Goal: Information Seeking & Learning: Learn about a topic

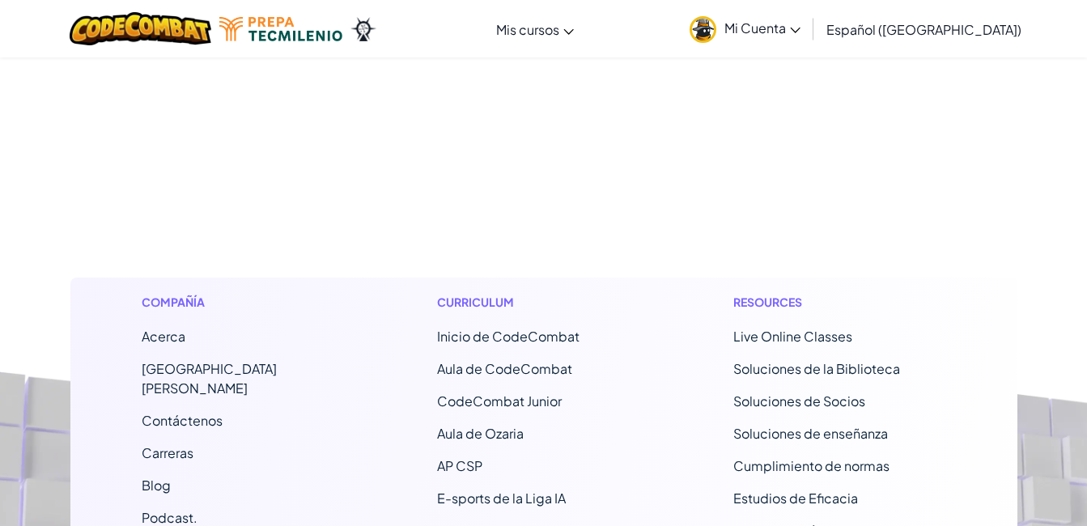
scroll to position [454, 0]
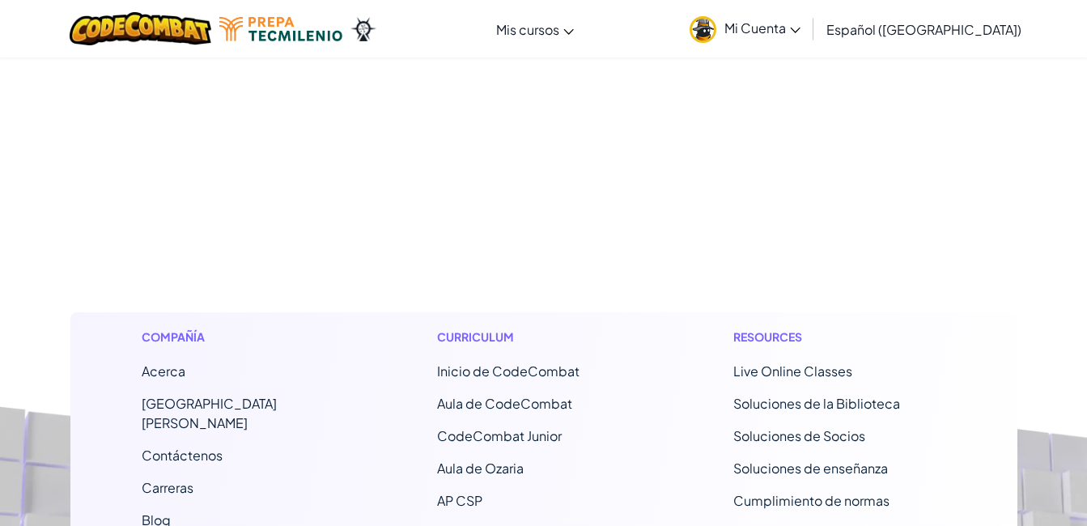
drag, startPoint x: 1076, startPoint y: 180, endPoint x: 1087, endPoint y: 146, distance: 35.6
click at [1085, 147] on footer "Compañía Acerca Centro de Ayuda Contáctenos Carreras Blog Podcast. Curriculum I…" at bounding box center [543, 518] width 1087 height 896
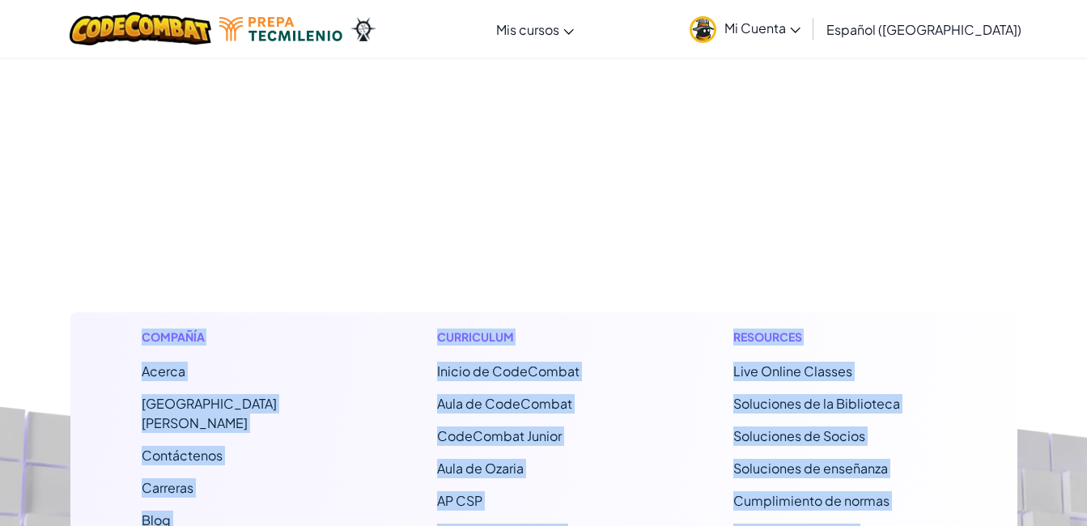
drag, startPoint x: 1087, startPoint y: 146, endPoint x: 1100, endPoint y: 44, distance: 102.8
click at [1087, 44] on html "[MEDICAL_DATA] la navigación Mis cursos Aula de [PERSON_NAME] de CodeCombat E-s…" at bounding box center [543, 256] width 1087 height 1420
click at [943, 240] on footer "Compañía Acerca Centro de Ayuda Contáctenos Carreras Blog Podcast. Curriculum I…" at bounding box center [543, 518] width 1087 height 896
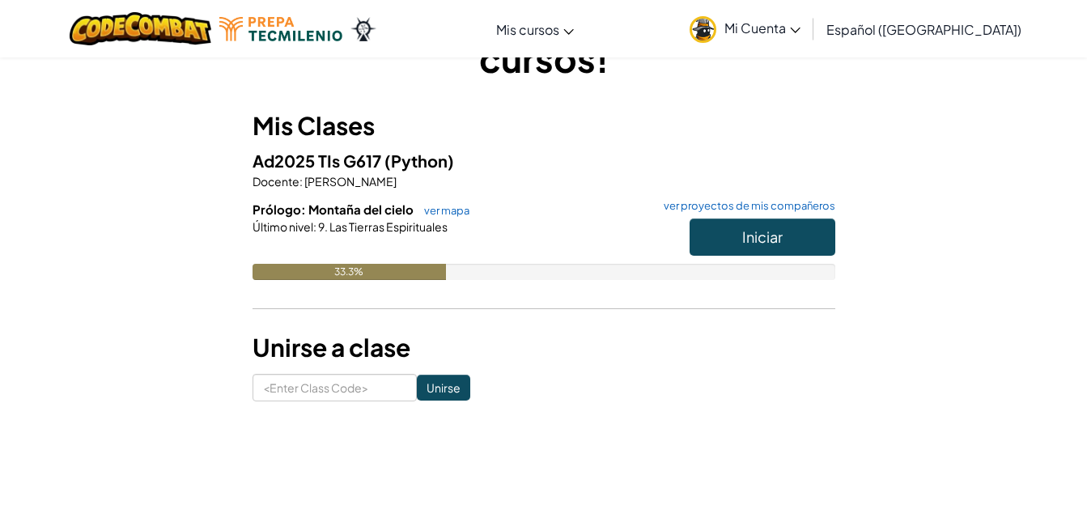
scroll to position [66, 0]
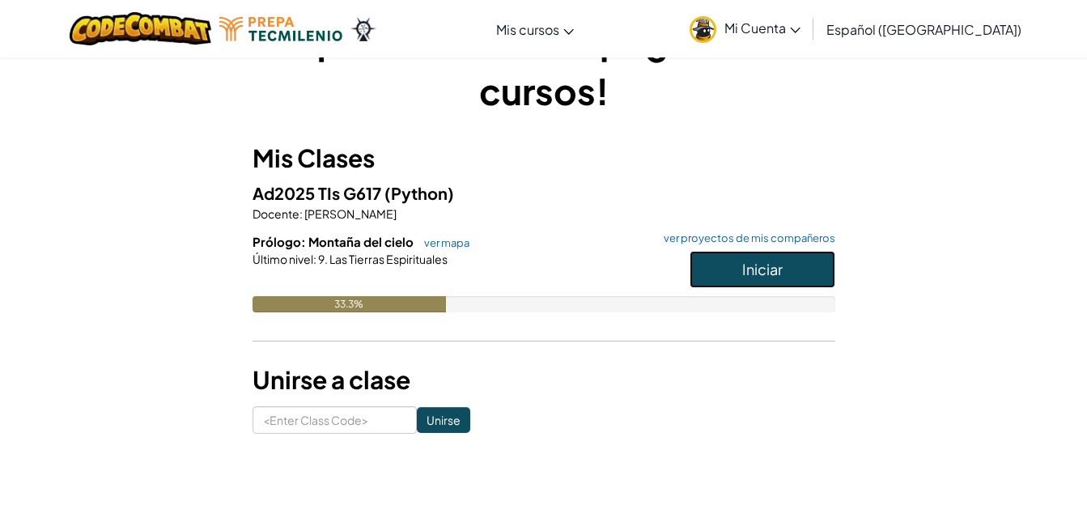
click at [764, 260] on span "Iniciar" at bounding box center [763, 269] width 40 height 19
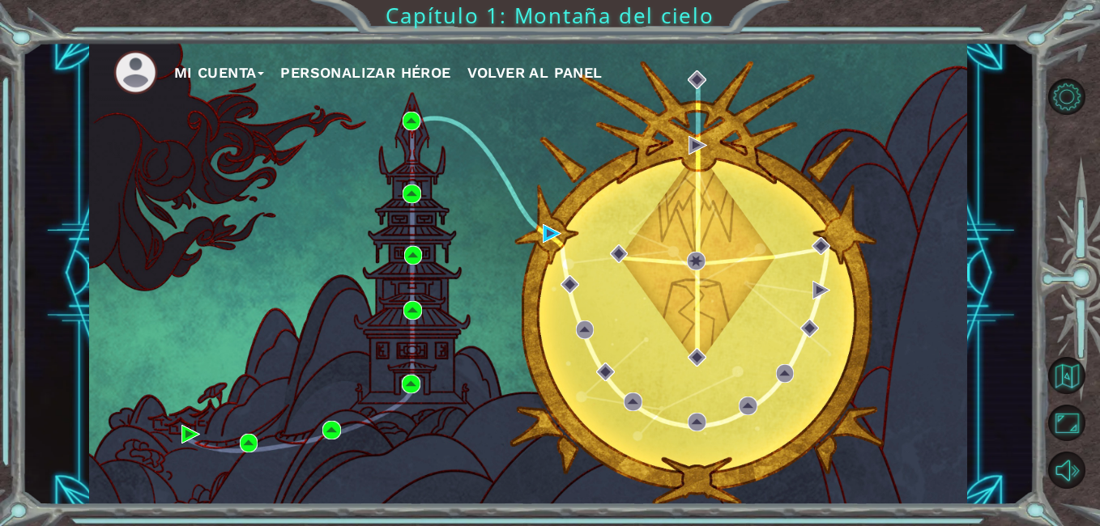
drag, startPoint x: 615, startPoint y: 74, endPoint x: 646, endPoint y: 128, distance: 62.8
click at [646, 128] on div "Mi Cuenta Personalizar héroe Volver al panel" at bounding box center [528, 273] width 878 height 463
drag, startPoint x: 647, startPoint y: 128, endPoint x: 584, endPoint y: 76, distance: 81.7
click at [584, 76] on div "Mi Cuenta Personalizar héroe Volver al panel" at bounding box center [528, 273] width 878 height 463
click at [584, 76] on span "Volver al panel" at bounding box center [534, 72] width 135 height 17
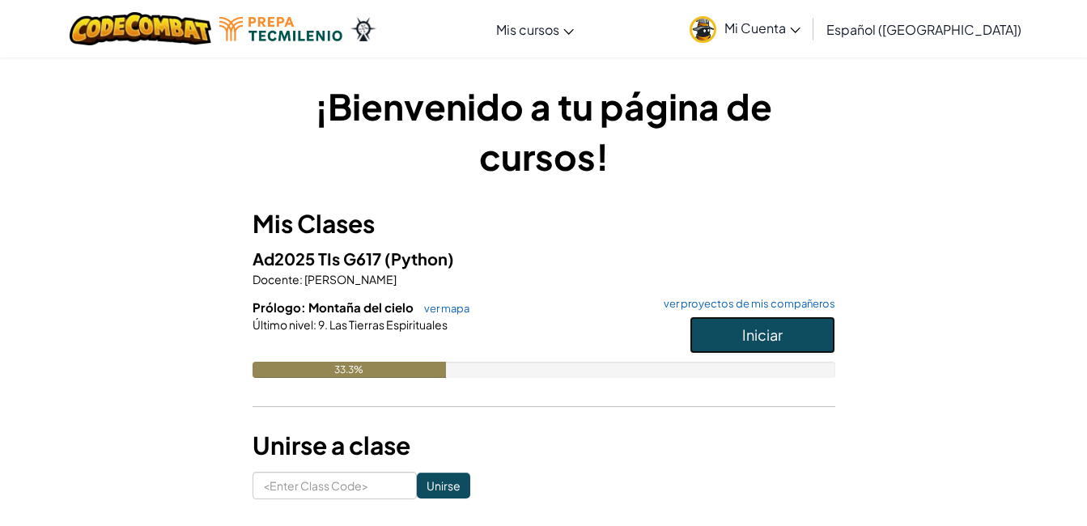
click at [734, 331] on button "Iniciar" at bounding box center [763, 335] width 146 height 37
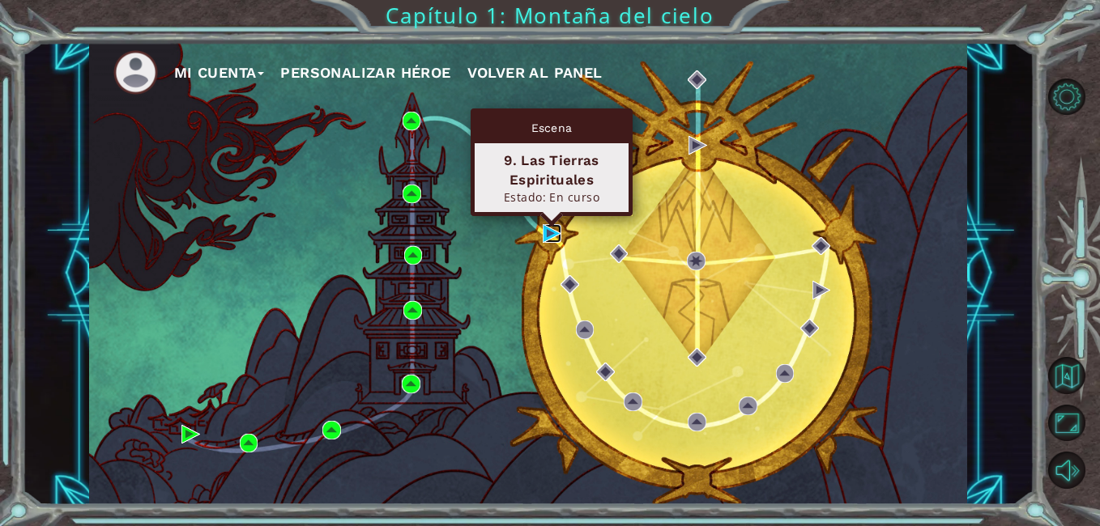
click at [549, 239] on img at bounding box center [552, 233] width 19 height 19
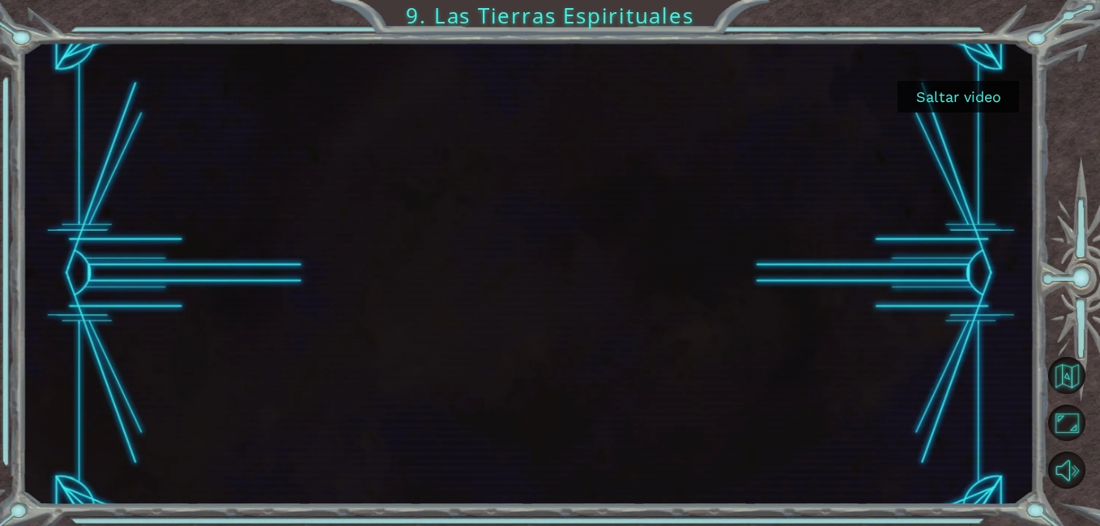
click at [934, 93] on button "Saltar video" at bounding box center [957, 97] width 121 height 32
click at [934, 94] on button "Saltar video" at bounding box center [957, 97] width 121 height 32
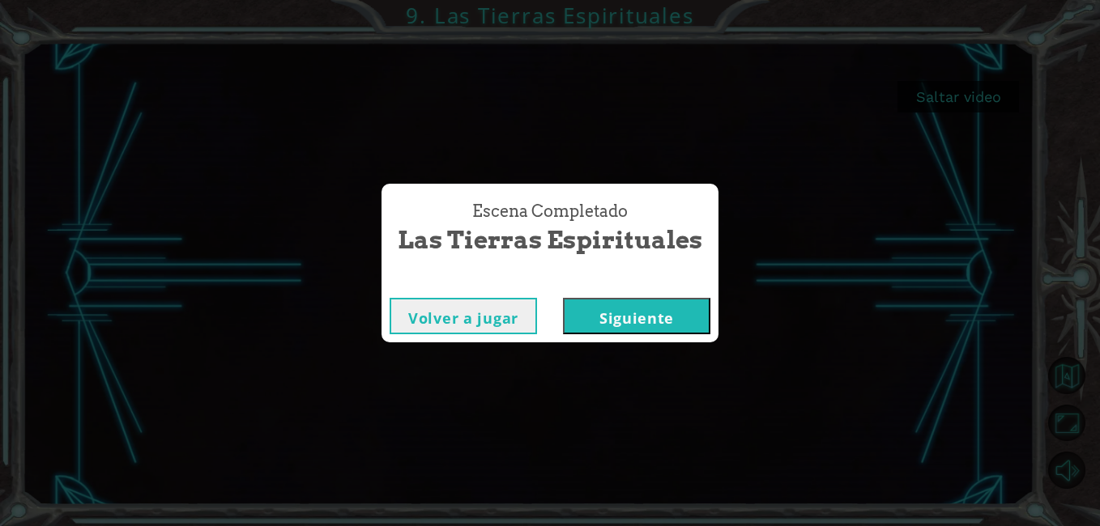
click at [659, 312] on button "Siguiente" at bounding box center [636, 316] width 147 height 36
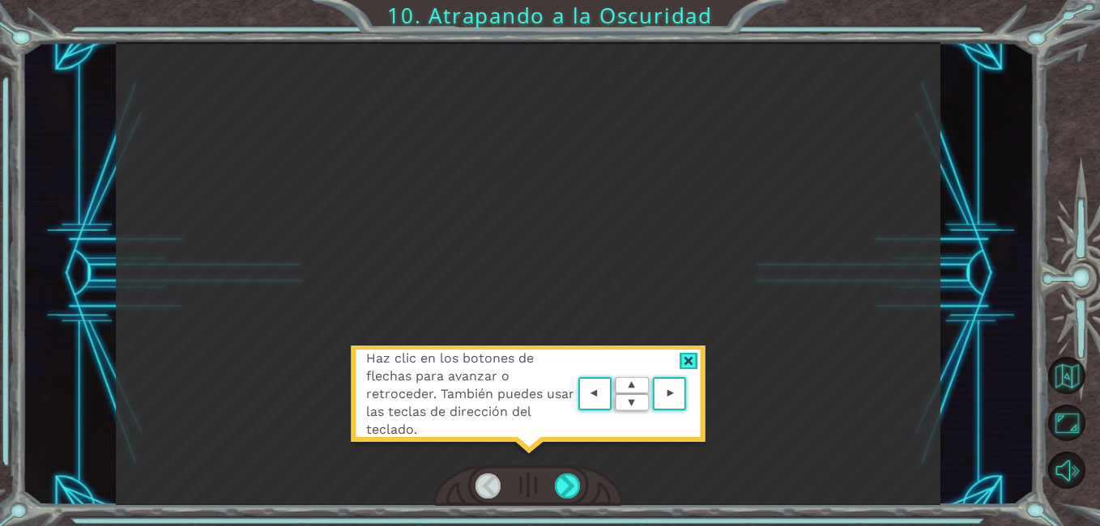
click at [687, 368] on div at bounding box center [688, 361] width 19 height 17
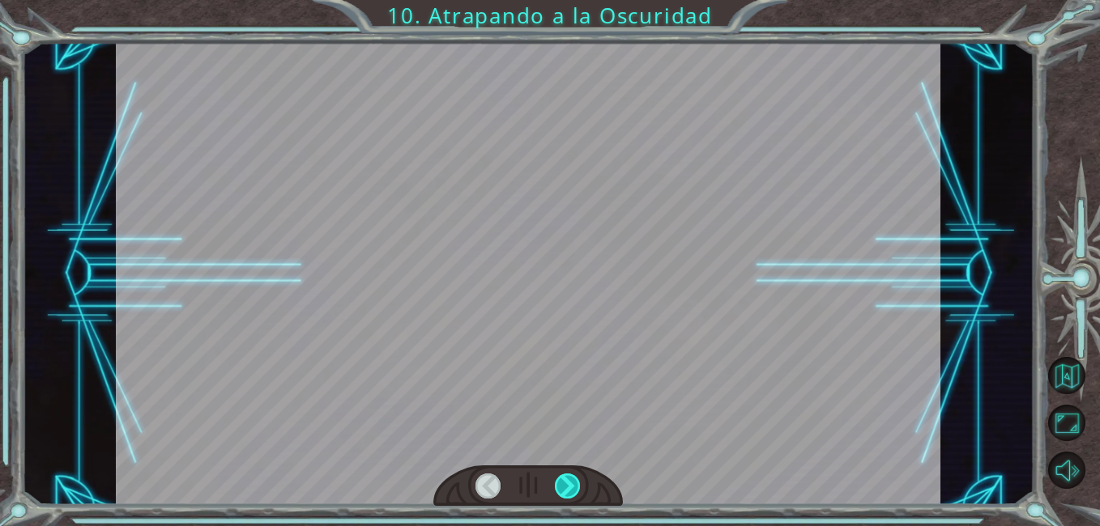
click at [572, 477] on div at bounding box center [568, 486] width 26 height 25
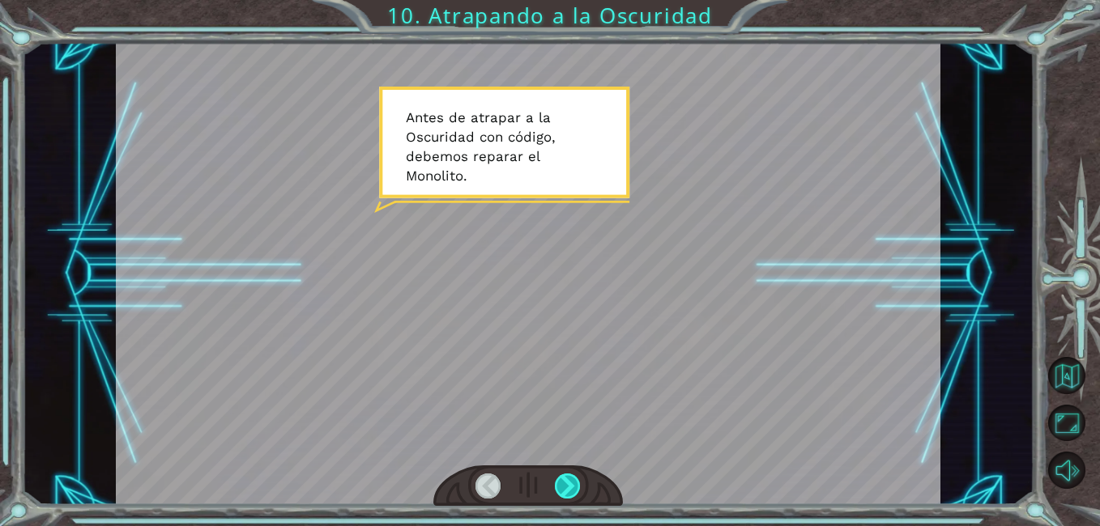
click at [569, 482] on div at bounding box center [568, 486] width 26 height 25
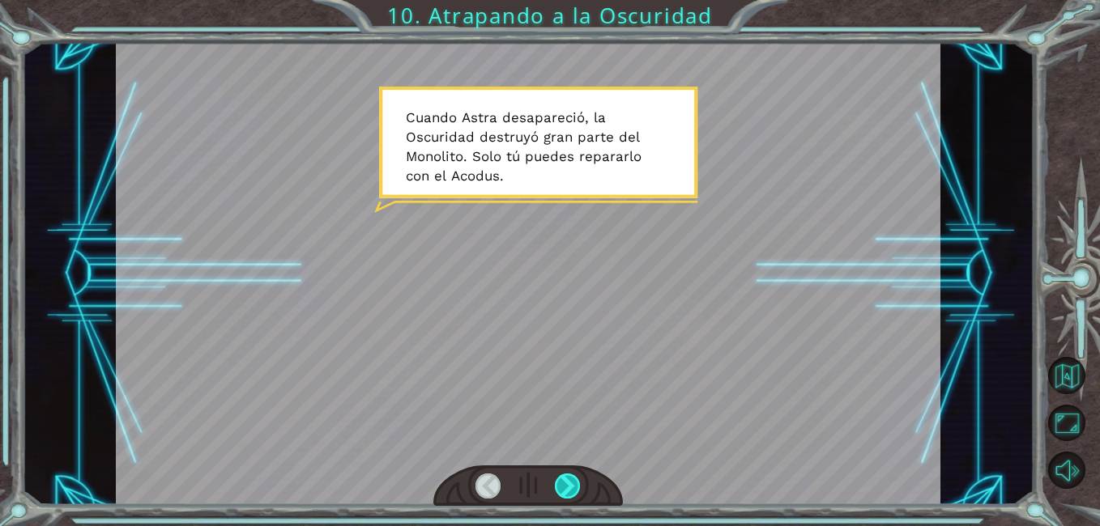
click at [572, 489] on div at bounding box center [568, 486] width 26 height 25
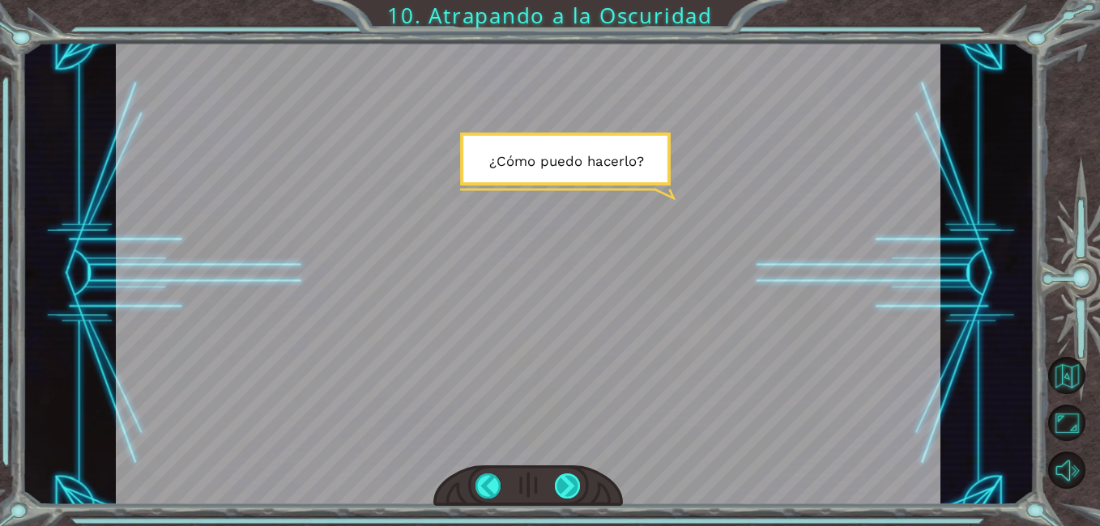
click at [572, 489] on div at bounding box center [568, 486] width 26 height 25
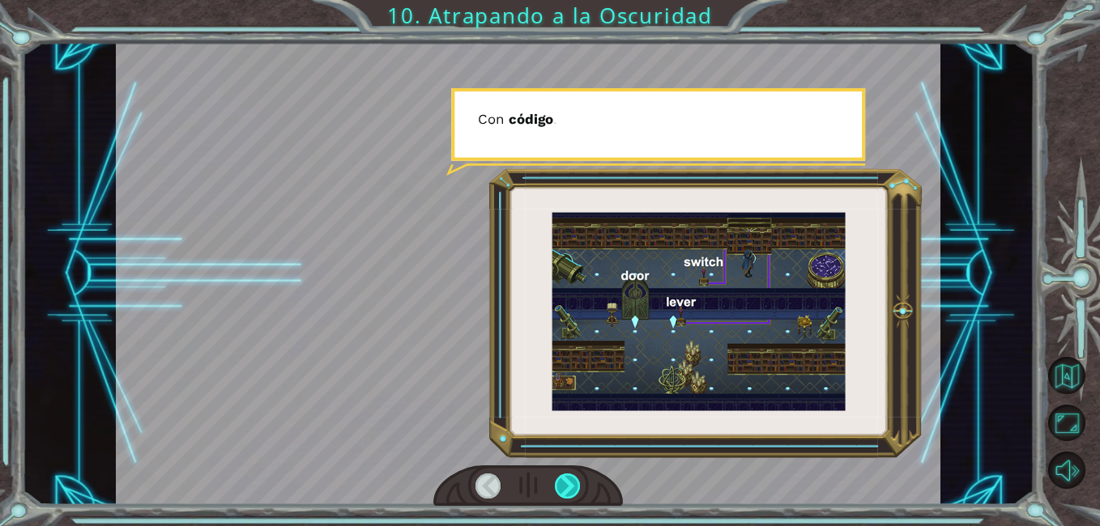
click at [572, 489] on div at bounding box center [568, 486] width 26 height 25
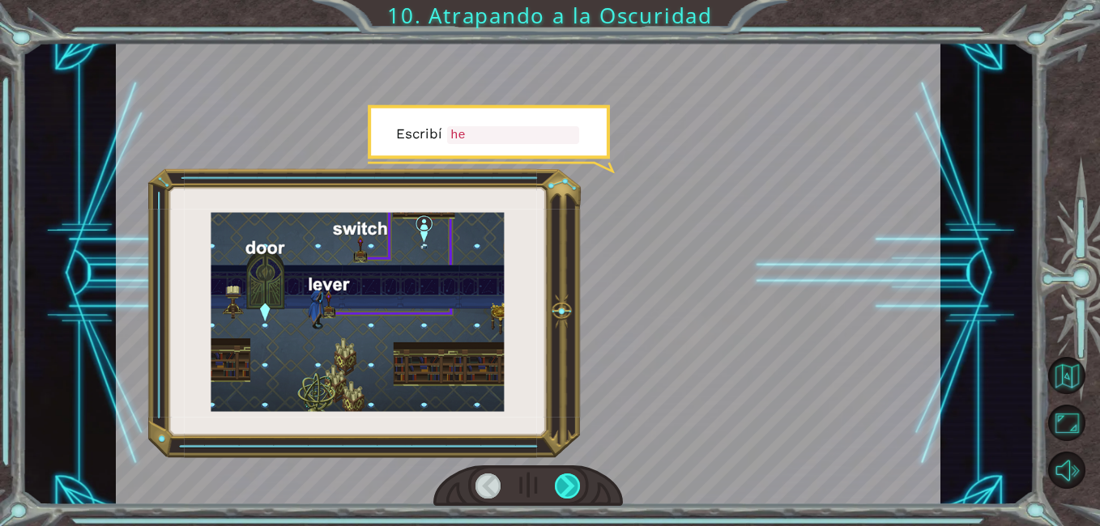
click at [572, 489] on div at bounding box center [568, 486] width 26 height 25
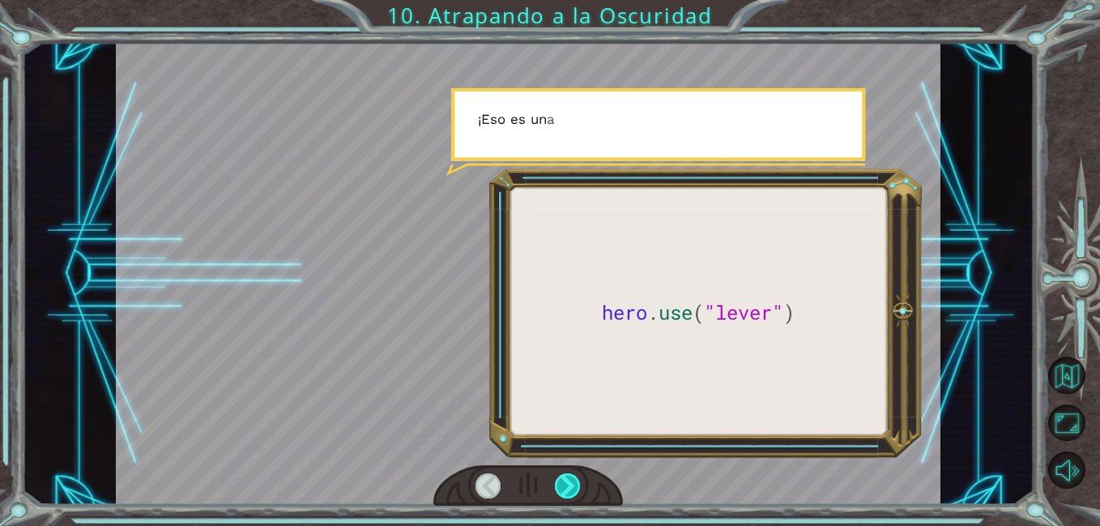
click at [572, 489] on div at bounding box center [568, 486] width 26 height 25
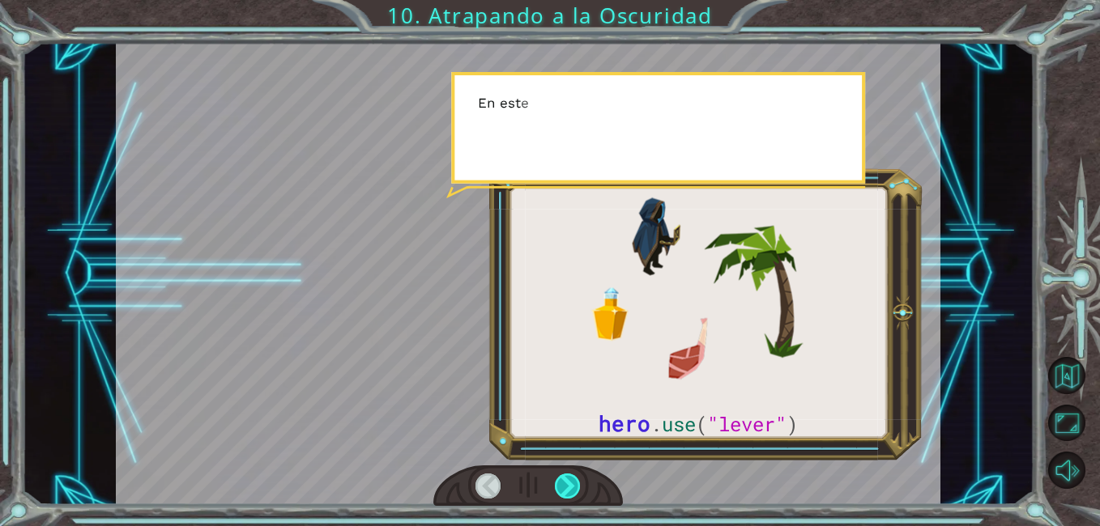
click at [572, 489] on div at bounding box center [568, 486] width 26 height 25
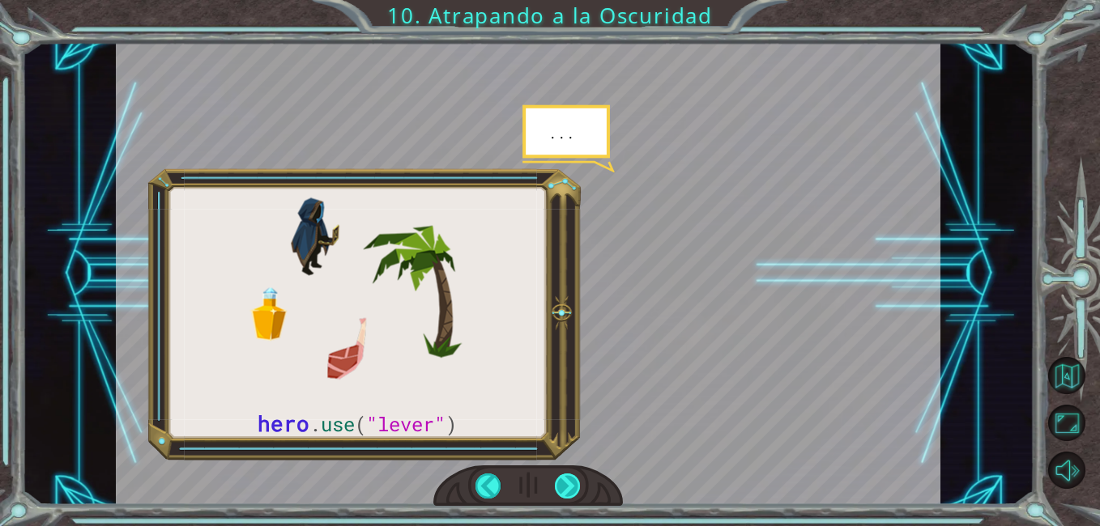
click at [572, 489] on div at bounding box center [568, 486] width 26 height 25
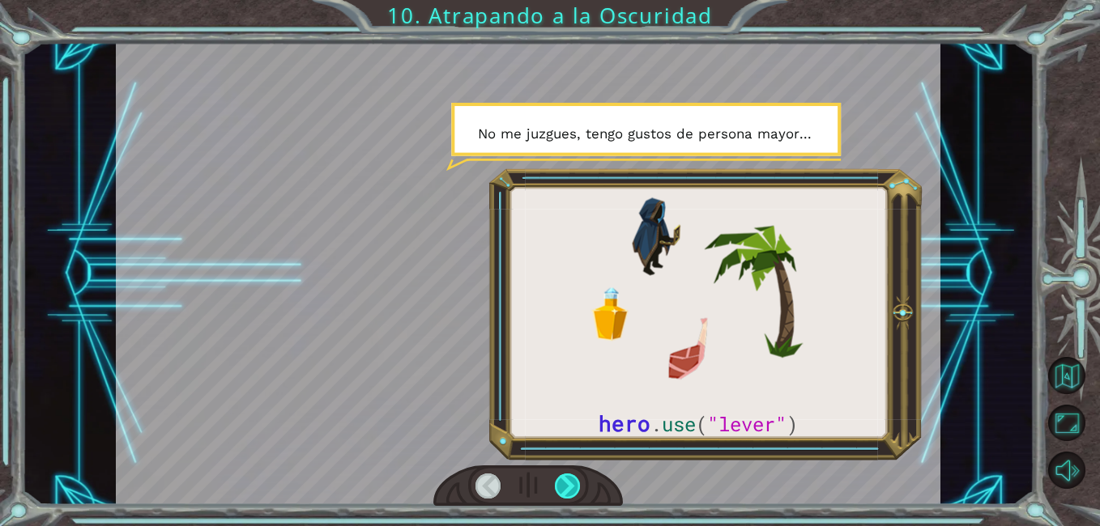
click at [572, 489] on div at bounding box center [568, 486] width 26 height 25
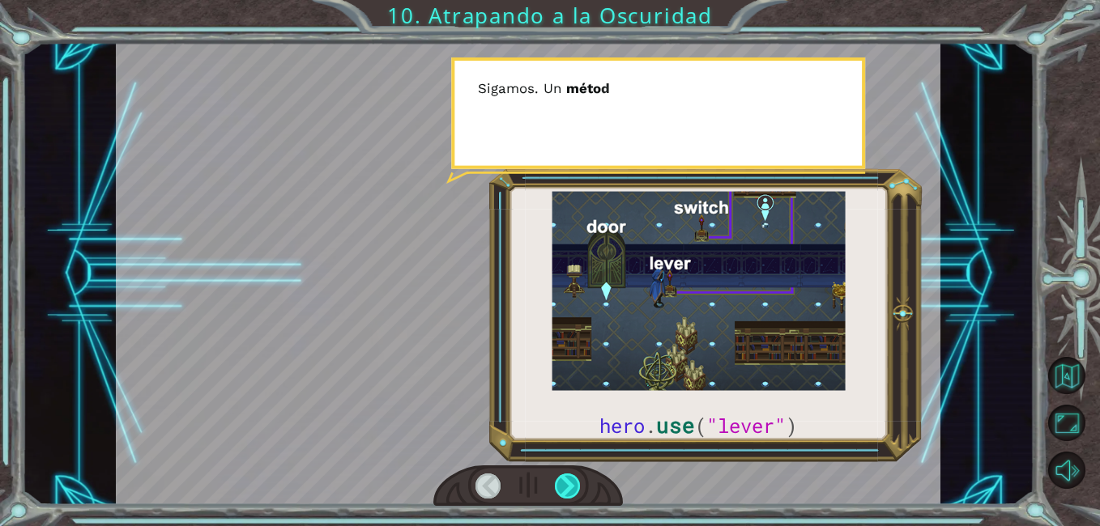
click at [572, 489] on div at bounding box center [568, 486] width 26 height 25
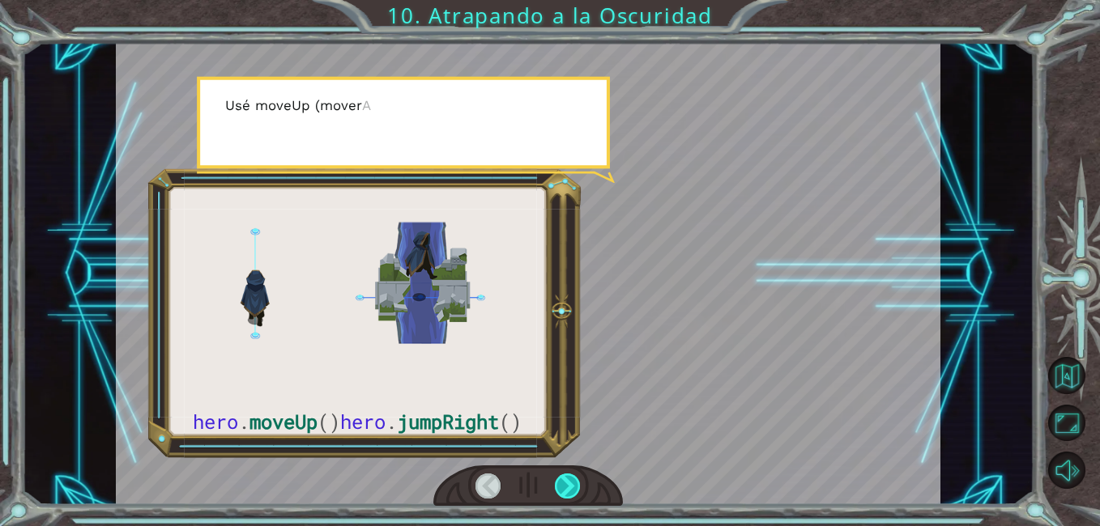
click at [572, 489] on div at bounding box center [568, 486] width 26 height 25
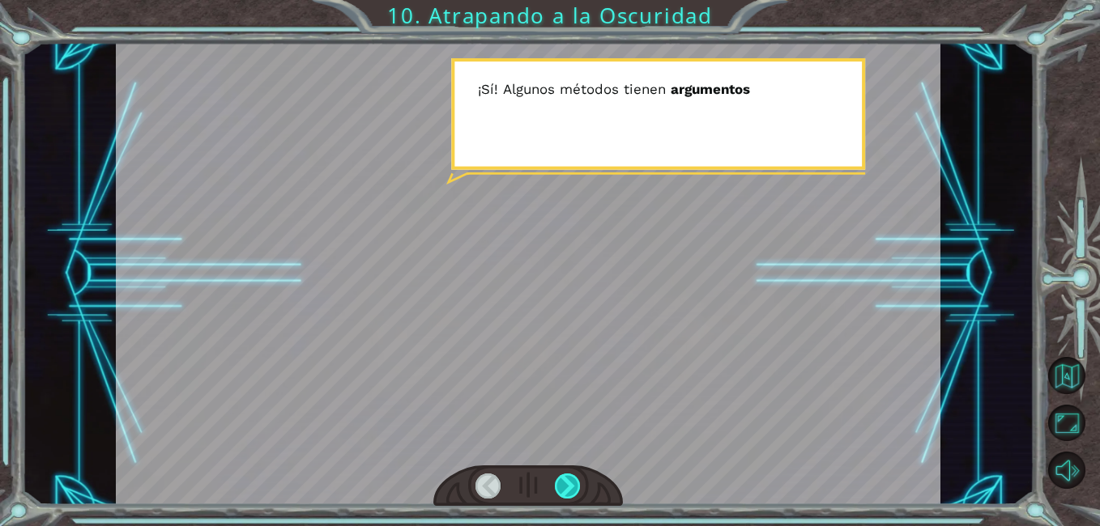
click at [572, 489] on div at bounding box center [568, 486] width 26 height 25
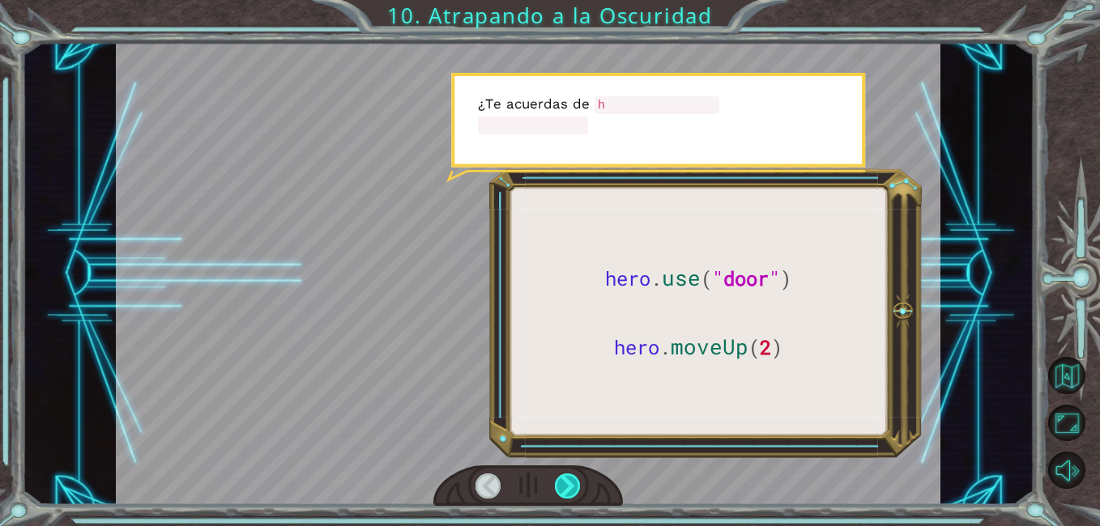
click at [572, 489] on div at bounding box center [568, 486] width 26 height 25
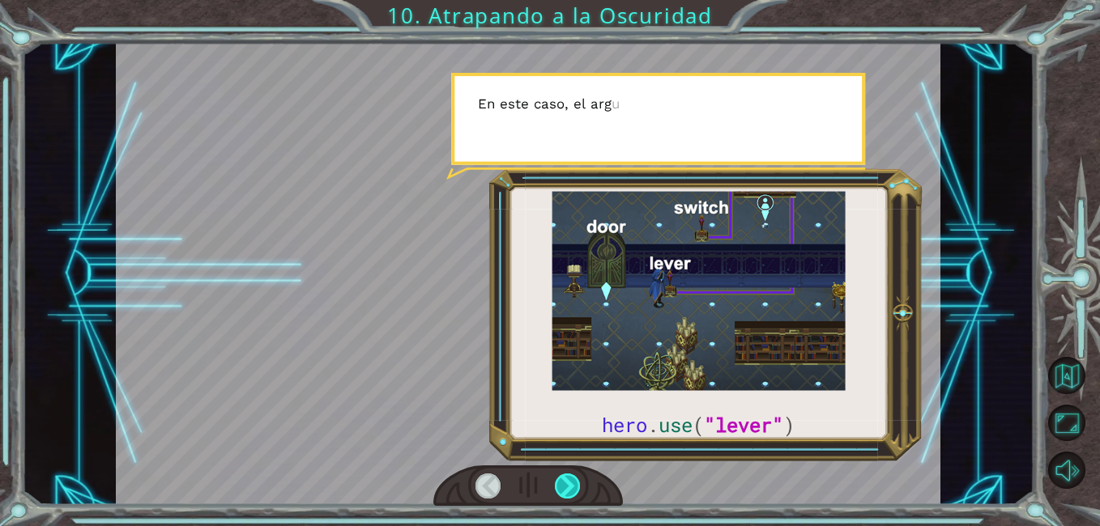
click at [572, 489] on div at bounding box center [568, 486] width 26 height 25
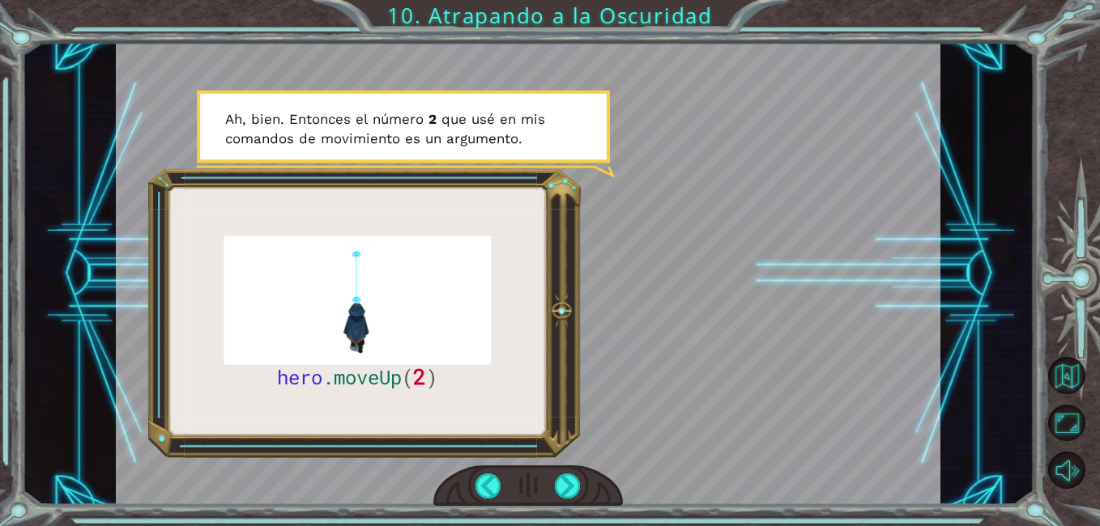
drag, startPoint x: 1053, startPoint y: 0, endPoint x: 737, endPoint y: 194, distance: 371.5
click at [737, 194] on div at bounding box center [527, 273] width 823 height 463
click at [564, 474] on div at bounding box center [568, 486] width 26 height 25
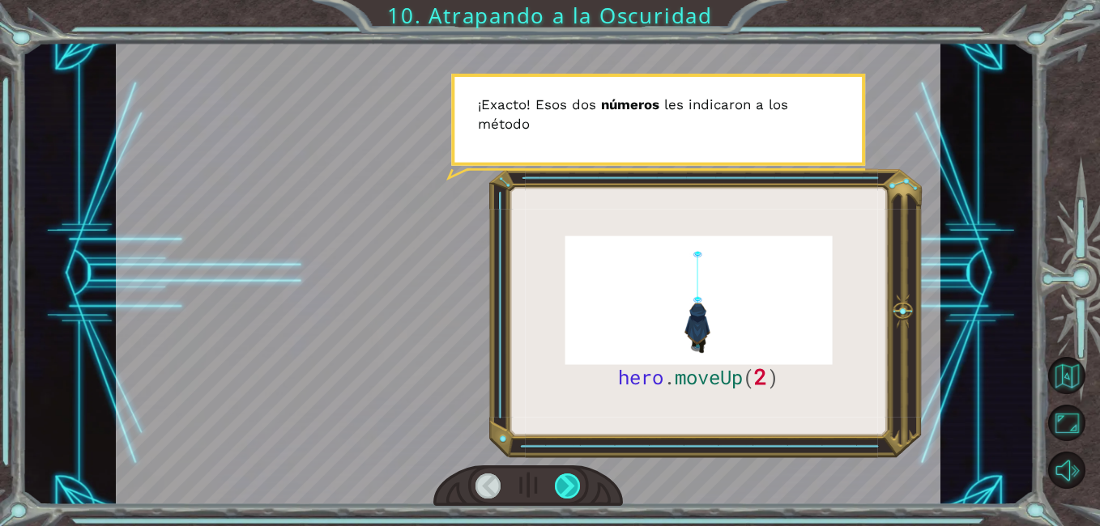
click at [564, 474] on div at bounding box center [568, 486] width 26 height 25
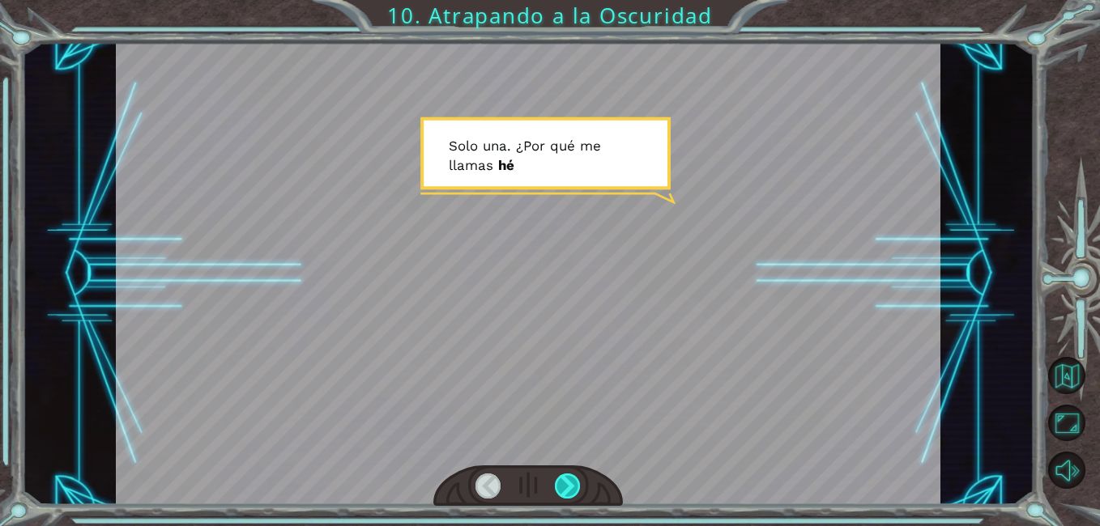
click at [564, 474] on div at bounding box center [568, 486] width 26 height 25
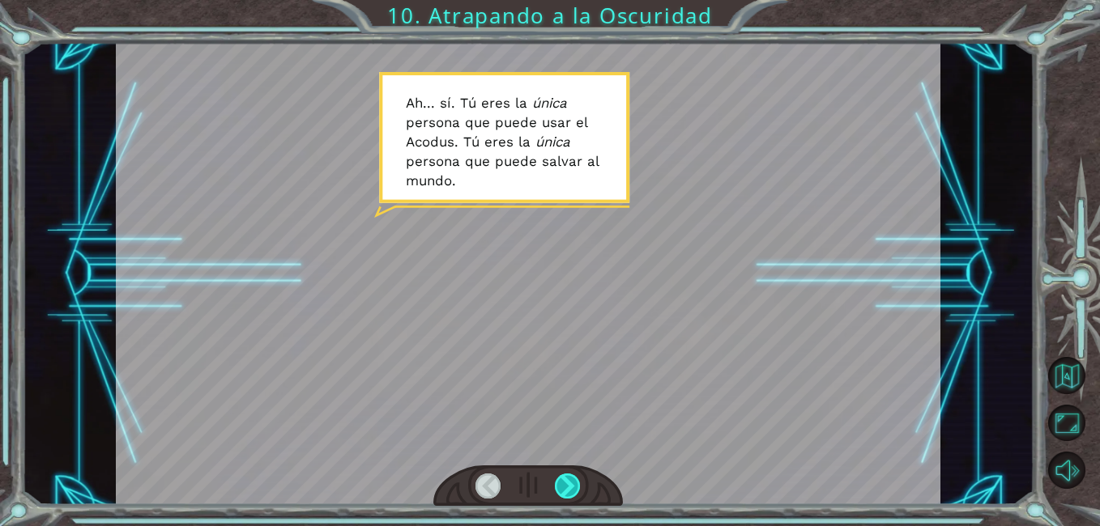
click at [564, 474] on div at bounding box center [568, 486] width 26 height 25
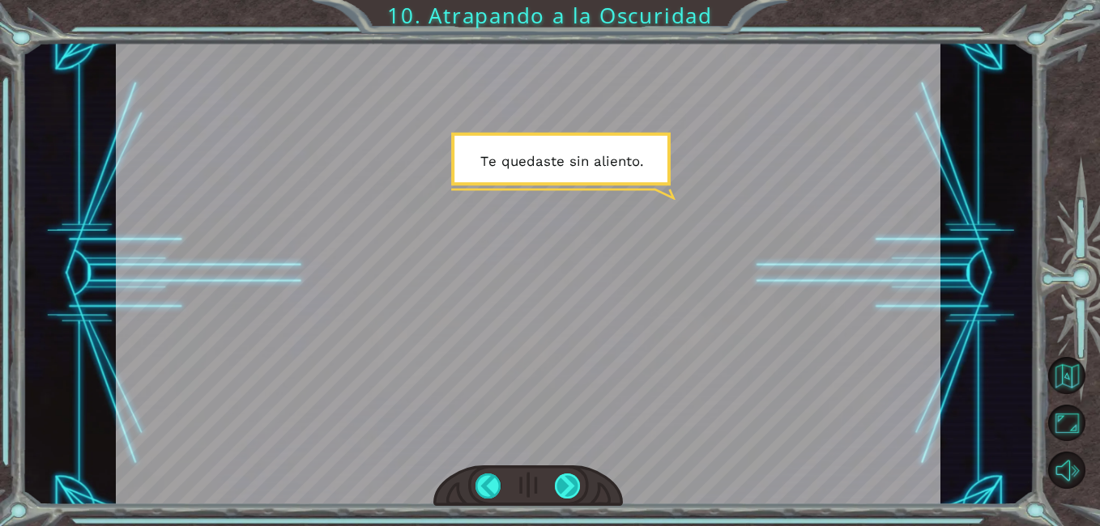
click at [564, 474] on div at bounding box center [568, 486] width 26 height 25
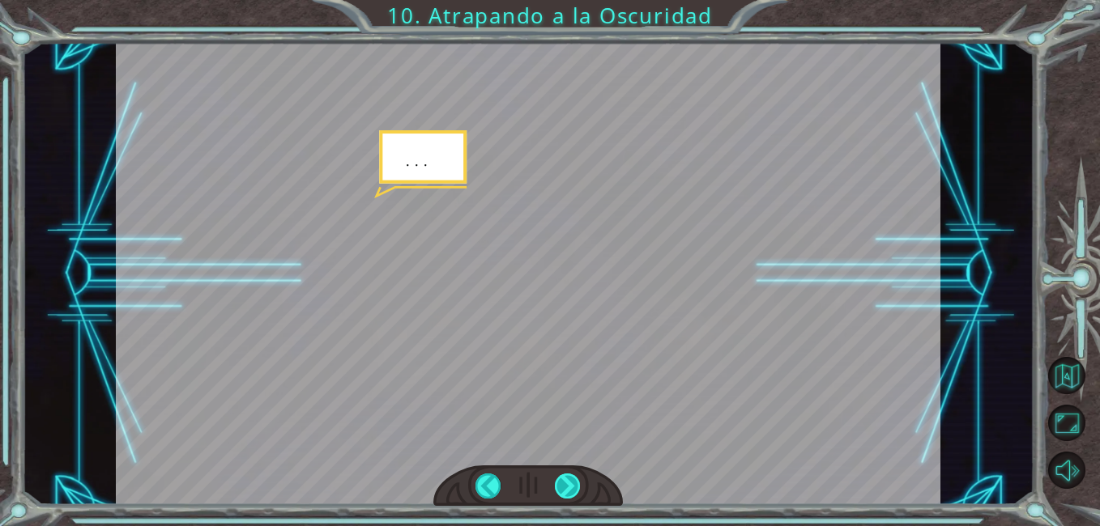
click at [564, 474] on div at bounding box center [568, 486] width 26 height 25
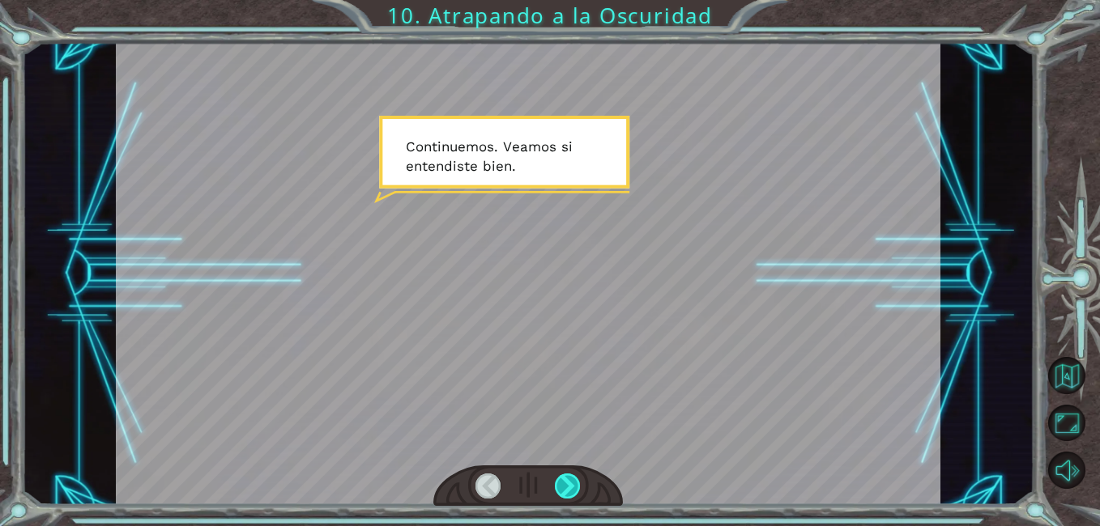
click at [564, 474] on div at bounding box center [568, 486] width 26 height 25
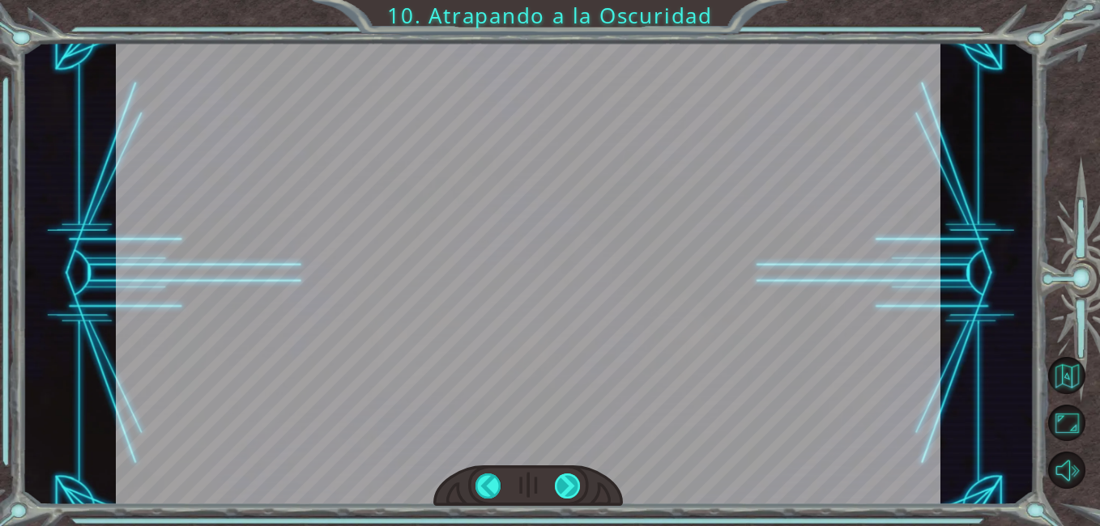
click at [564, 474] on div at bounding box center [568, 486] width 26 height 25
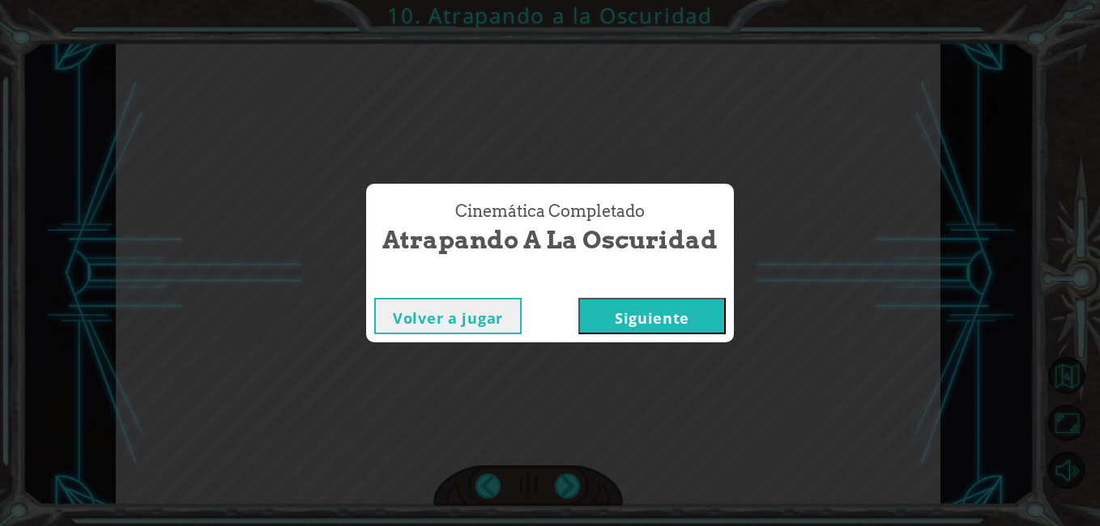
click at [662, 332] on button "Siguiente" at bounding box center [651, 316] width 147 height 36
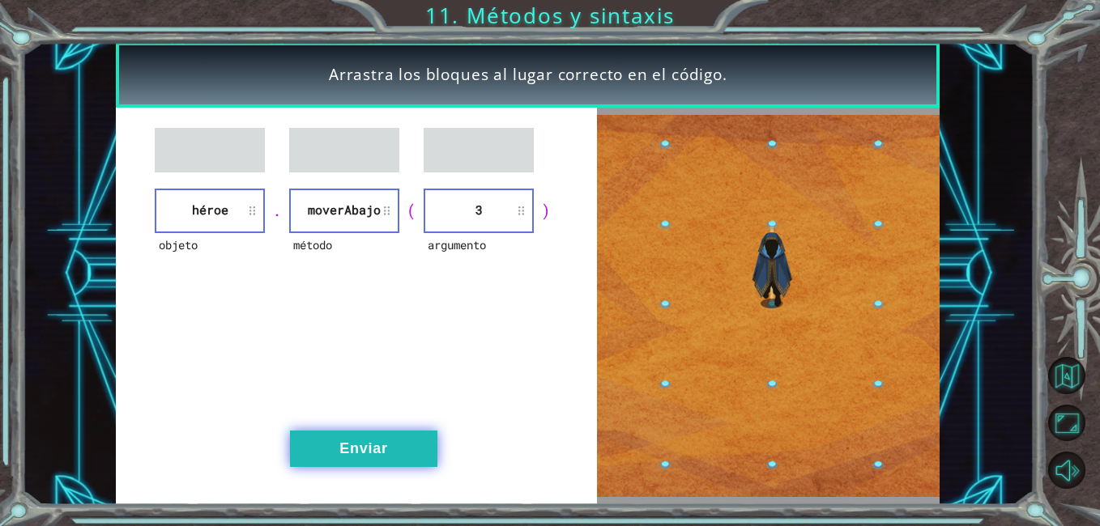
click at [402, 444] on button "Enviar" at bounding box center [363, 449] width 147 height 36
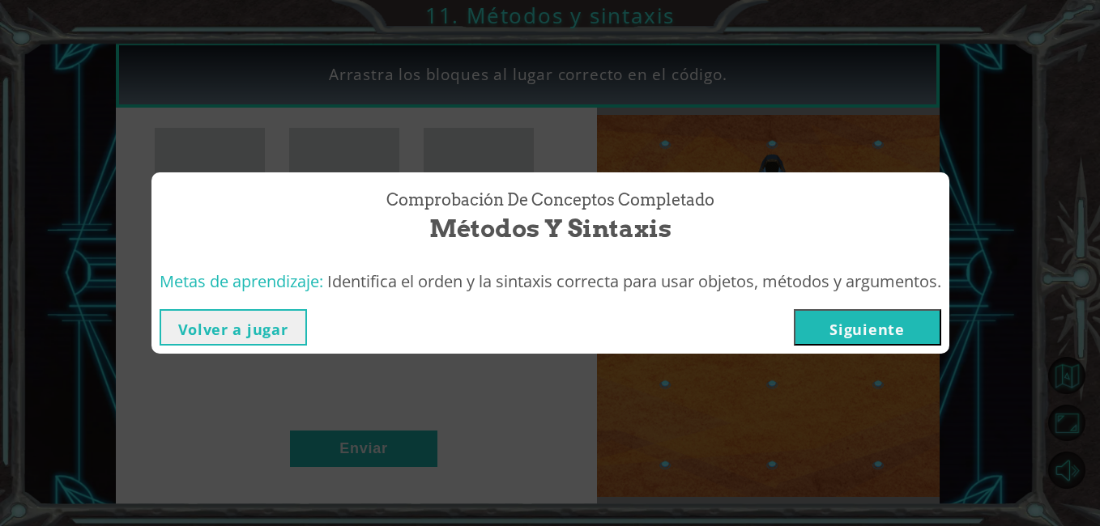
drag, startPoint x: 1053, startPoint y: 15, endPoint x: 861, endPoint y: 474, distance: 497.6
click at [861, 474] on div "Comprobación de conceptos Completado Métodos y sintaxis Metas de aprendizaje: I…" at bounding box center [550, 263] width 1100 height 526
click at [862, 315] on button "Siguiente" at bounding box center [867, 327] width 147 height 36
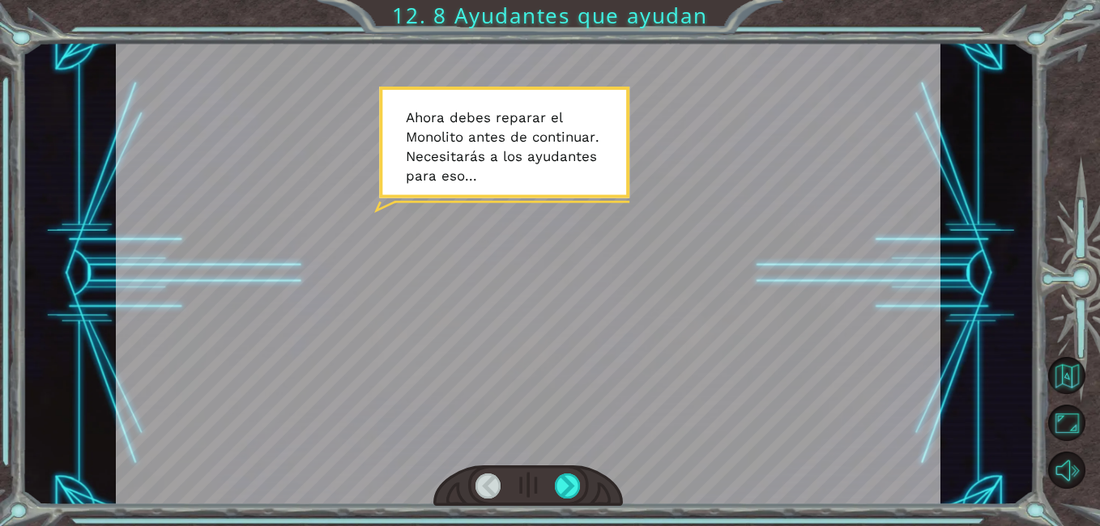
click at [560, 468] on div at bounding box center [527, 486] width 189 height 41
click at [572, 485] on div at bounding box center [568, 486] width 26 height 25
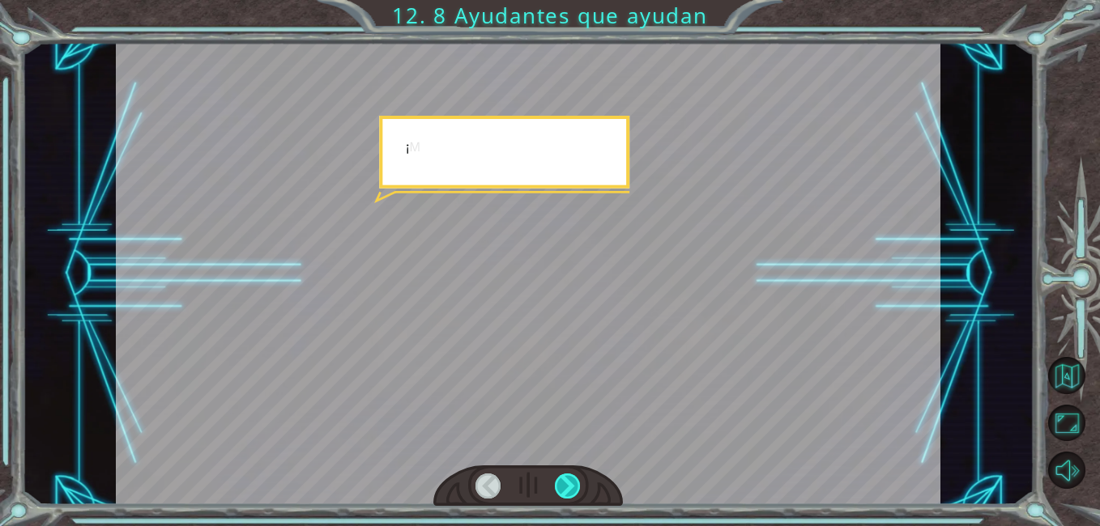
click at [572, 485] on div at bounding box center [568, 486] width 26 height 25
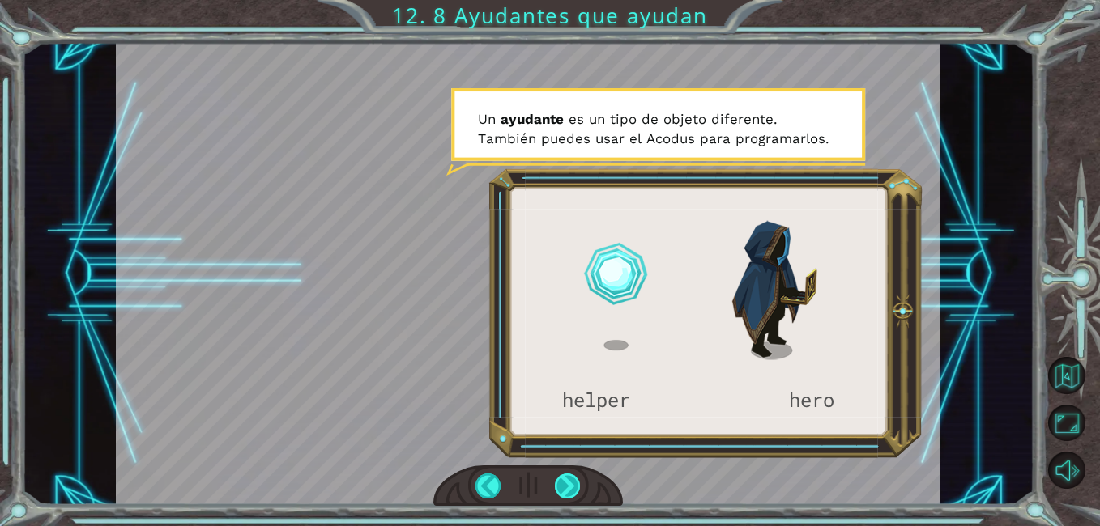
click at [572, 485] on div at bounding box center [568, 486] width 26 height 25
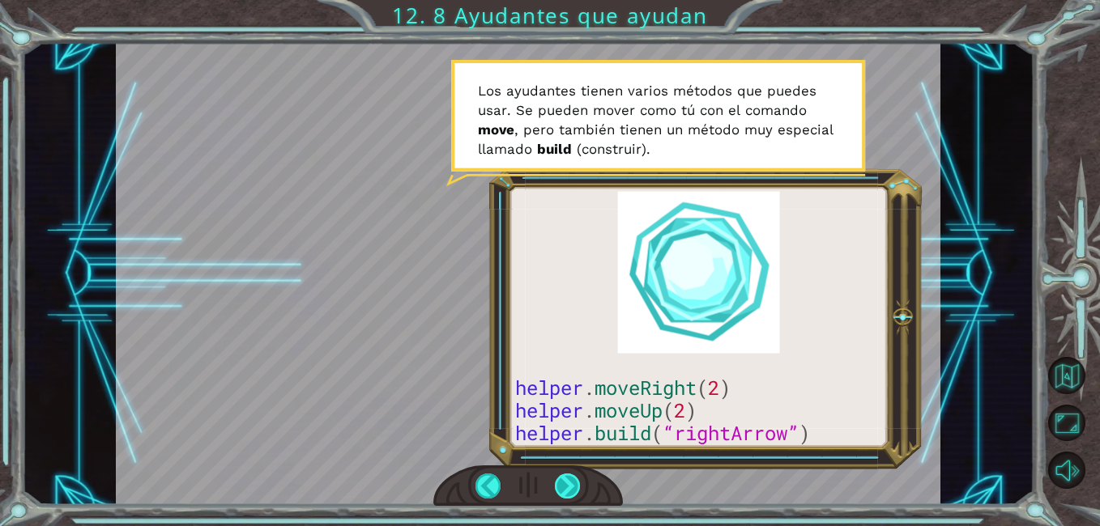
click at [572, 485] on div at bounding box center [568, 486] width 26 height 25
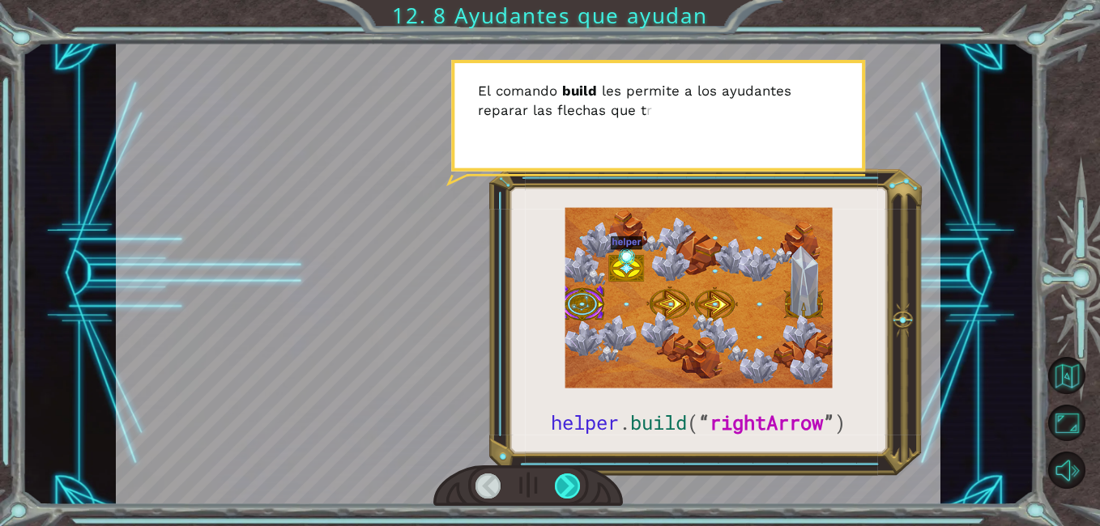
click at [572, 485] on div at bounding box center [568, 486] width 26 height 25
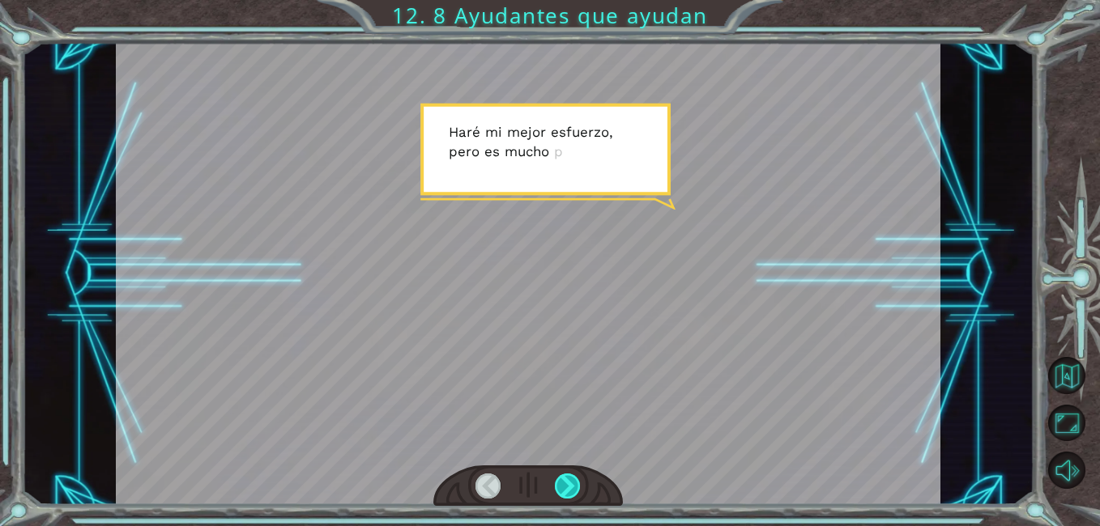
click at [572, 485] on div at bounding box center [568, 486] width 26 height 25
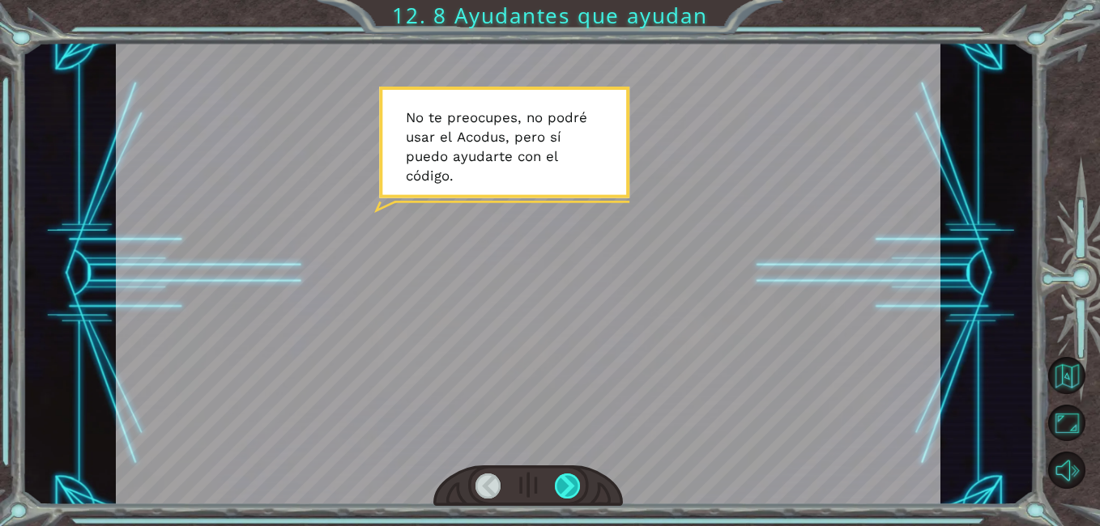
click at [572, 485] on div at bounding box center [568, 486] width 26 height 25
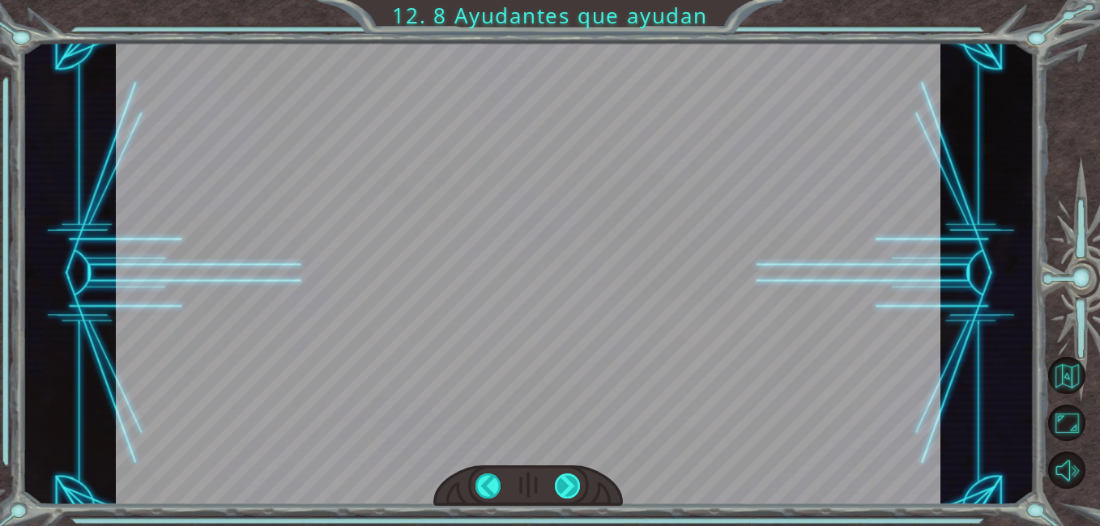
click at [572, 485] on div at bounding box center [568, 486] width 26 height 25
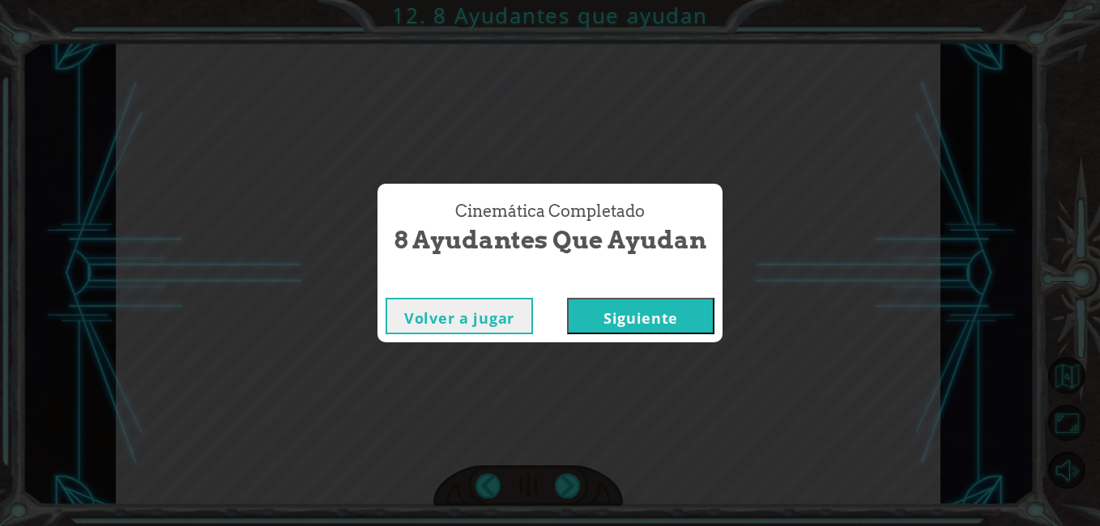
click at [628, 313] on button "Siguiente" at bounding box center [640, 316] width 147 height 36
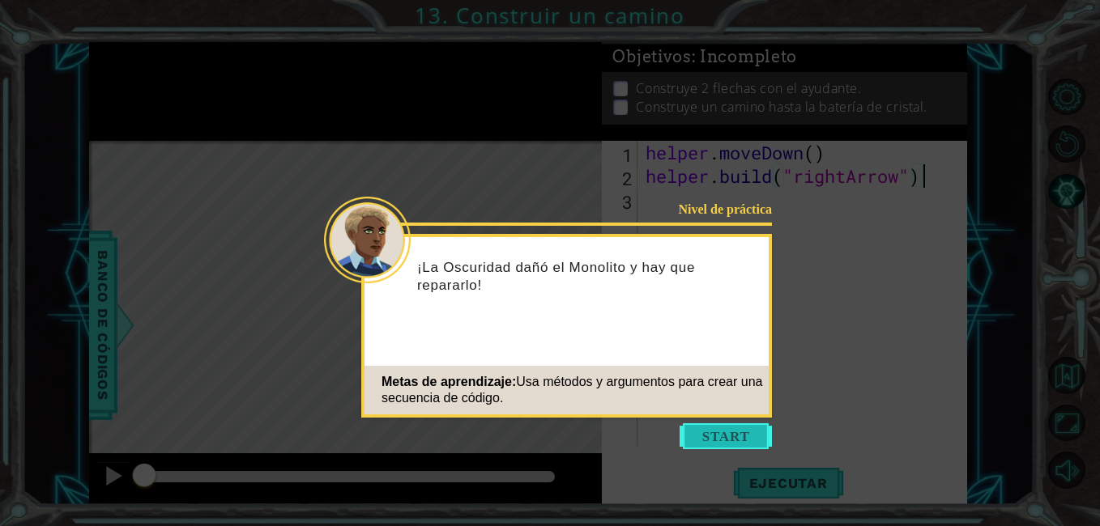
click at [706, 434] on button "Start" at bounding box center [725, 436] width 92 height 26
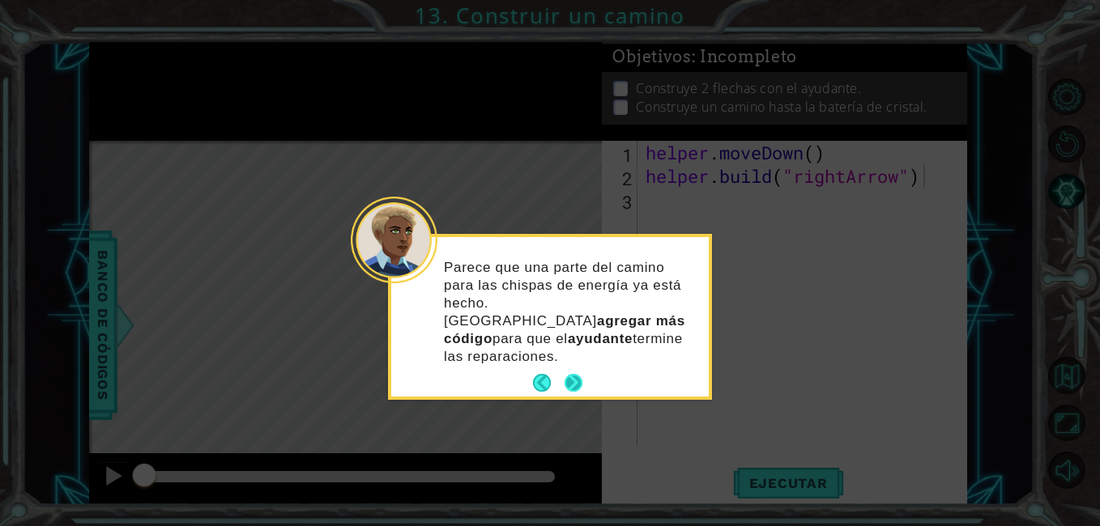
click at [578, 374] on button "Next" at bounding box center [573, 383] width 18 height 18
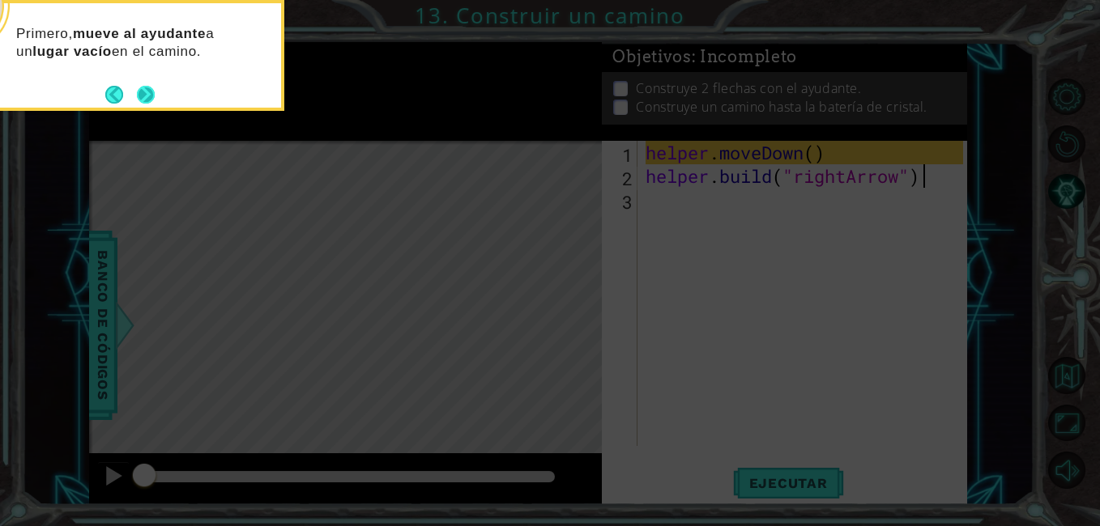
click at [137, 90] on button "Next" at bounding box center [146, 95] width 18 height 18
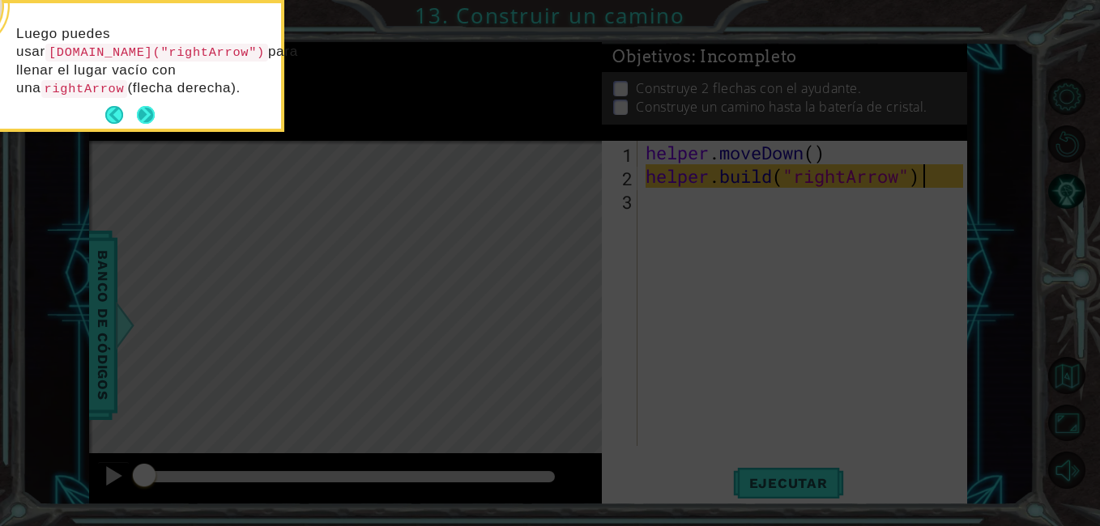
click at [143, 113] on button "Next" at bounding box center [146, 115] width 18 height 18
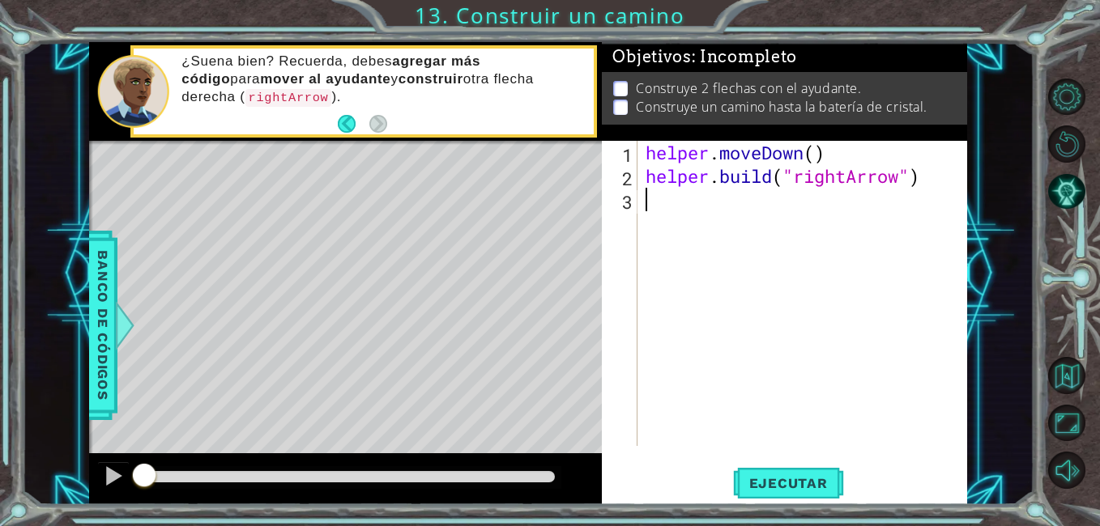
click at [660, 204] on div "helper . moveDown ( ) helper . build ( "rightArrow" )" at bounding box center [806, 317] width 329 height 352
type textarea "helper.moveRght(3)"
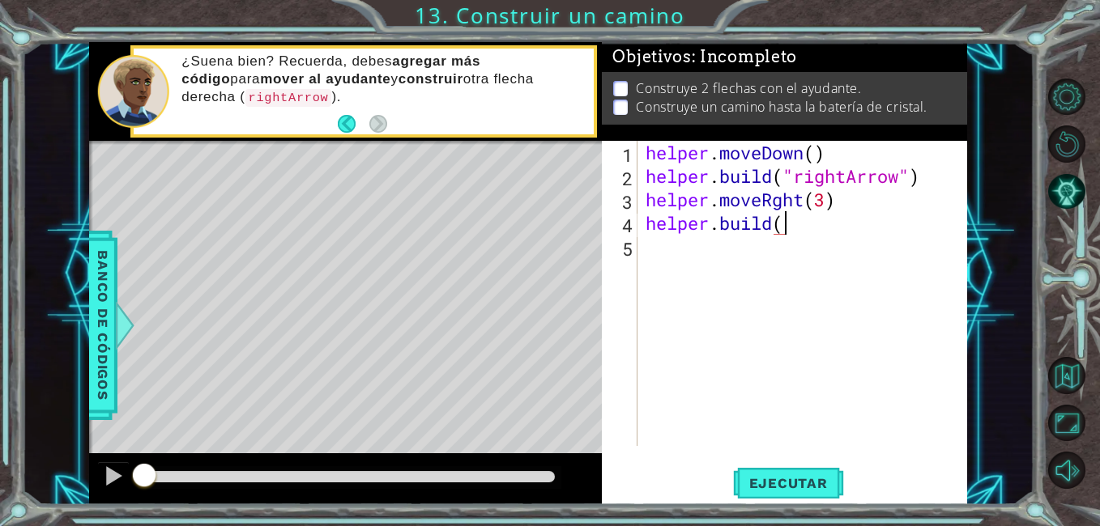
scroll to position [0, 6]
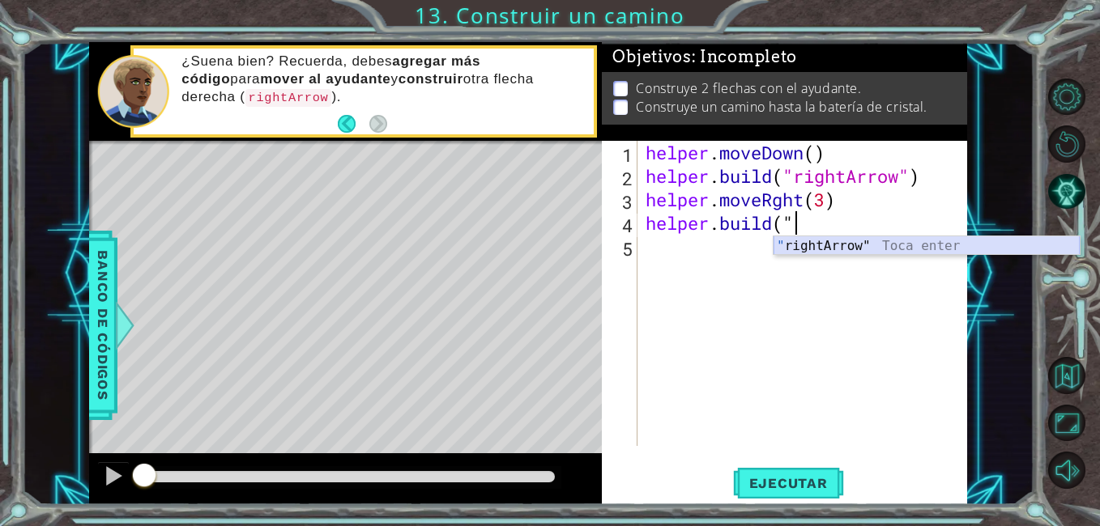
click at [916, 249] on div "" rightArrow" Toca enter" at bounding box center [926, 265] width 306 height 58
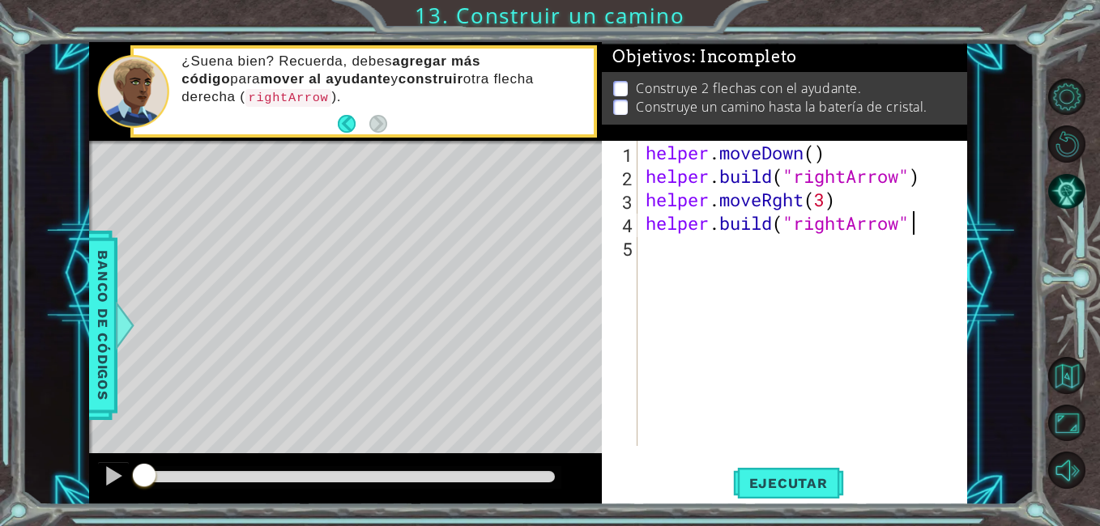
scroll to position [0, 12]
click at [739, 474] on button "Ejecutar" at bounding box center [788, 484] width 111 height 36
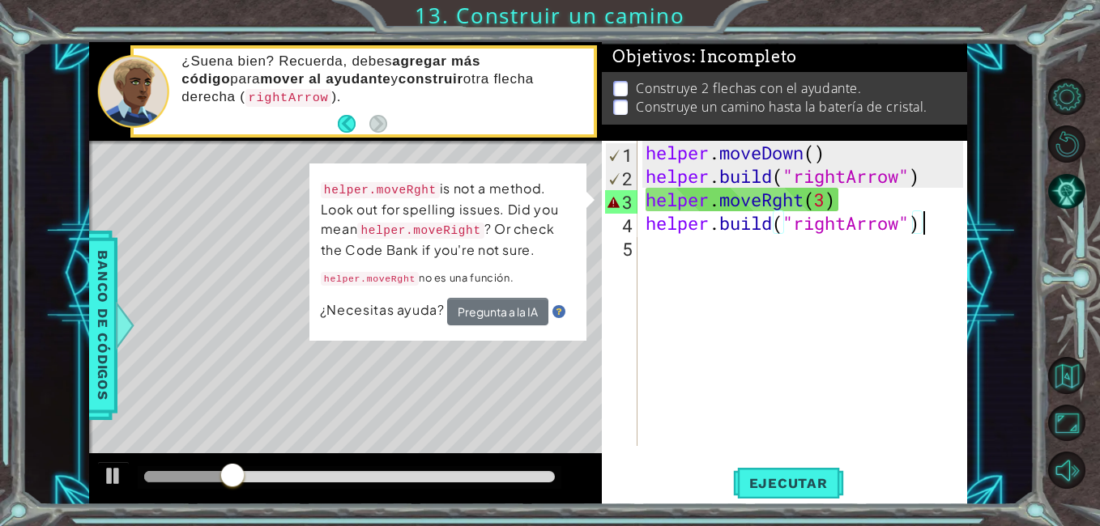
click at [777, 199] on div "helper . moveDown ( ) helper . build ( "rightArrow" ) helper . moveRght ( 3 ) h…" at bounding box center [806, 317] width 329 height 352
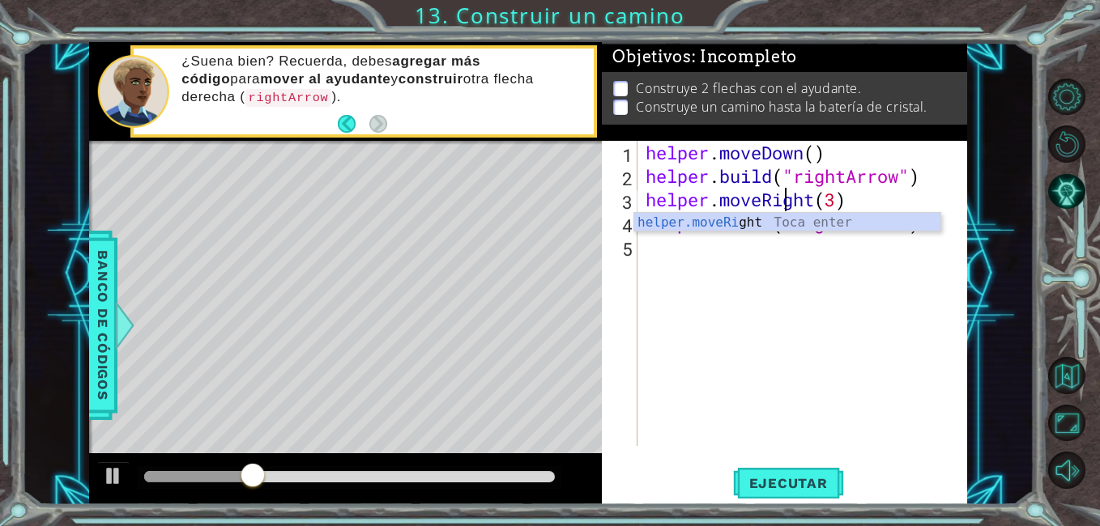
scroll to position [0, 6]
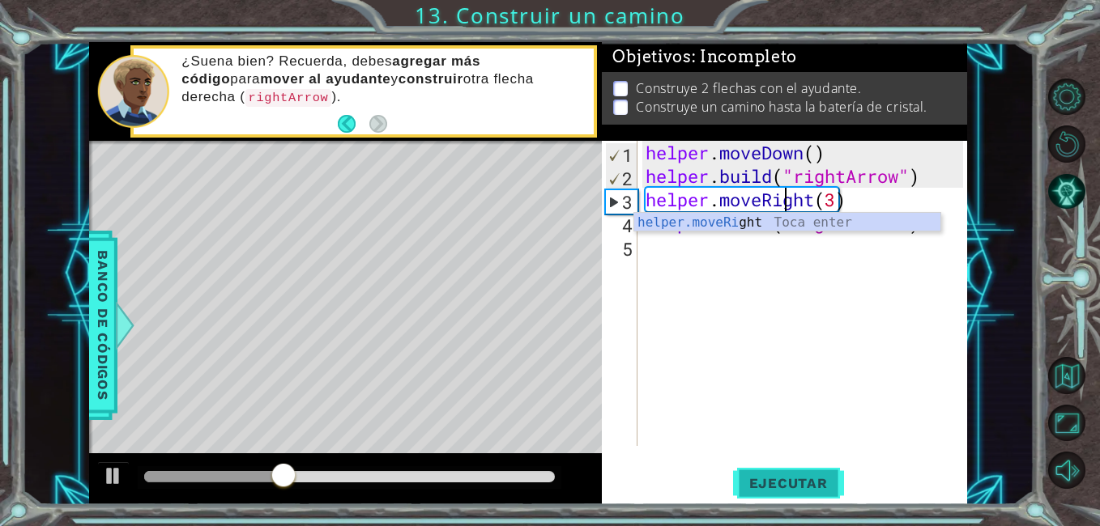
type textarea "helper.moveRight(3)"
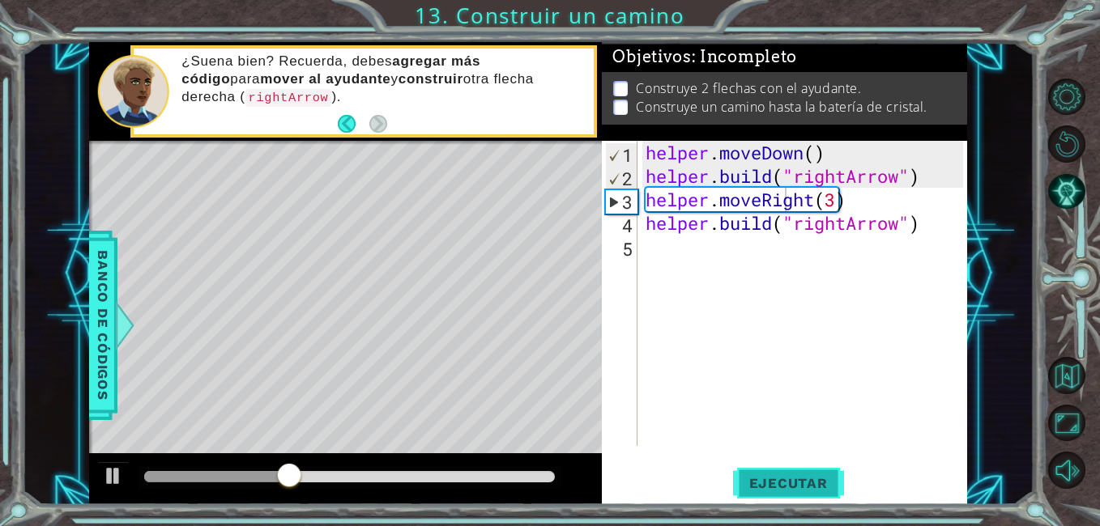
click at [787, 484] on span "Ejecutar" at bounding box center [788, 483] width 111 height 16
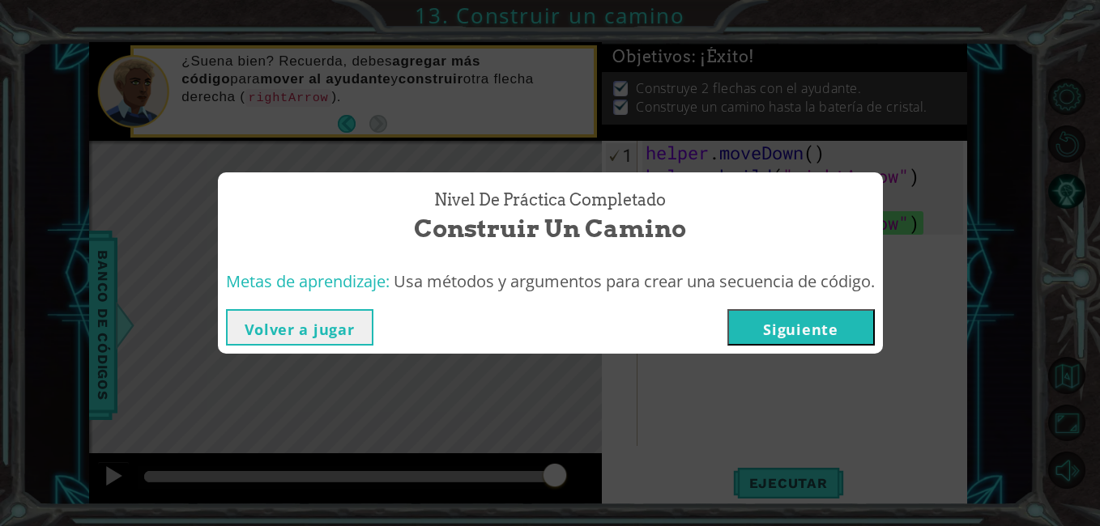
click at [819, 324] on button "Siguiente" at bounding box center [800, 327] width 147 height 36
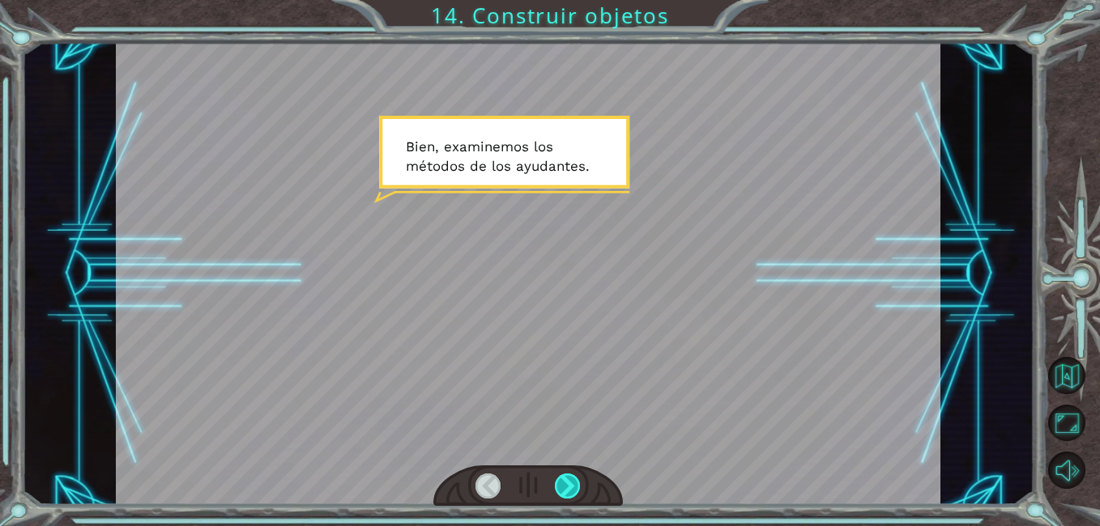
click at [570, 483] on div at bounding box center [568, 486] width 26 height 25
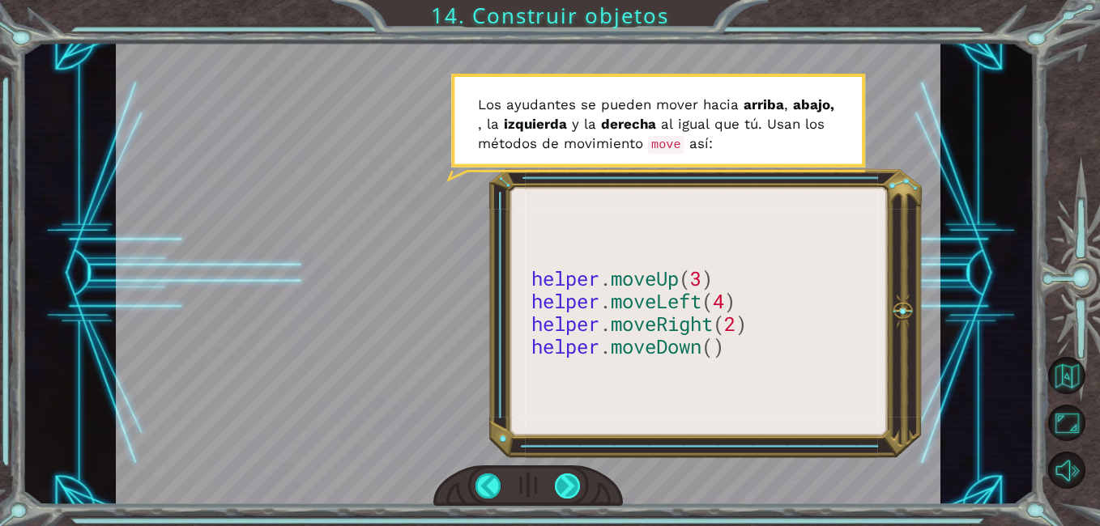
click at [574, 479] on div at bounding box center [568, 486] width 26 height 25
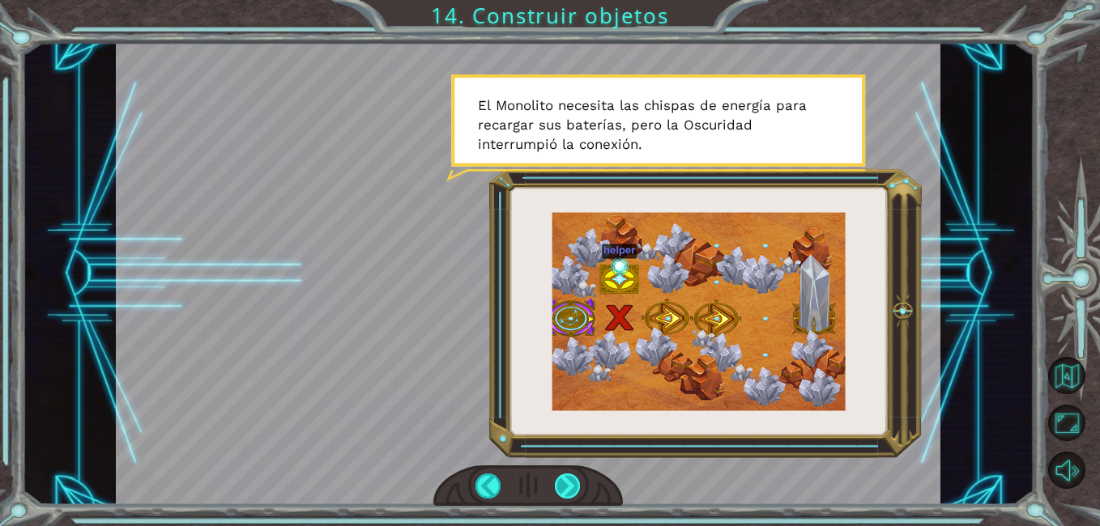
click at [574, 479] on div at bounding box center [568, 486] width 26 height 25
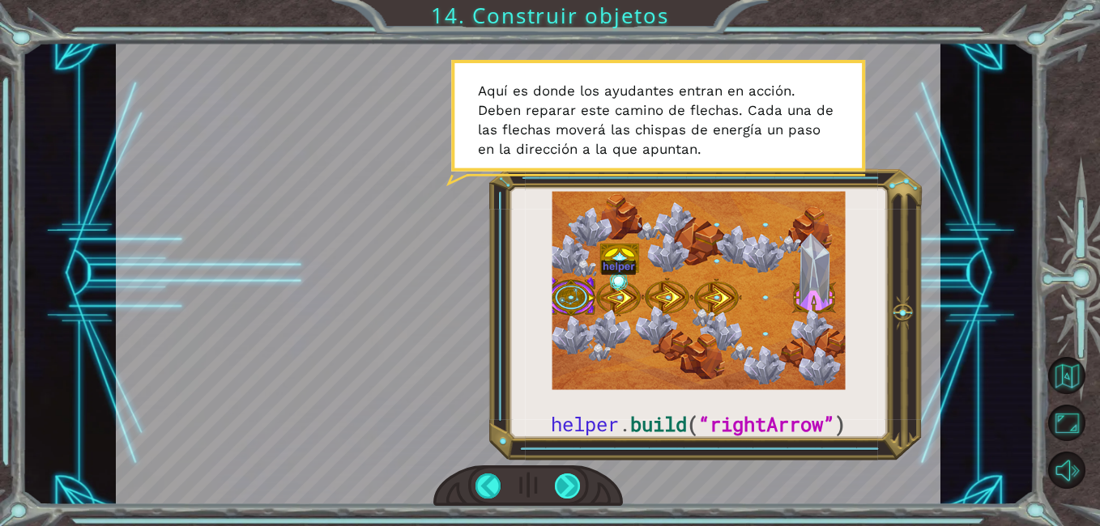
click at [573, 479] on div at bounding box center [568, 486] width 26 height 25
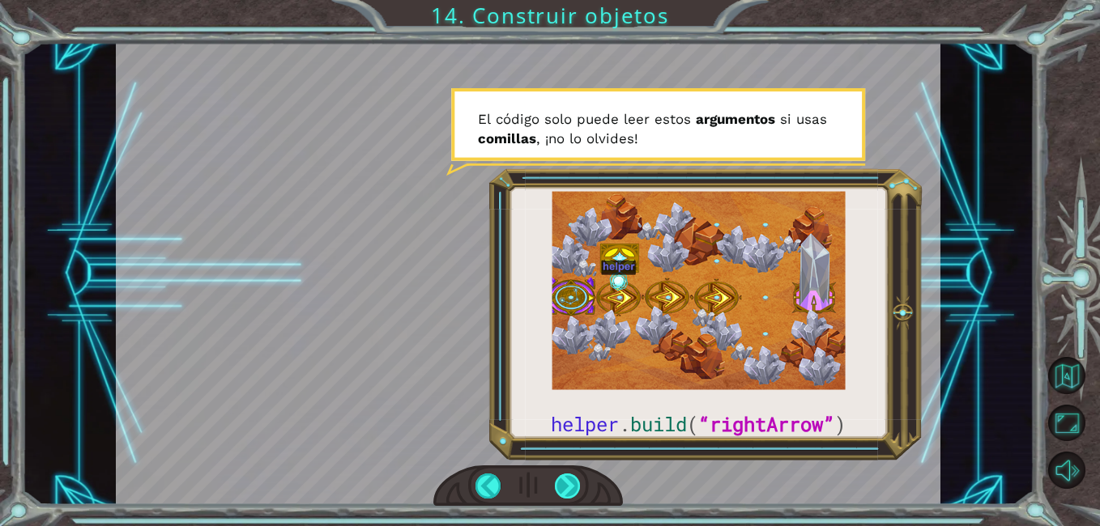
click at [572, 479] on div at bounding box center [568, 486] width 26 height 25
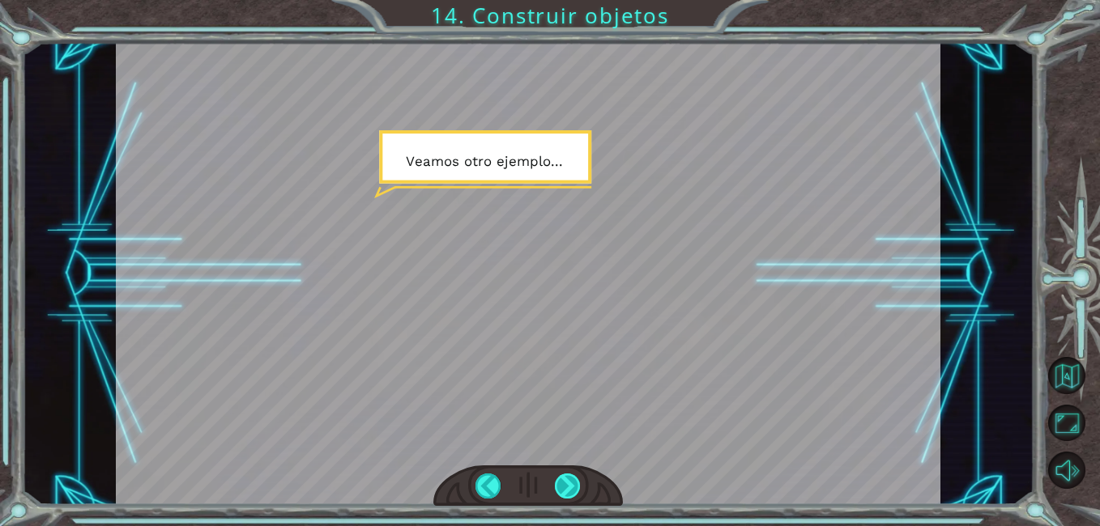
click at [572, 479] on div at bounding box center [568, 486] width 26 height 25
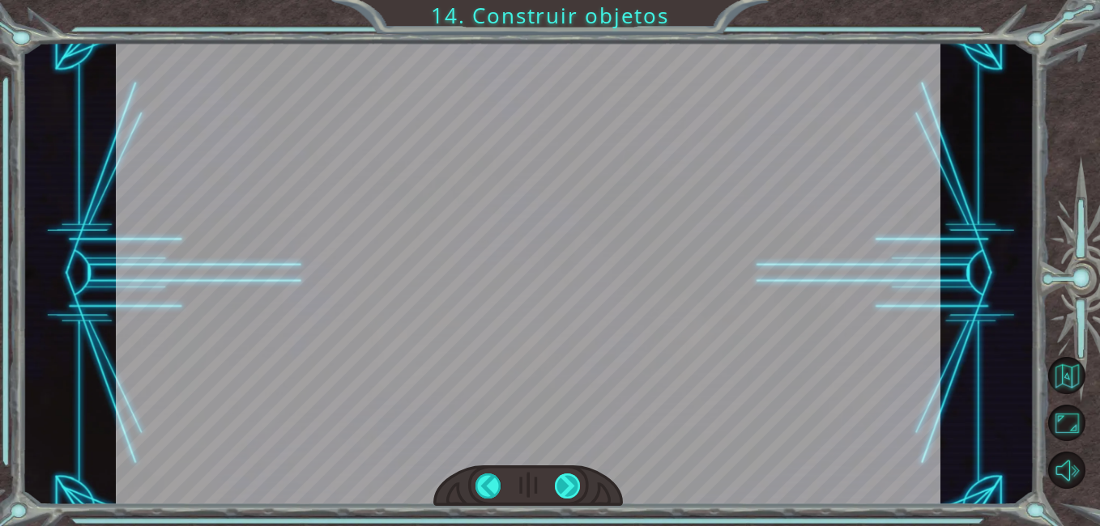
click at [572, 479] on div at bounding box center [568, 486] width 26 height 25
click at [562, 479] on div at bounding box center [568, 486] width 26 height 25
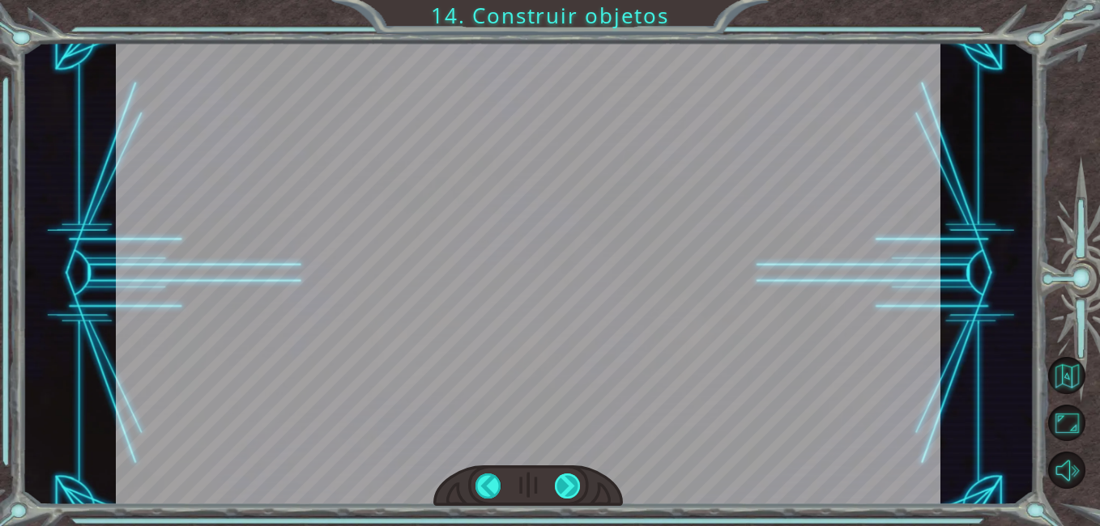
click at [562, 479] on div at bounding box center [568, 486] width 26 height 25
click at [486, 485] on div at bounding box center [488, 486] width 26 height 25
click at [486, 0] on div "helper . build ( “rightArrow” ) B [PERSON_NAME] , e x a m i n e m o s l o s m é…" at bounding box center [550, 0] width 1100 height 0
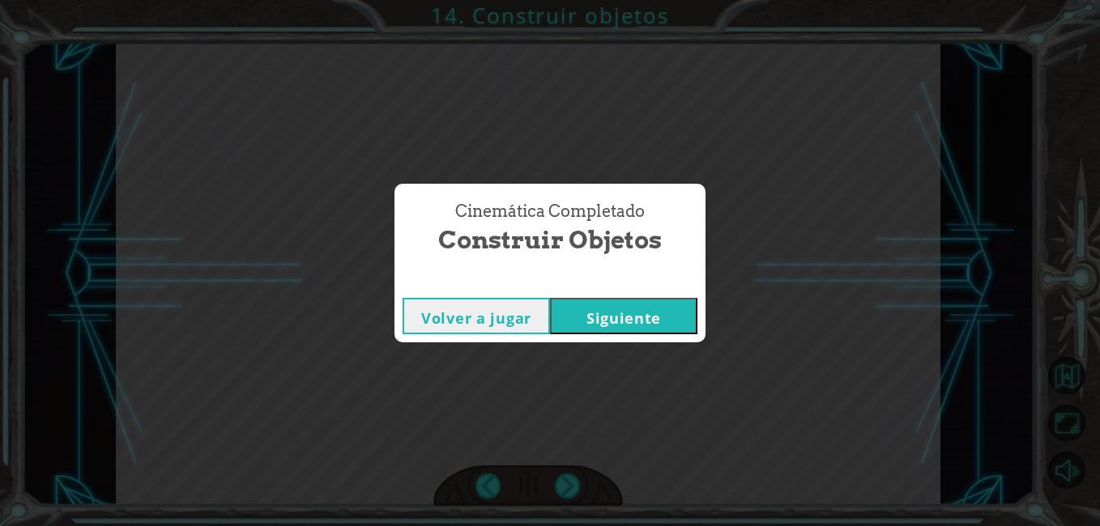
click at [632, 385] on div "Cinemática Completado Construir objetos Volver a jugar [GEOGRAPHIC_DATA]" at bounding box center [550, 263] width 1100 height 526
click at [611, 319] on button "Siguiente" at bounding box center [623, 316] width 147 height 36
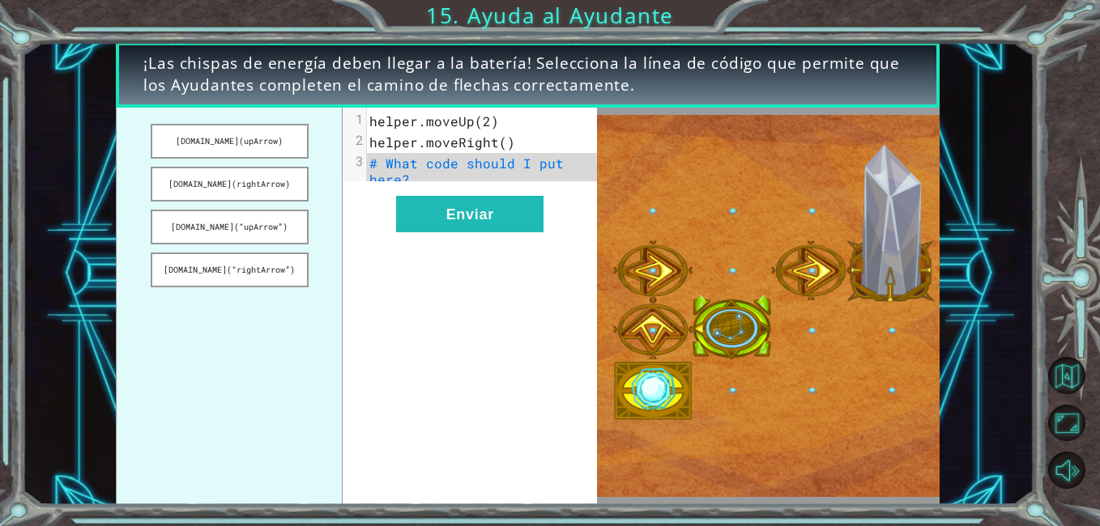
click at [469, 144] on span "helper.moveRight()" at bounding box center [442, 142] width 146 height 17
click at [445, 194] on div "xxxxxxxxxx 3 1 helper.moveUp(2) 2 helper.moveRight() 3 # What code should I put…" at bounding box center [470, 307] width 254 height 398
drag, startPoint x: 241, startPoint y: 278, endPoint x: 319, endPoint y: 179, distance: 125.7
click at [322, 179] on ul "[DOMAIN_NAME](upArrow) [DOMAIN_NAME](rightArrow) [DOMAIN_NAME](“upArrow”) [DOMA…" at bounding box center [229, 307] width 227 height 398
click at [243, 271] on button "[DOMAIN_NAME](“rightArrow”)" at bounding box center [230, 270] width 158 height 35
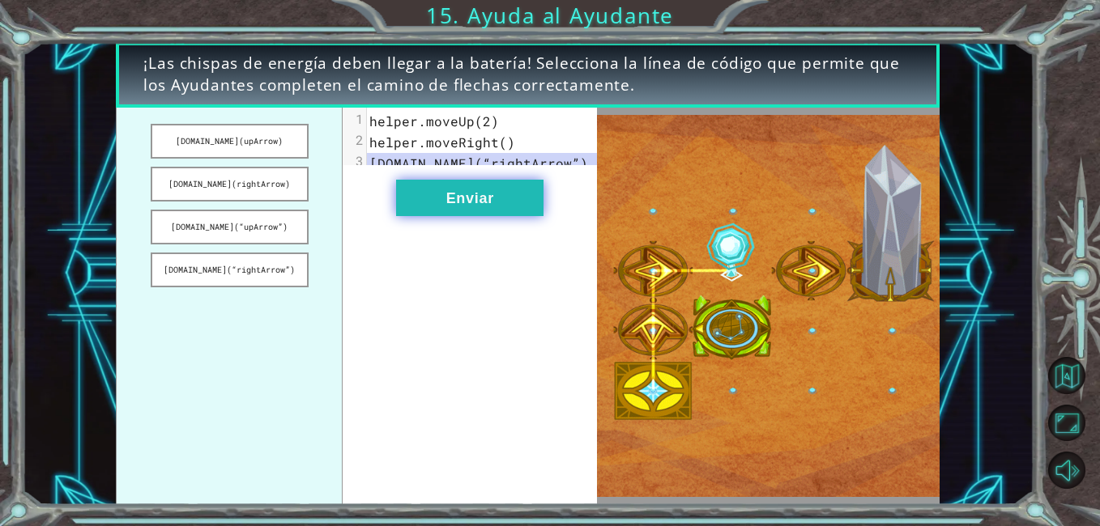
click at [451, 202] on button "Enviar" at bounding box center [469, 198] width 147 height 36
click at [473, 213] on button "Enviar" at bounding box center [469, 198] width 147 height 36
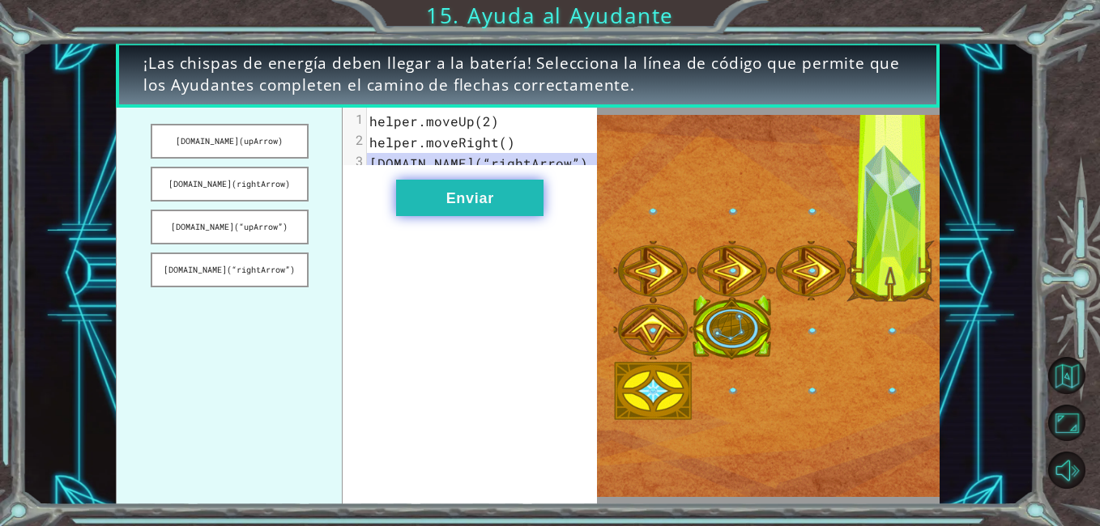
click at [473, 213] on button "Enviar" at bounding box center [469, 198] width 147 height 36
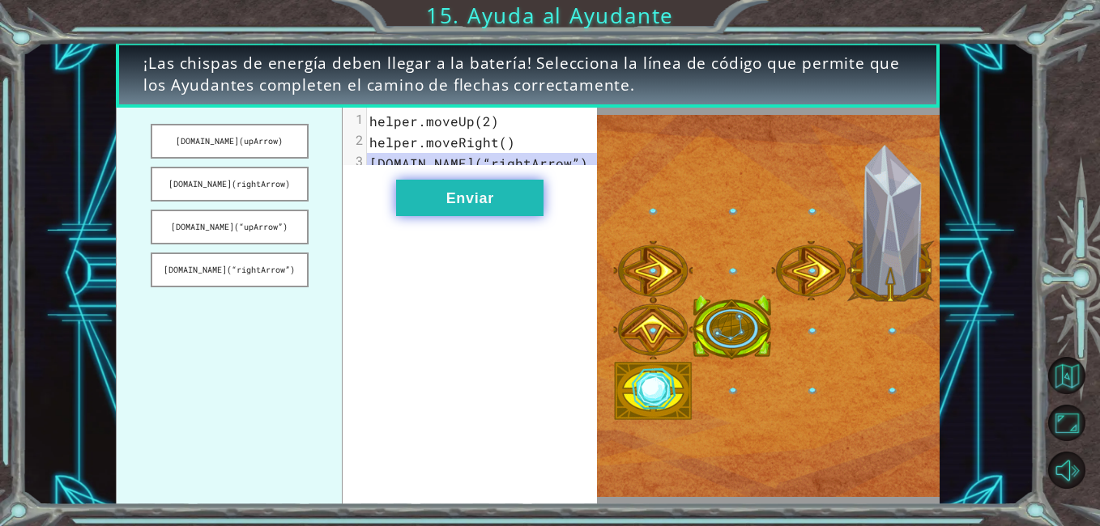
click at [473, 213] on button "Enviar" at bounding box center [469, 198] width 147 height 36
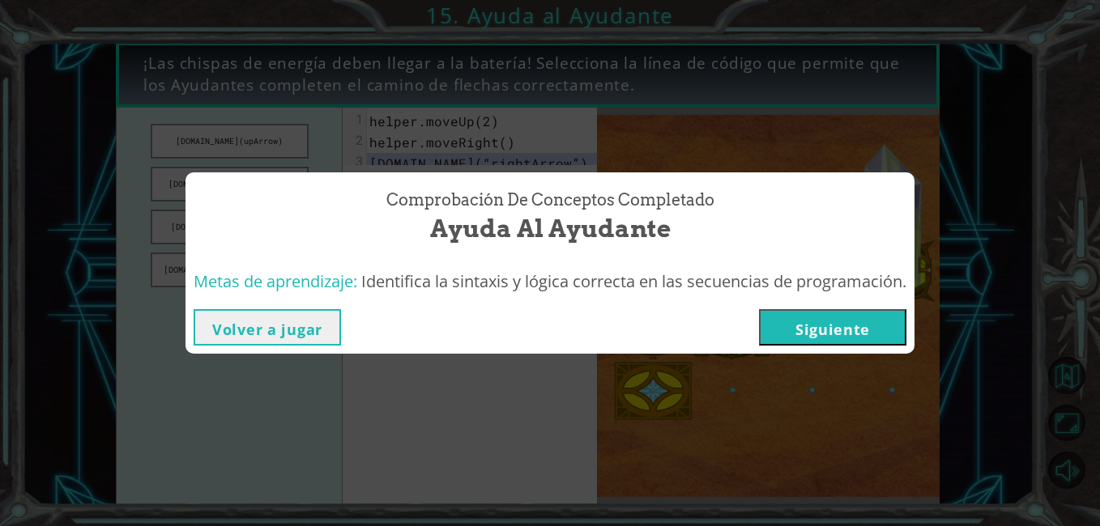
click at [793, 317] on button "Siguiente" at bounding box center [832, 327] width 147 height 36
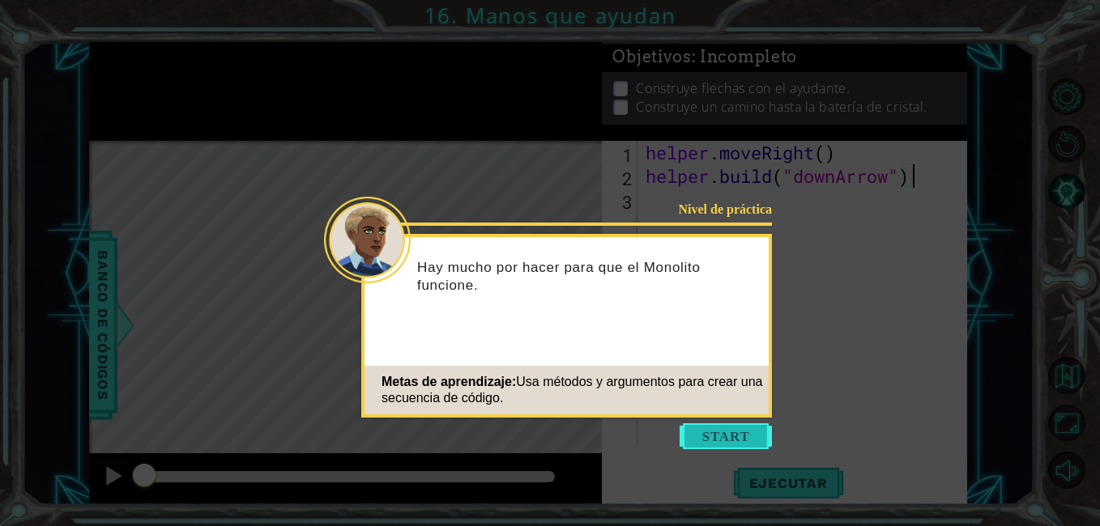
click at [708, 431] on button "Start" at bounding box center [725, 436] width 92 height 26
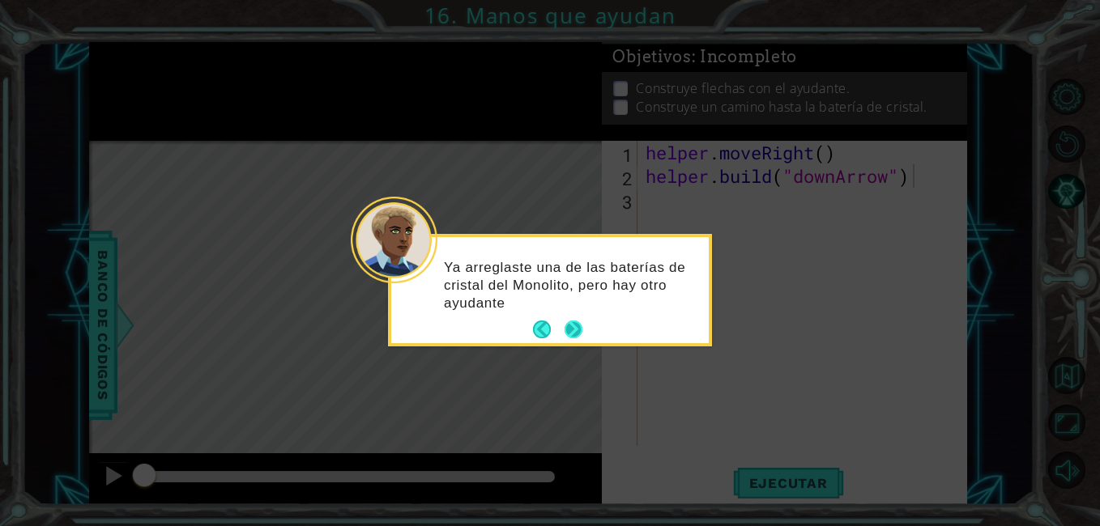
click at [581, 323] on button "Next" at bounding box center [573, 330] width 18 height 18
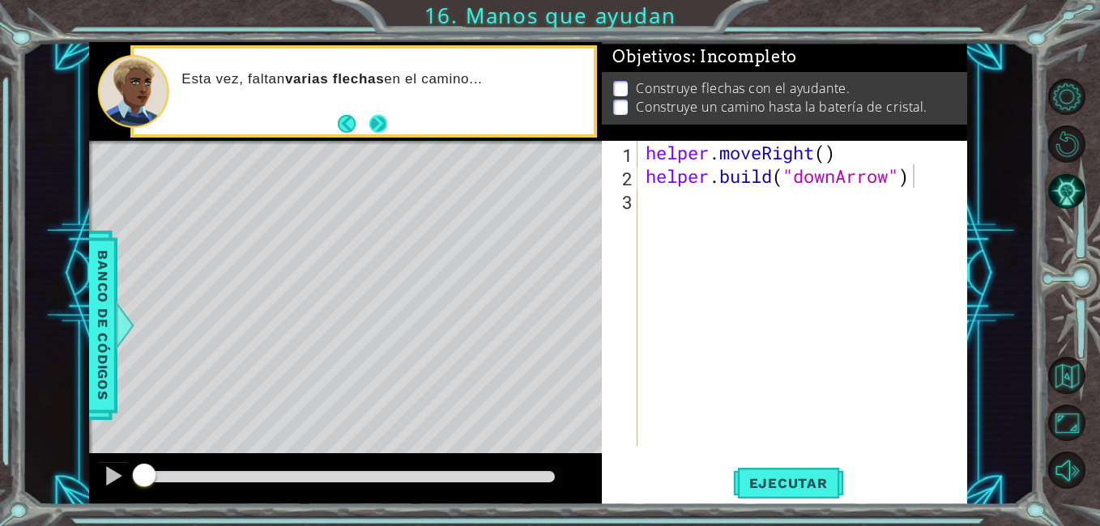
click at [380, 119] on button "Next" at bounding box center [377, 124] width 18 height 18
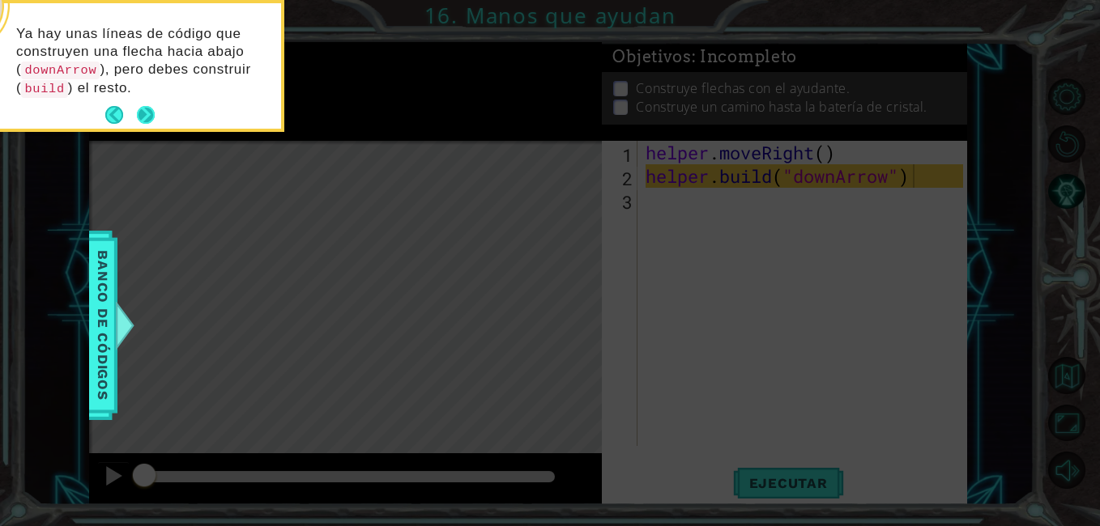
click at [145, 103] on footer at bounding box center [129, 115] width 49 height 24
click at [145, 106] on button "Next" at bounding box center [146, 115] width 18 height 18
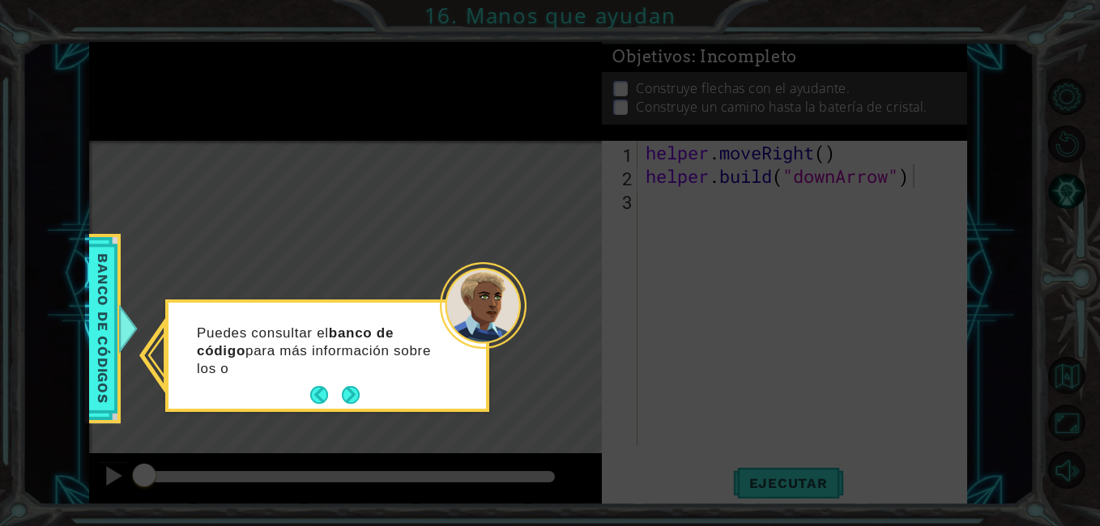
click at [349, 410] on div "Puedes consultar el banco de código para más información sobre los o" at bounding box center [327, 356] width 324 height 113
click at [351, 389] on button "Next" at bounding box center [351, 395] width 18 height 18
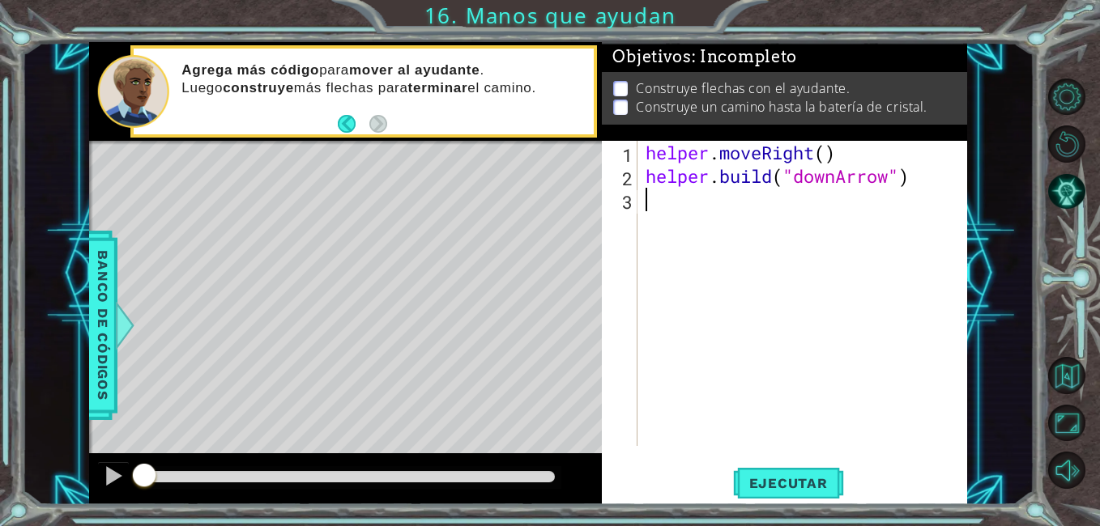
click at [661, 207] on div "helper . moveRight ( ) helper . build ( "downArrow" )" at bounding box center [806, 317] width 329 height 352
click at [781, 482] on span "Ejecutar" at bounding box center [788, 483] width 111 height 16
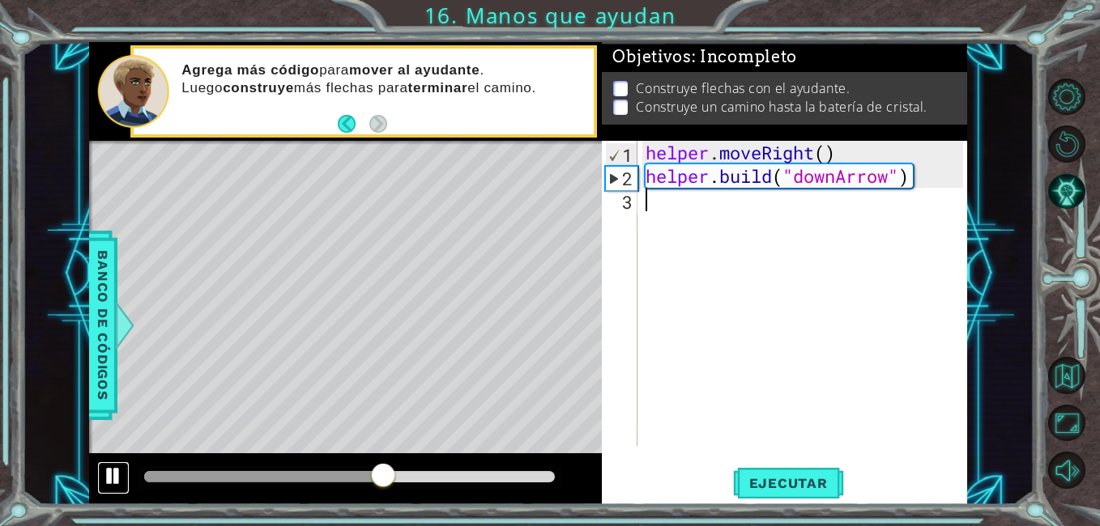
click at [126, 473] on button at bounding box center [113, 478] width 32 height 33
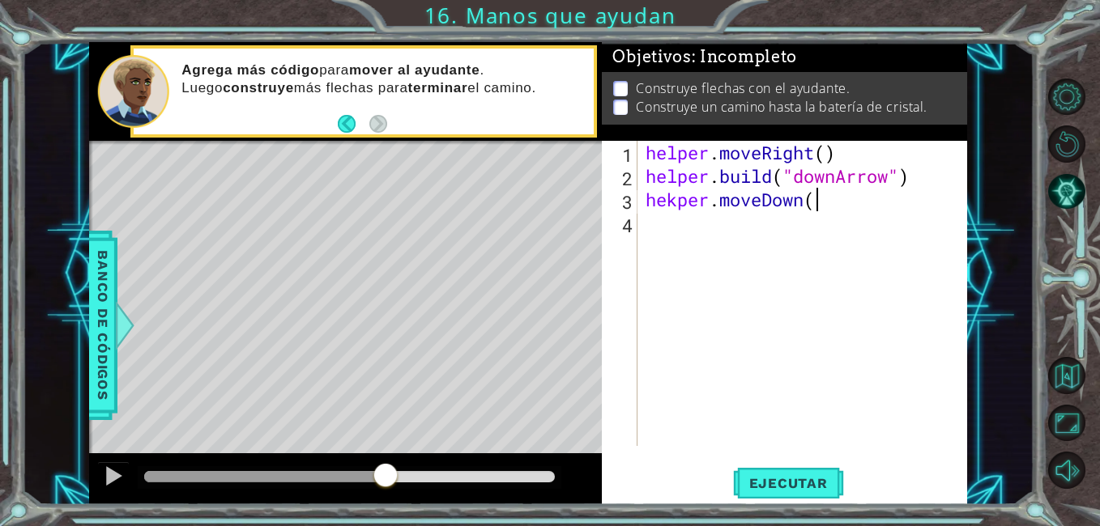
scroll to position [0, 7]
type textarea "hekper.moveDown()"
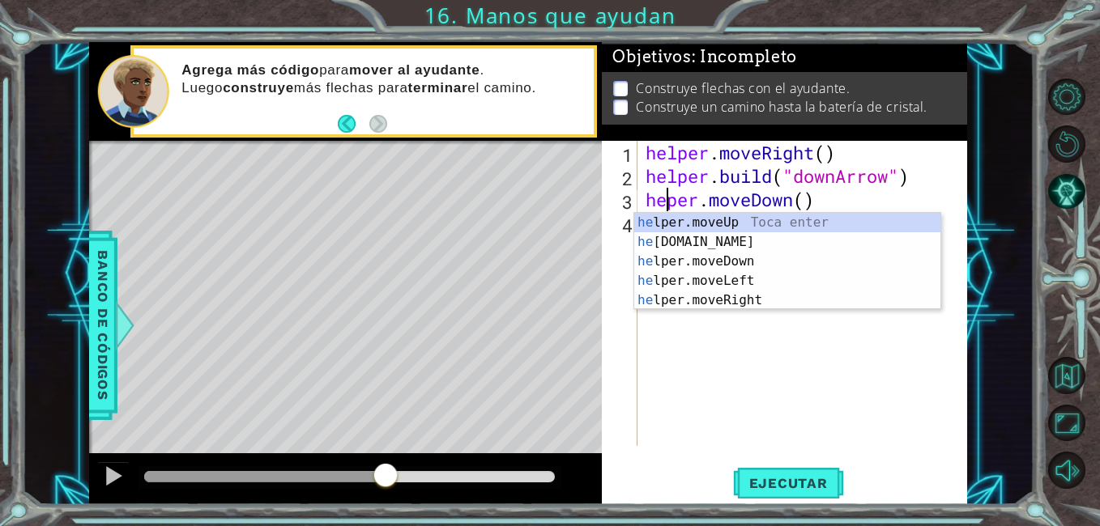
type textarea "helper.moveDown()"
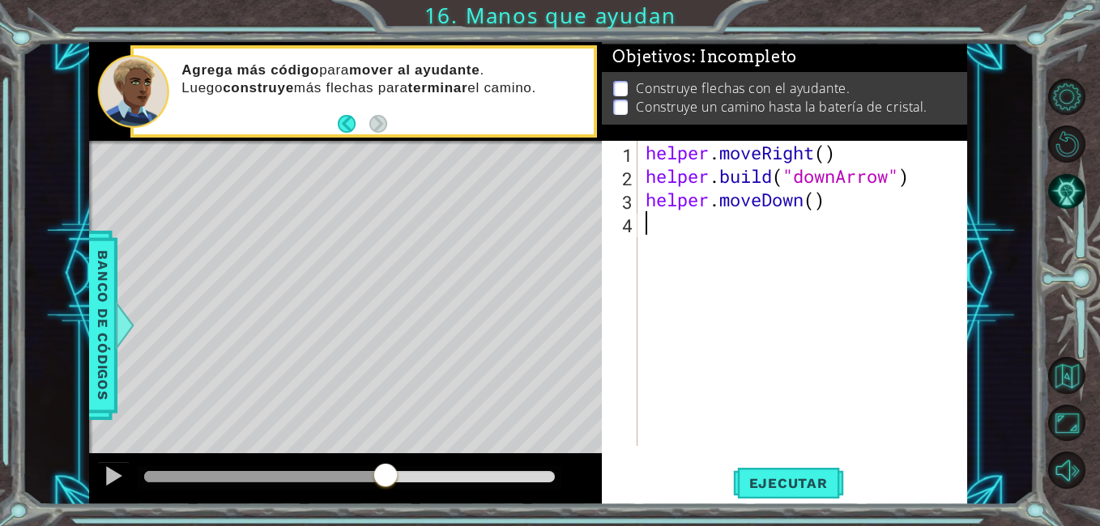
click at [719, 377] on div "helper . moveRight ( ) helper . build ( "downArrow" ) helper . moveDown ( )" at bounding box center [806, 317] width 329 height 352
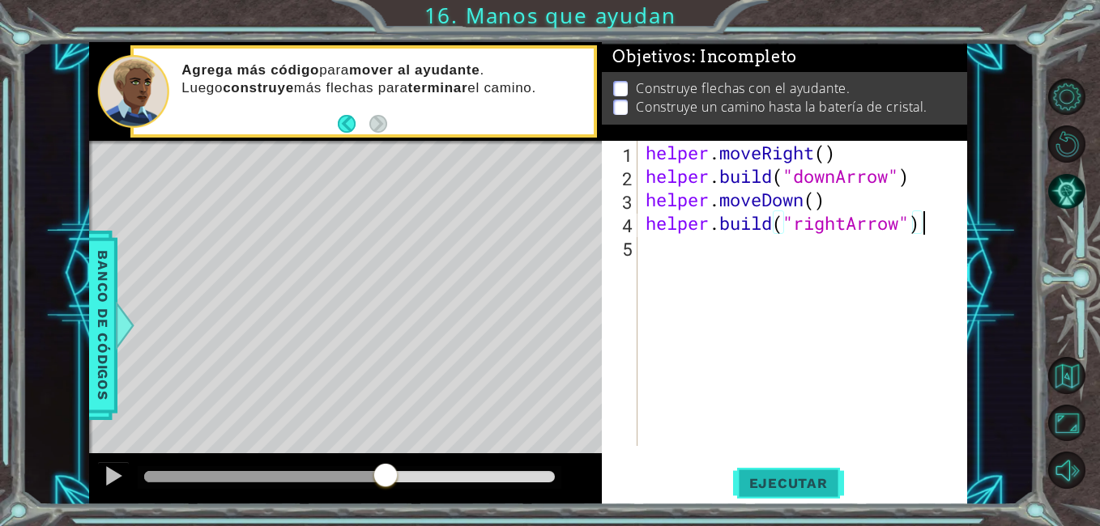
type textarea "[DOMAIN_NAME]("rightArrow")"
click at [773, 477] on span "Ejecutar" at bounding box center [788, 483] width 111 height 16
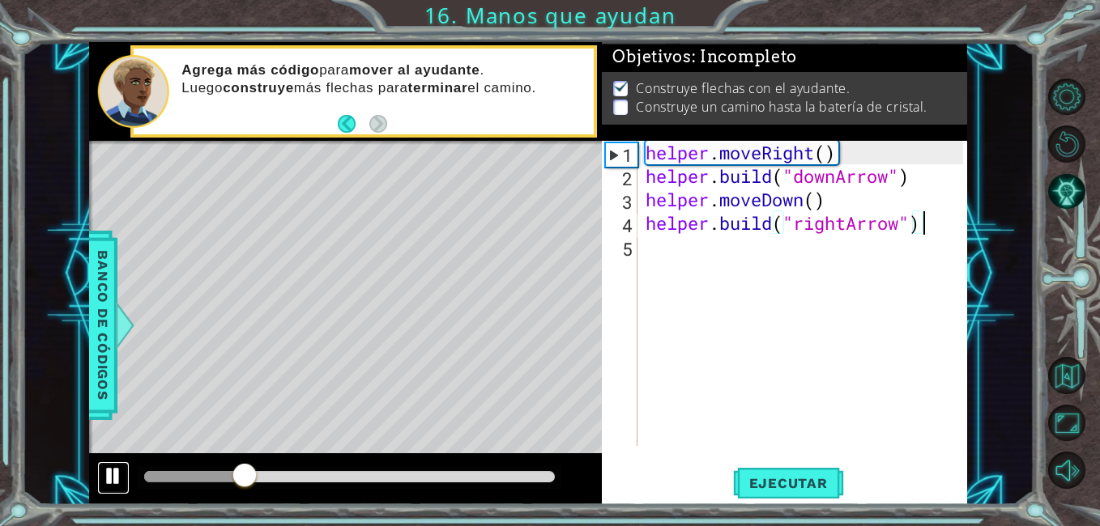
click at [113, 470] on div at bounding box center [113, 476] width 21 height 21
click at [642, 291] on div "helper . moveRight ( ) helper . build ( "downArrow" ) helper . moveDown ( ) hel…" at bounding box center [806, 317] width 329 height 352
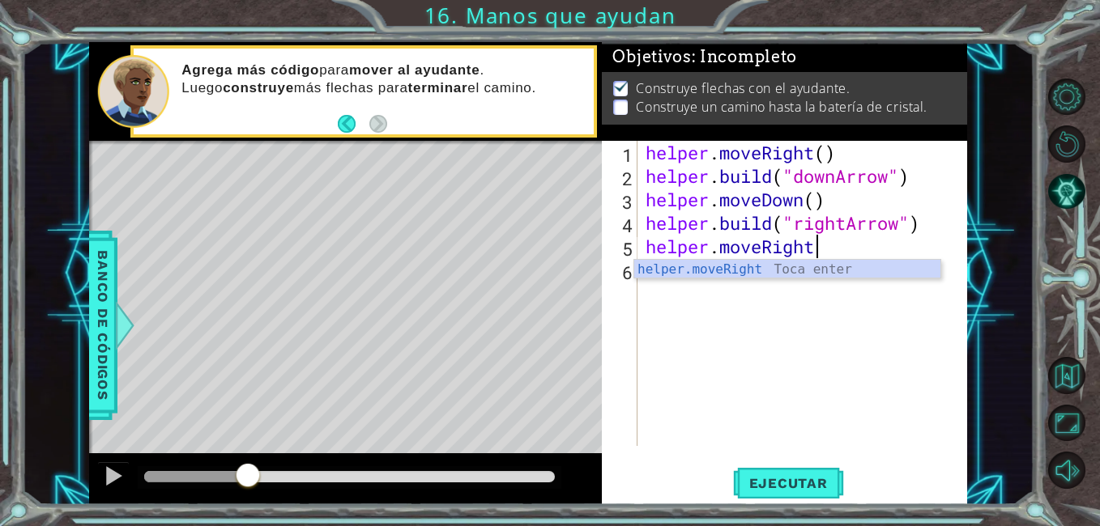
scroll to position [0, 7]
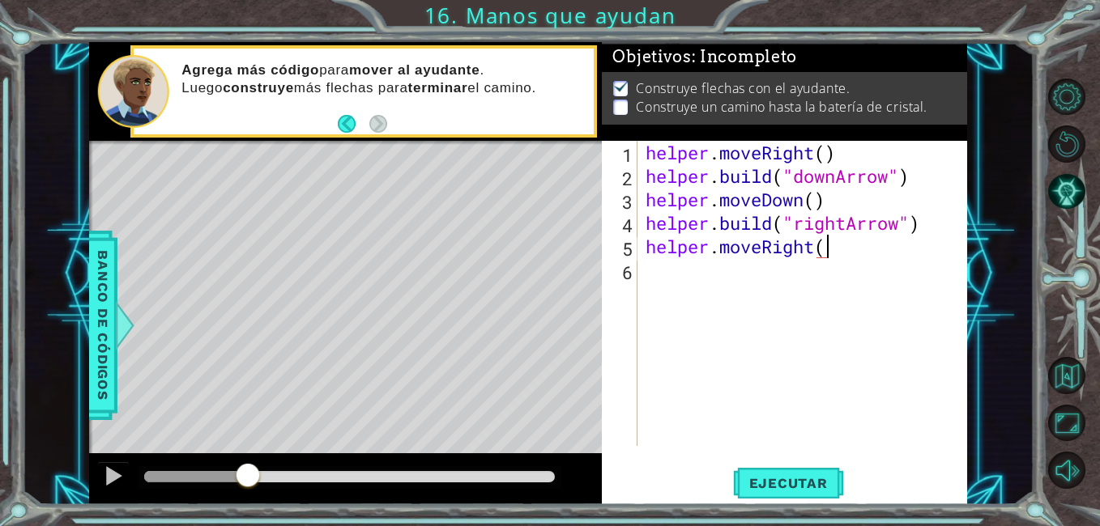
type textarea "helper.moveRight()"
type textarea "[DOMAIN_NAME]("rightArrow")"
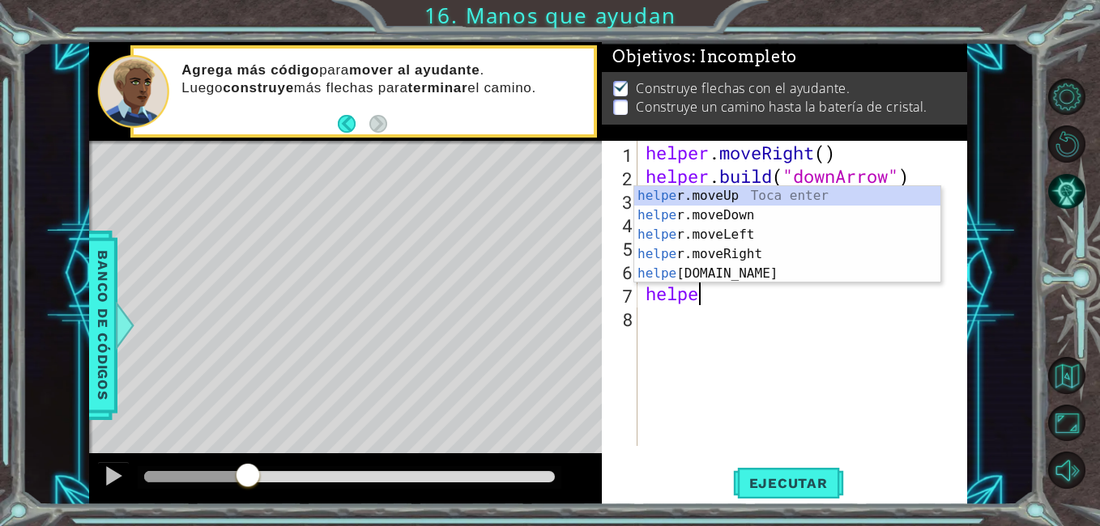
scroll to position [0, 2]
type textarea "helper."
click at [709, 338] on div "helper . moveRight ( ) helper . build ( "downArrow" ) helper . moveDown ( ) hel…" at bounding box center [806, 317] width 329 height 352
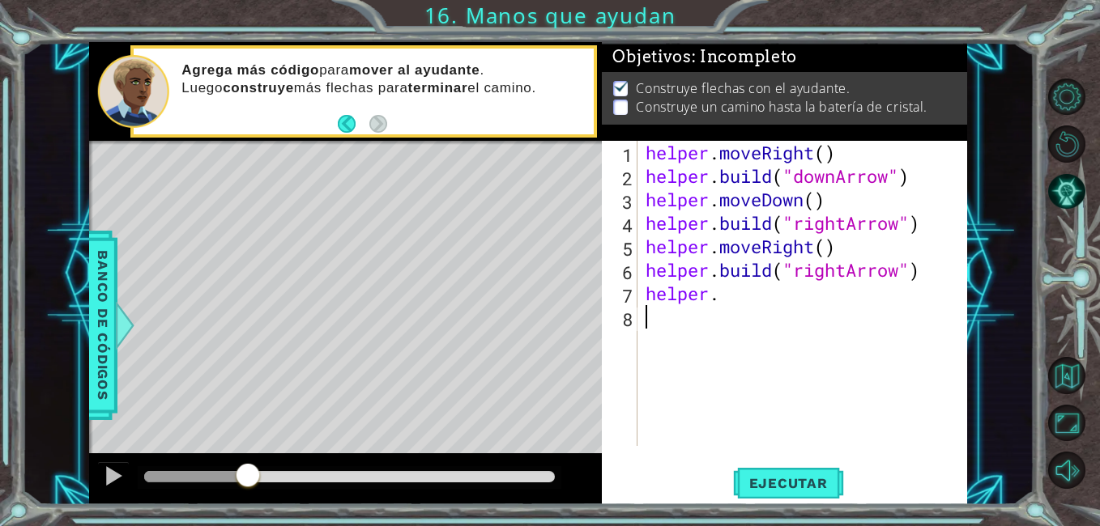
scroll to position [0, 0]
click at [736, 283] on div "helper . moveRight ( ) helper . build ( "downArrow" ) helper . moveDown ( ) hel…" at bounding box center [806, 317] width 329 height 352
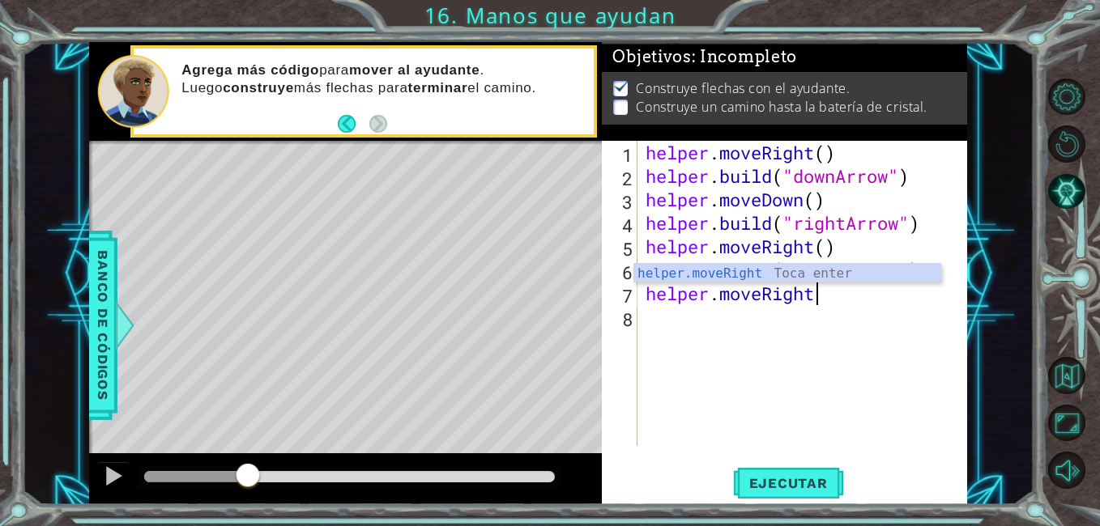
scroll to position [0, 7]
type textarea "helper.moveRight()"
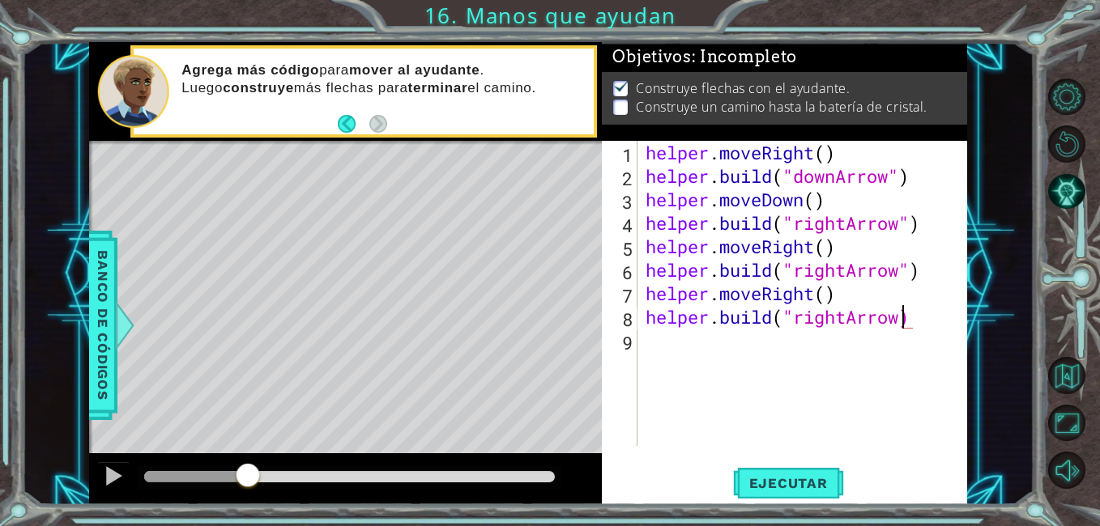
scroll to position [0, 12]
click at [783, 473] on button "Ejecutar" at bounding box center [788, 484] width 111 height 36
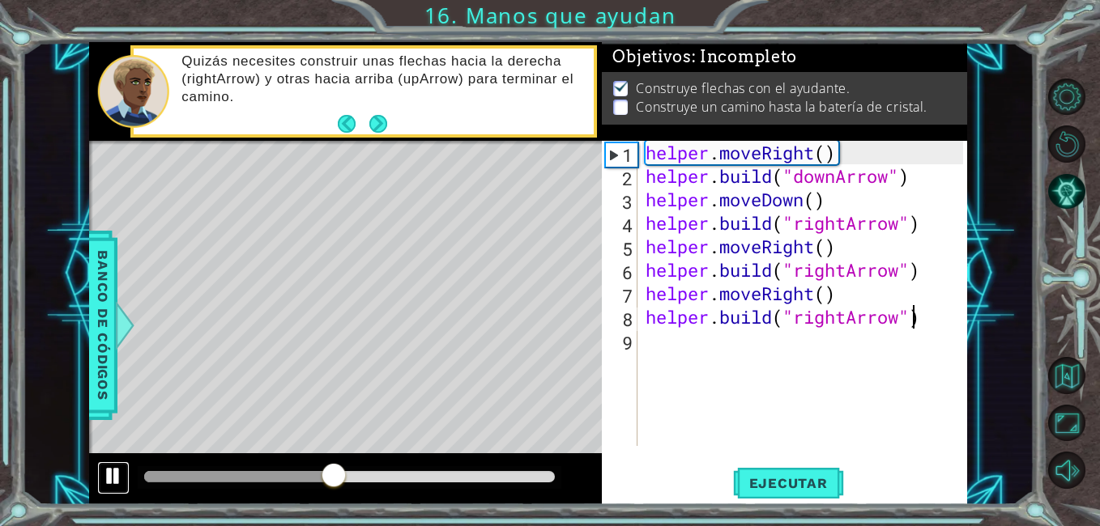
click at [105, 482] on div at bounding box center [113, 476] width 21 height 21
click at [847, 316] on div "helper . moveRight ( ) helper . build ( "downArrow" ) helper . moveDown ( ) hel…" at bounding box center [806, 317] width 329 height 352
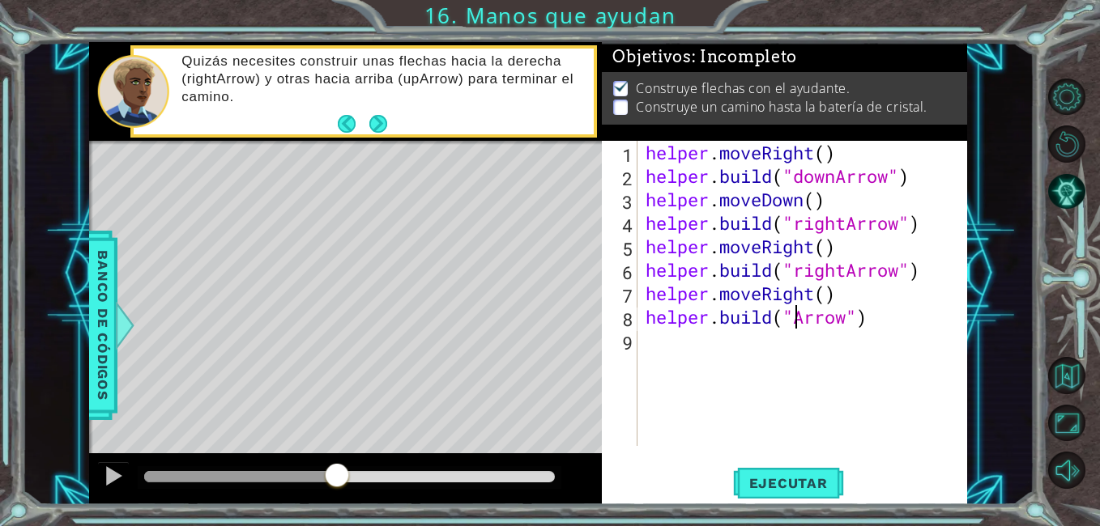
scroll to position [0, 8]
type textarea "[DOMAIN_NAME]("upArrow")"
click at [815, 482] on span "Ejecutar" at bounding box center [788, 483] width 111 height 16
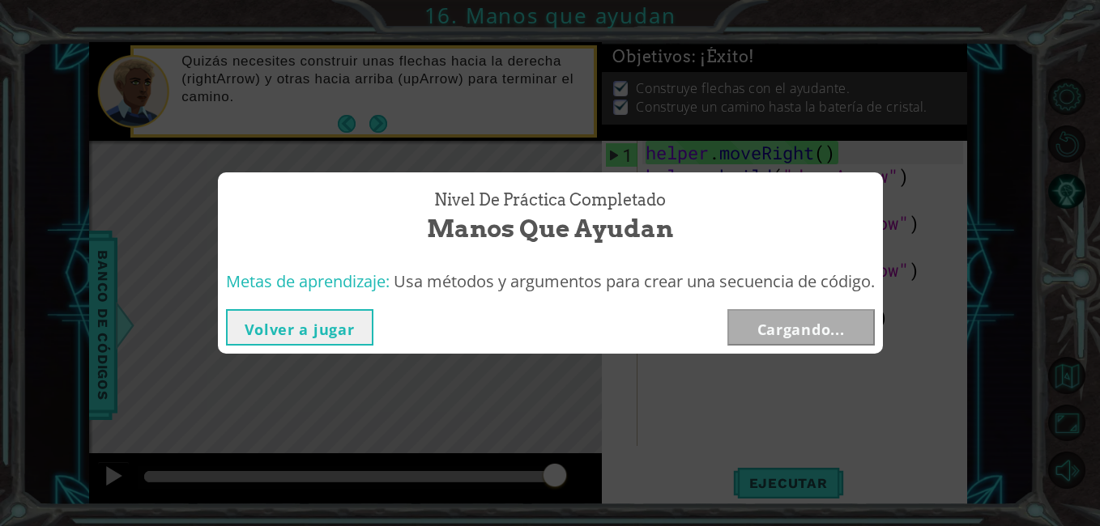
click at [585, 220] on span "Manos que ayudan" at bounding box center [550, 228] width 246 height 35
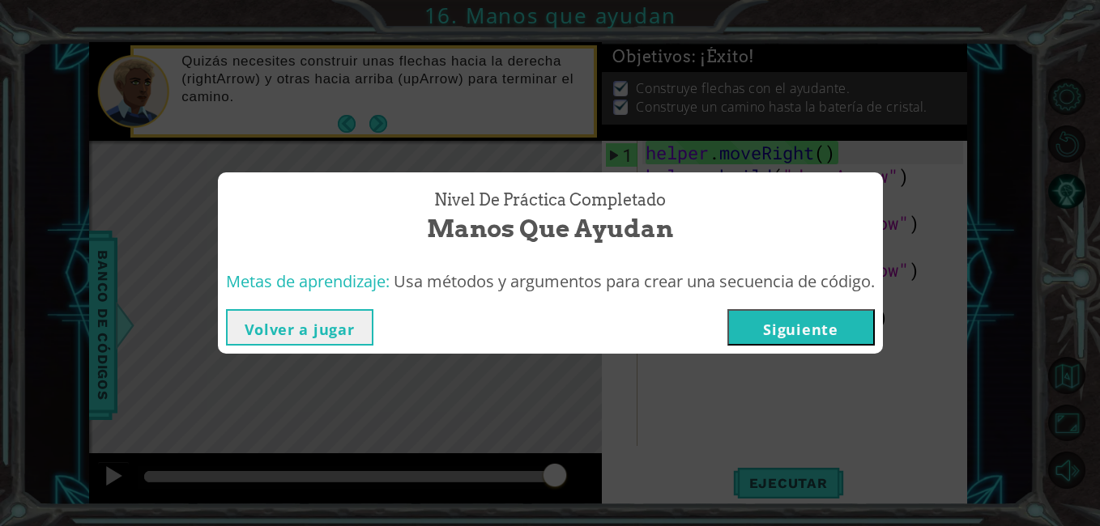
click at [693, 166] on div "Nivel de práctica Completado Manos que ayudan Metas de aprendizaje: Usa métodos…" at bounding box center [550, 263] width 1100 height 526
click at [763, 330] on button "Siguiente" at bounding box center [800, 327] width 147 height 36
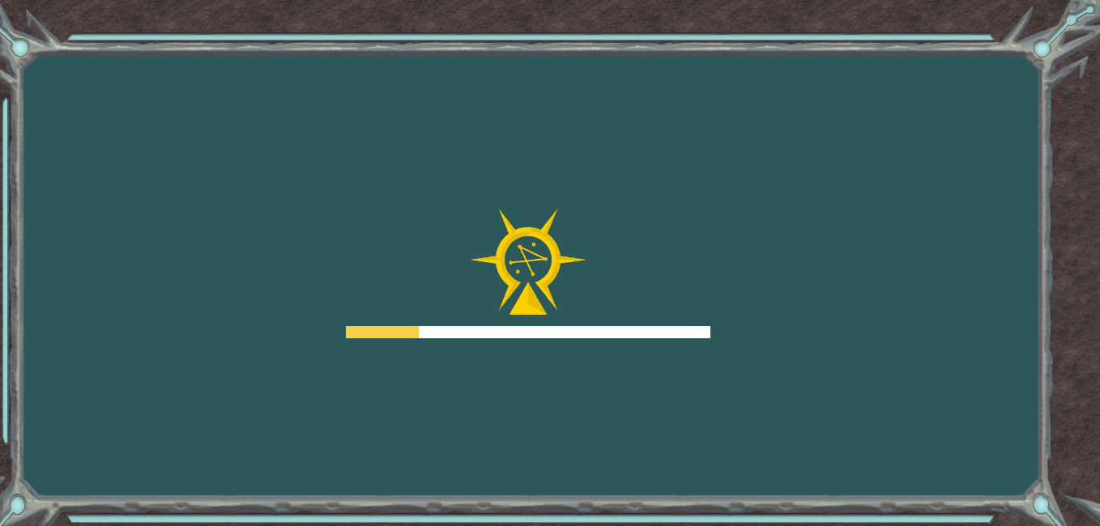
click at [781, 332] on div "Goals Error cargando del servidor Deberás unirte a un curso para jugar a este n…" at bounding box center [550, 263] width 1100 height 526
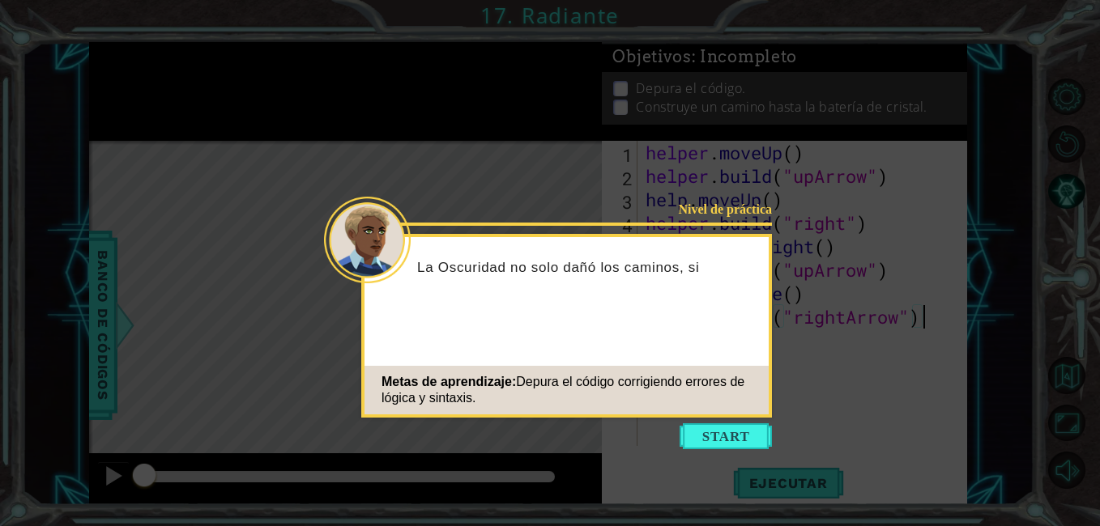
click at [706, 437] on button "Start" at bounding box center [725, 436] width 92 height 26
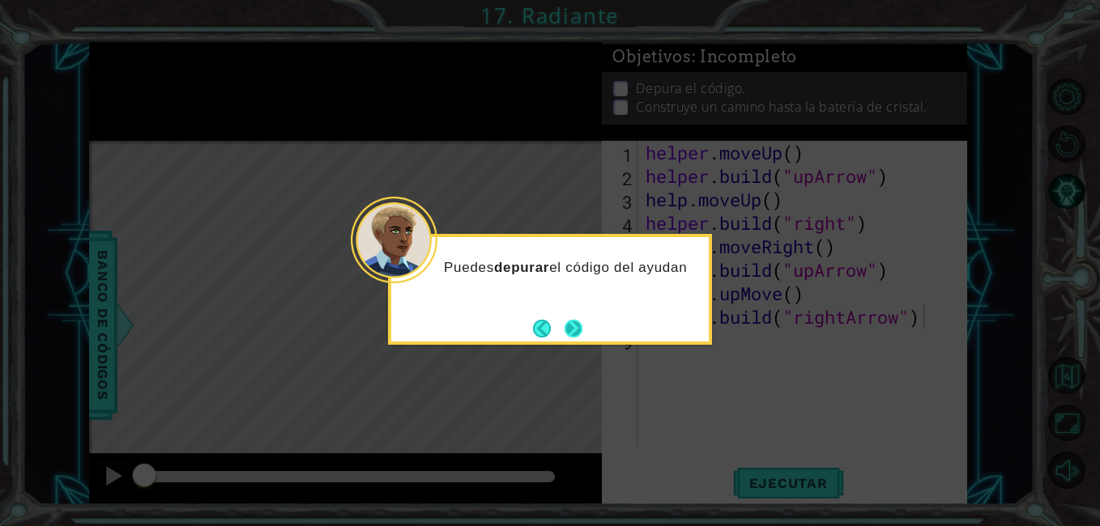
click at [574, 328] on button "Next" at bounding box center [573, 328] width 19 height 19
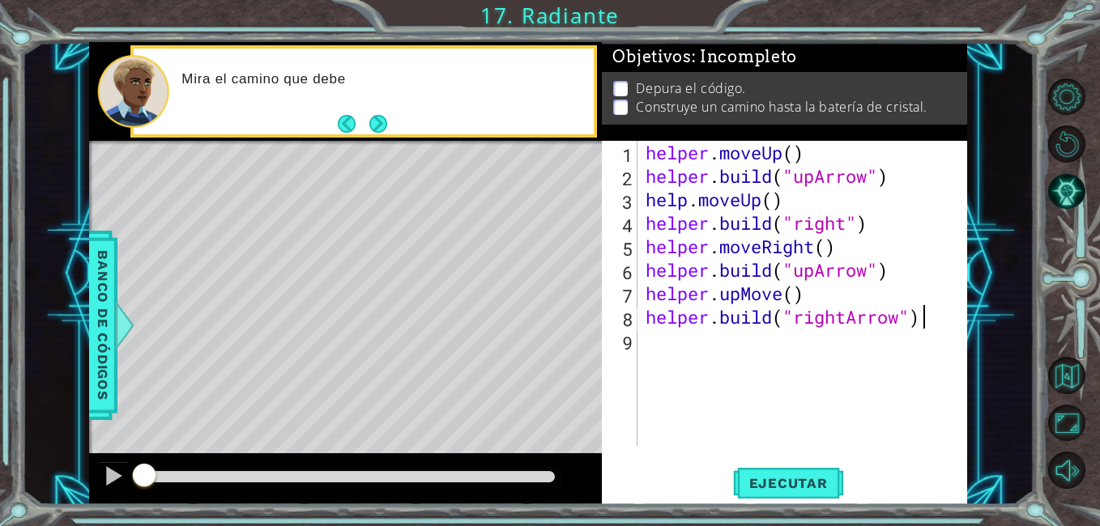
click at [375, 127] on button "Next" at bounding box center [378, 124] width 18 height 18
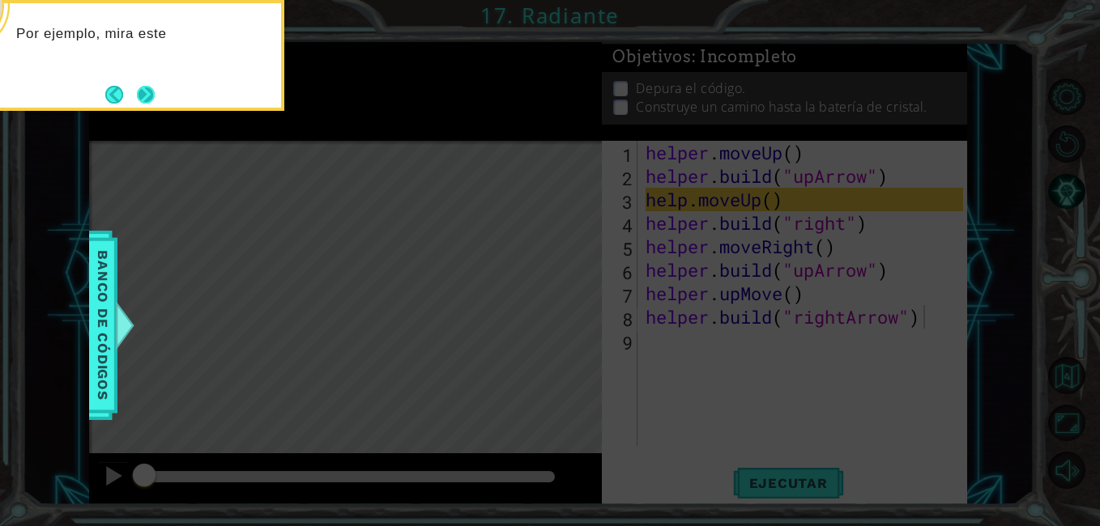
click at [153, 100] on button "Next" at bounding box center [146, 95] width 18 height 18
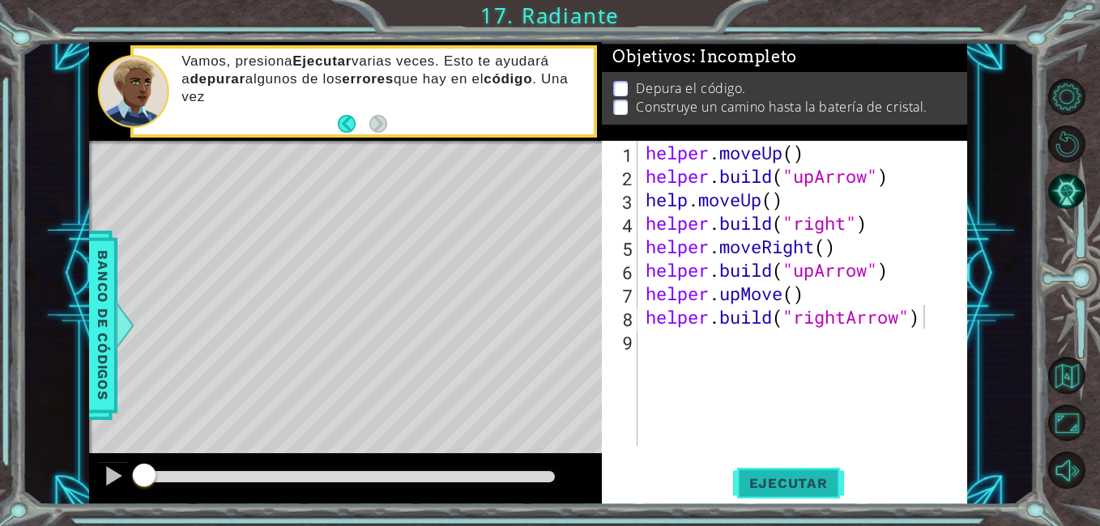
click at [776, 496] on button "Ejecutar" at bounding box center [788, 484] width 111 height 36
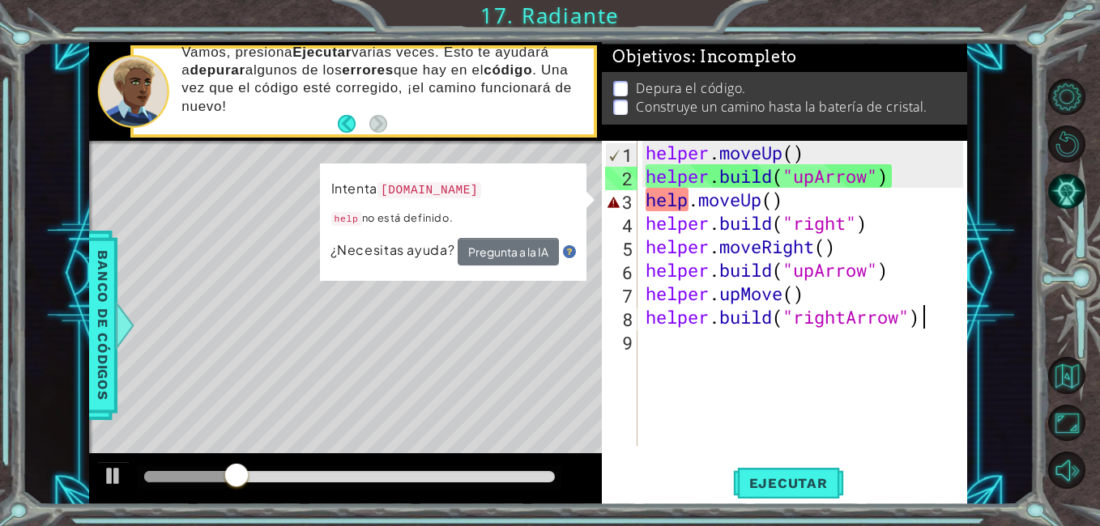
click at [687, 207] on div "helper . moveUp ( ) helper . build ( "upArrow" ) help . moveUp ( ) helper . bui…" at bounding box center [806, 317] width 329 height 352
type textarea "helper.moveUp()"
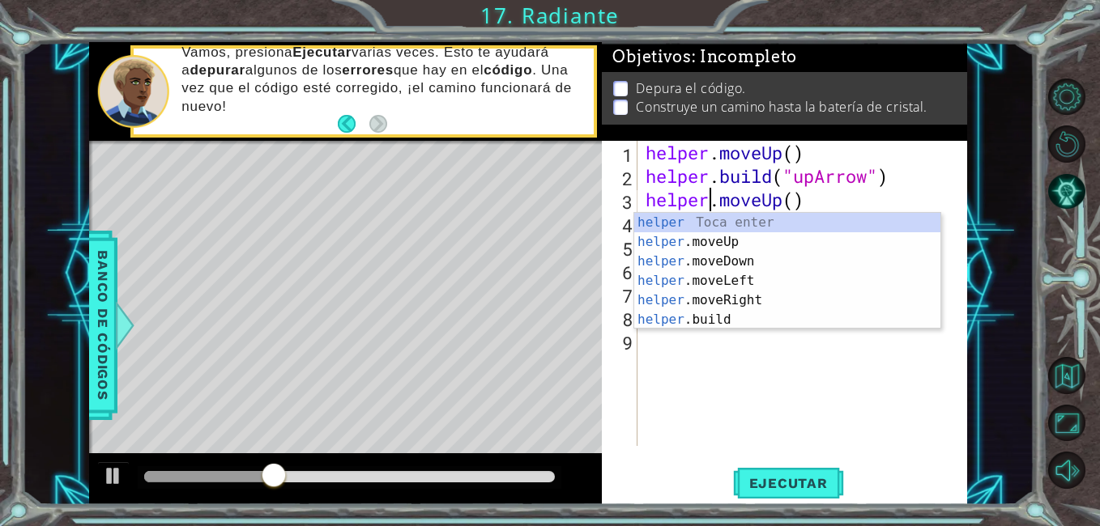
scroll to position [0, 3]
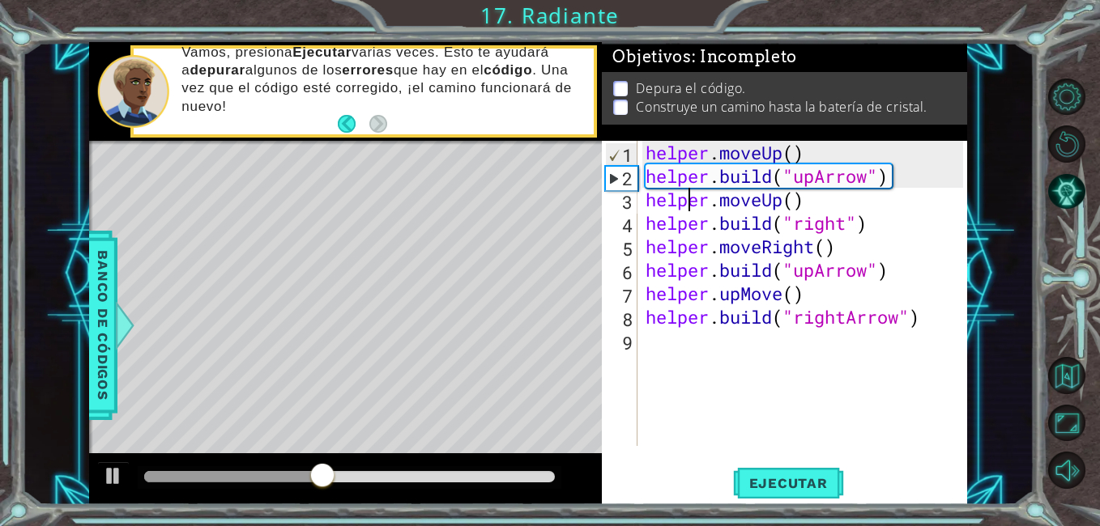
click at [687, 207] on div "helper . moveUp ( ) helper . build ( "upArrow" ) helper . moveUp ( ) helper . b…" at bounding box center [806, 317] width 329 height 352
click at [709, 366] on div "helper . moveUp ( ) helper . build ( "upArrow" ) helper . moveUp ( ) helper . b…" at bounding box center [806, 317] width 329 height 352
click at [713, 368] on div "helper . moveUp ( ) helper . build ( "upArrow" ) helper . moveUp ( ) helper . b…" at bounding box center [806, 317] width 329 height 352
click at [121, 471] on div at bounding box center [113, 476] width 21 height 21
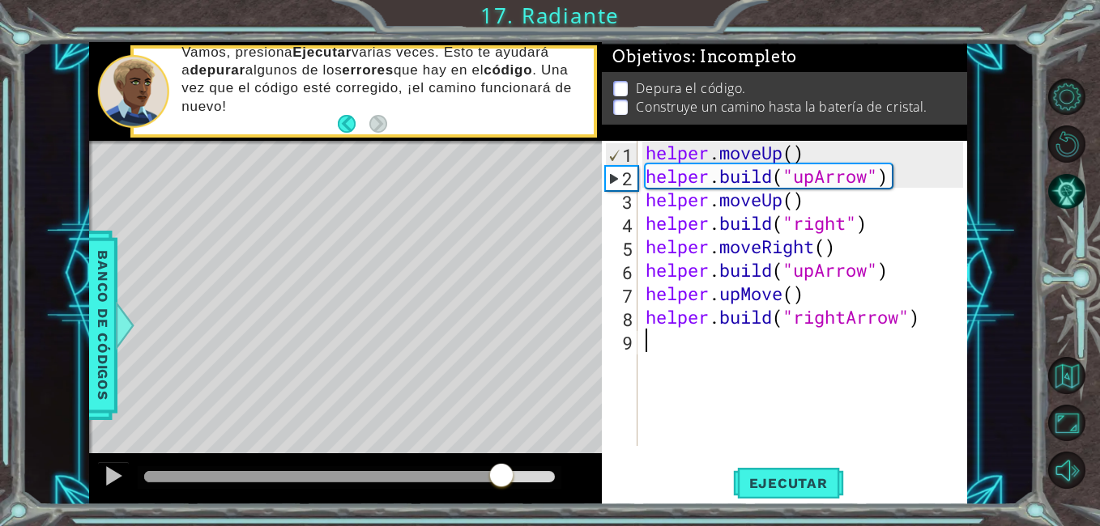
click at [739, 301] on div "helper . moveUp ( ) helper . build ( "upArrow" ) helper . moveUp ( ) helper . b…" at bounding box center [806, 317] width 329 height 352
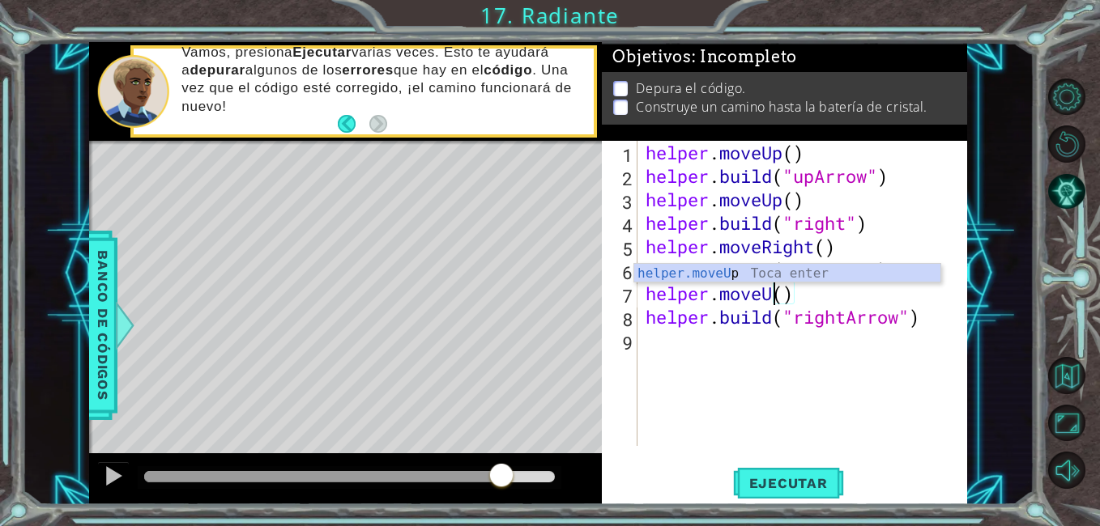
scroll to position [0, 6]
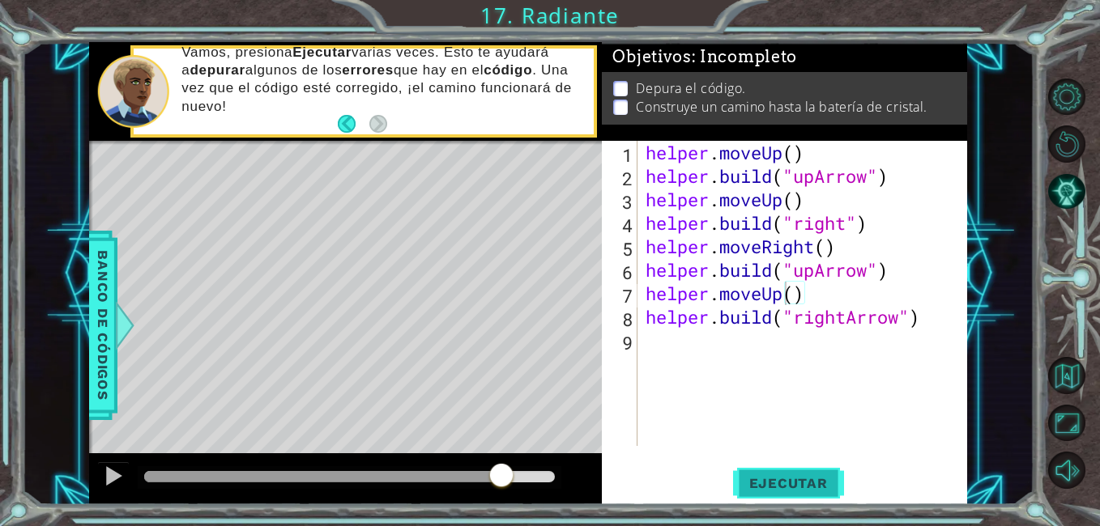
click at [781, 479] on span "Ejecutar" at bounding box center [788, 483] width 111 height 16
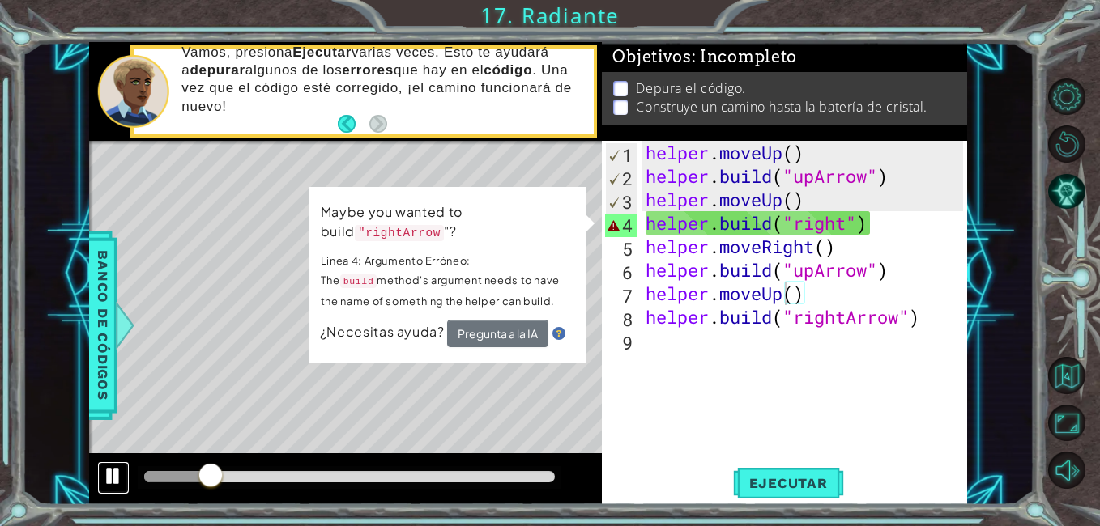
click at [123, 472] on div at bounding box center [113, 476] width 21 height 21
click at [847, 223] on div "helper . moveUp ( ) helper . build ( "upArrow" ) helper . moveUp ( ) helper . b…" at bounding box center [806, 317] width 329 height 352
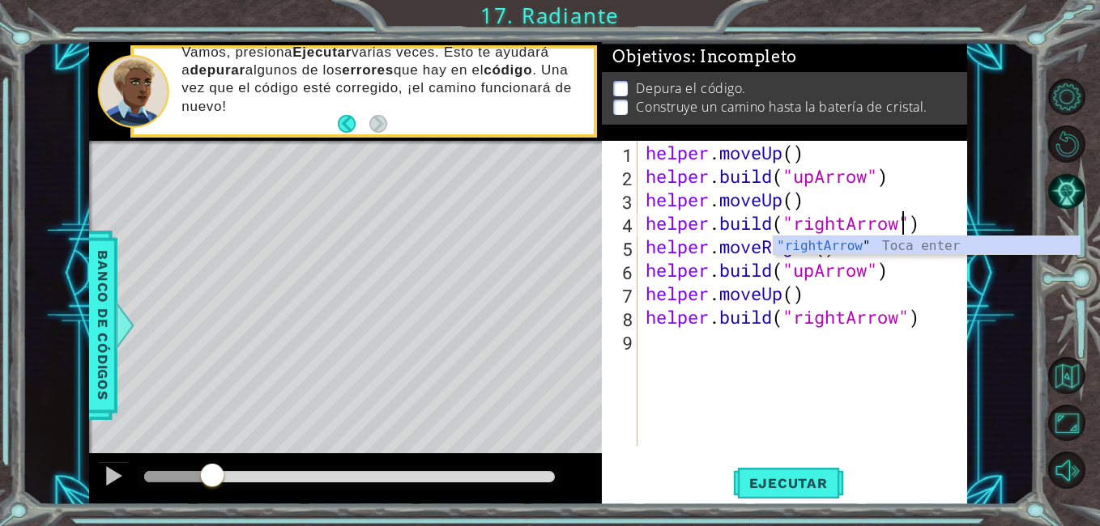
scroll to position [0, 12]
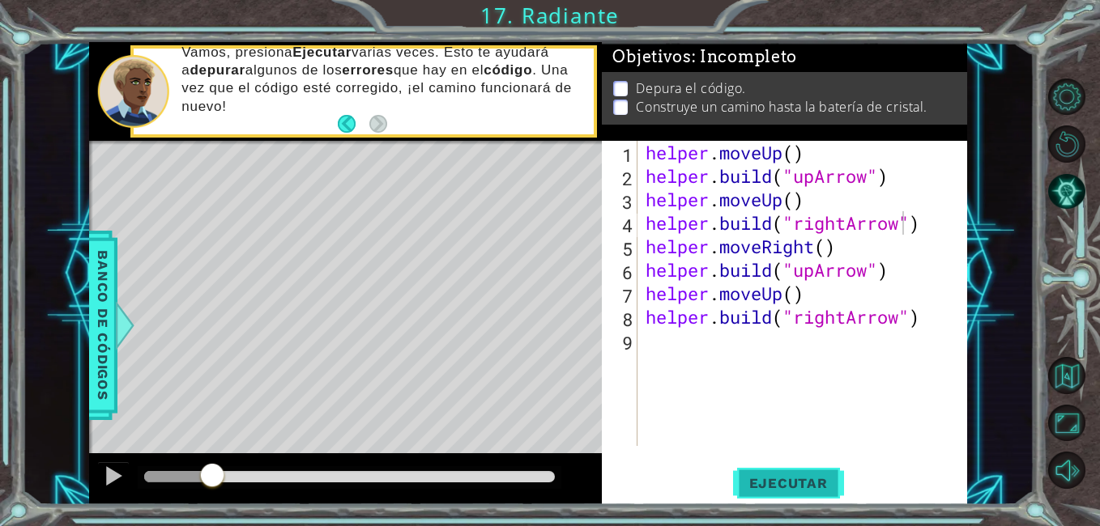
click at [790, 482] on span "Ejecutar" at bounding box center [788, 483] width 111 height 16
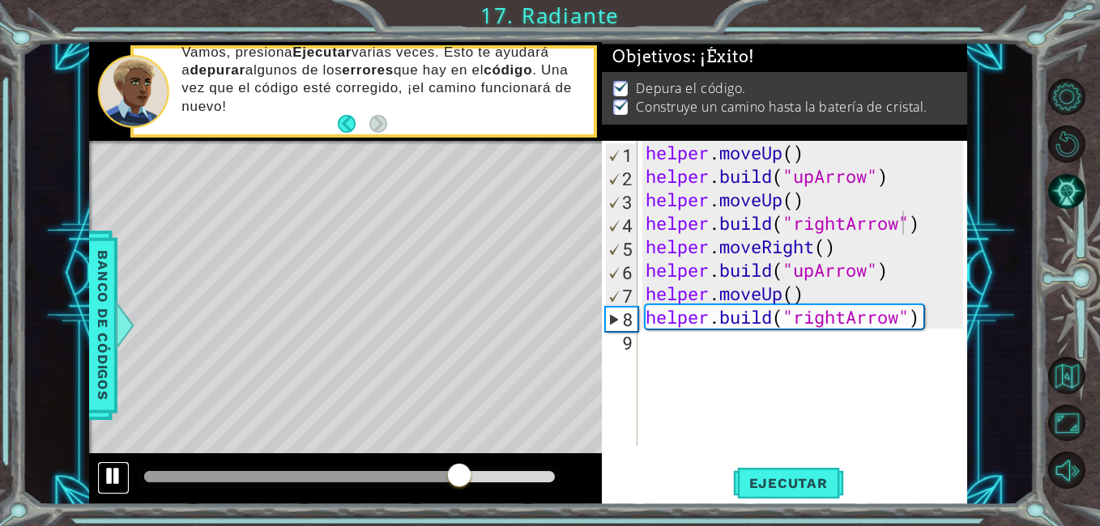
click at [117, 472] on div at bounding box center [113, 476] width 21 height 21
click at [781, 299] on div "helper . moveUp ( ) helper . build ( "upArrow" ) helper . moveUp ( ) helper . b…" at bounding box center [806, 317] width 329 height 352
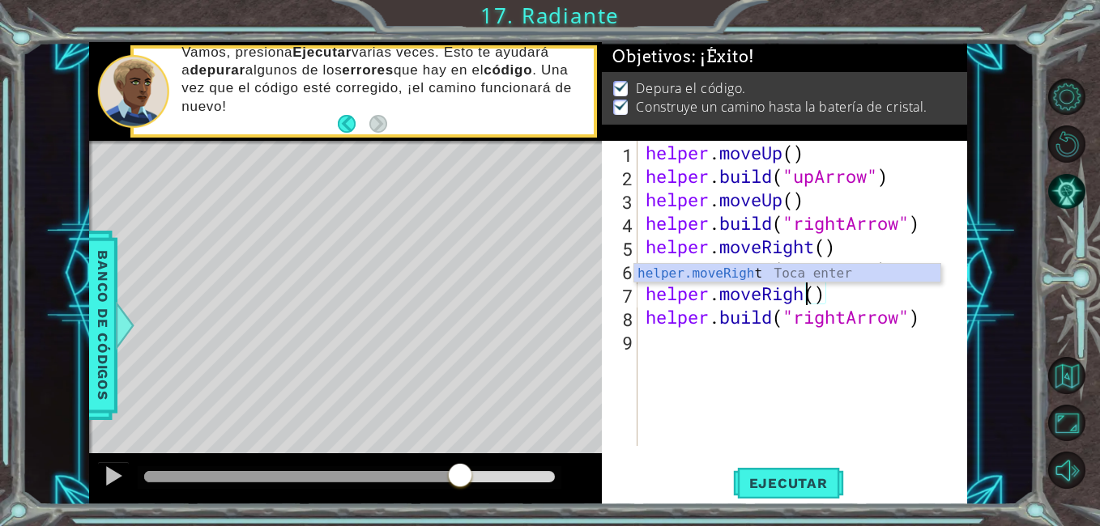
scroll to position [0, 8]
type textarea "helper.moveRight()"
click at [103, 480] on div at bounding box center [113, 476] width 21 height 21
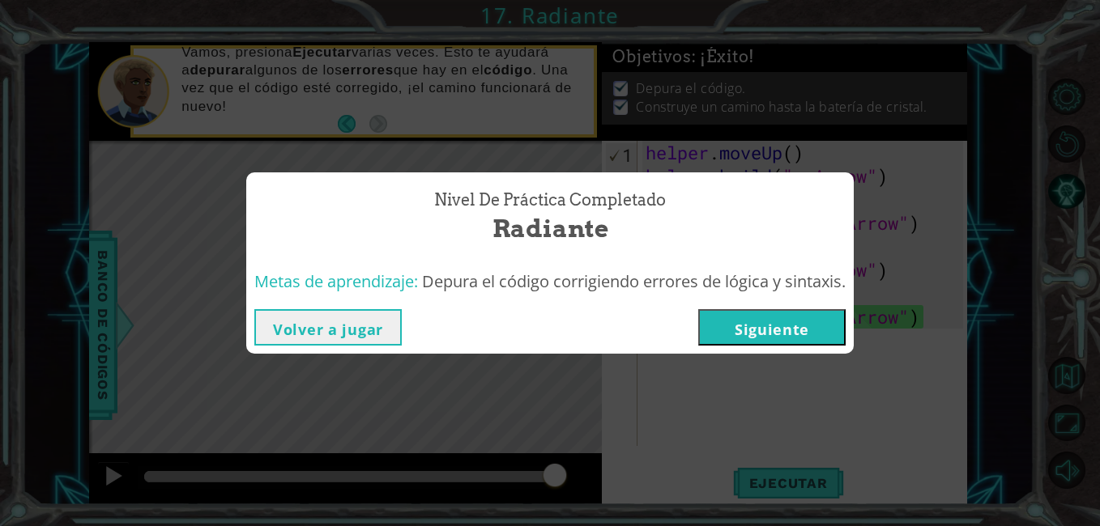
click at [743, 335] on button "Siguiente" at bounding box center [771, 327] width 147 height 36
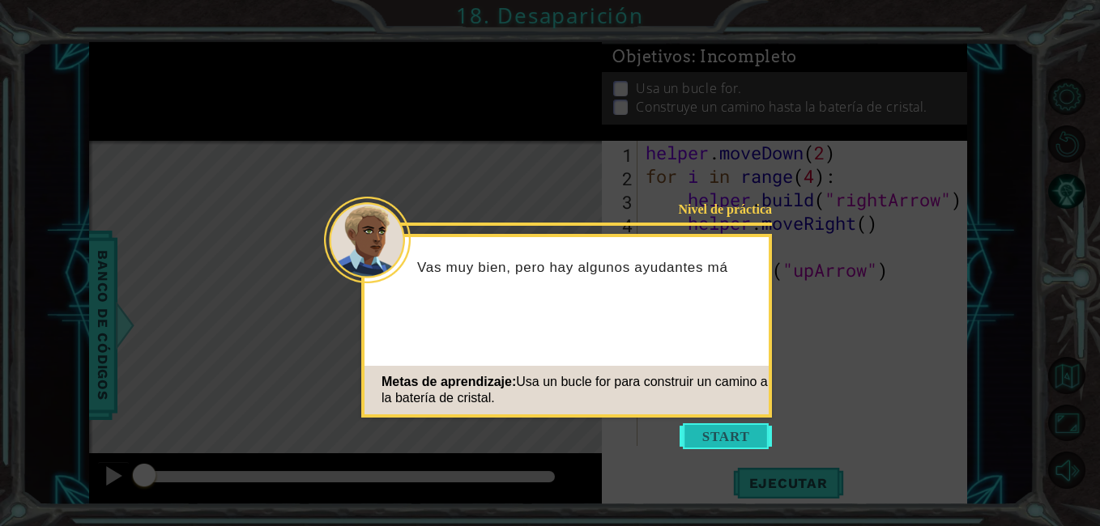
click at [714, 444] on button "Start" at bounding box center [725, 436] width 92 height 26
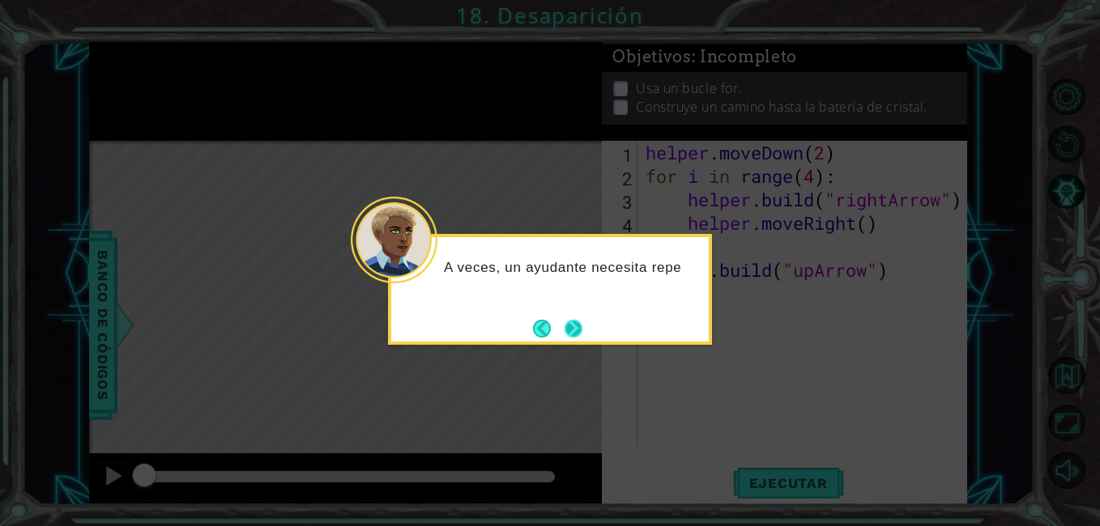
click at [573, 336] on button "Next" at bounding box center [573, 329] width 18 height 18
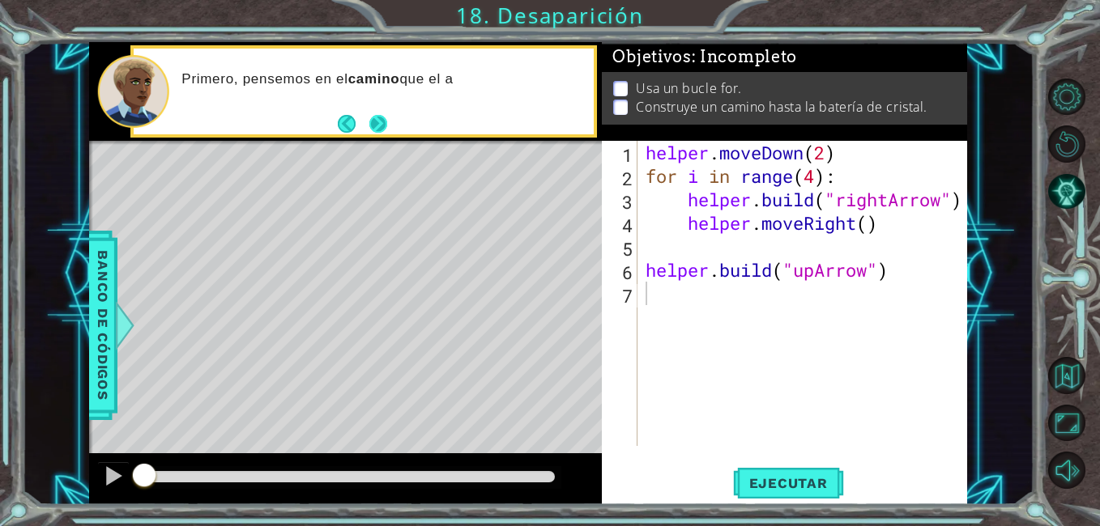
click at [379, 115] on button "Next" at bounding box center [378, 124] width 18 height 18
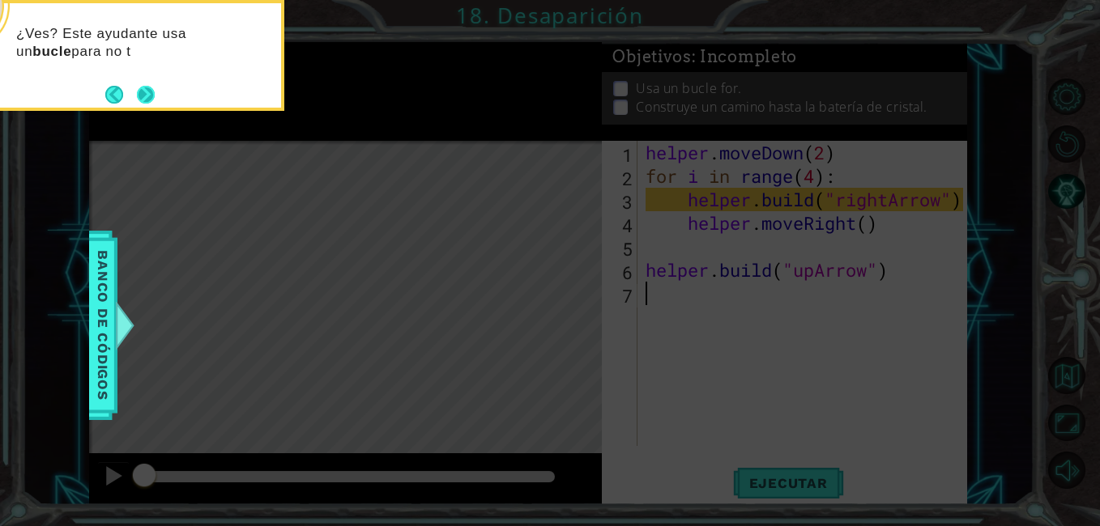
click at [151, 87] on button "Next" at bounding box center [146, 94] width 19 height 19
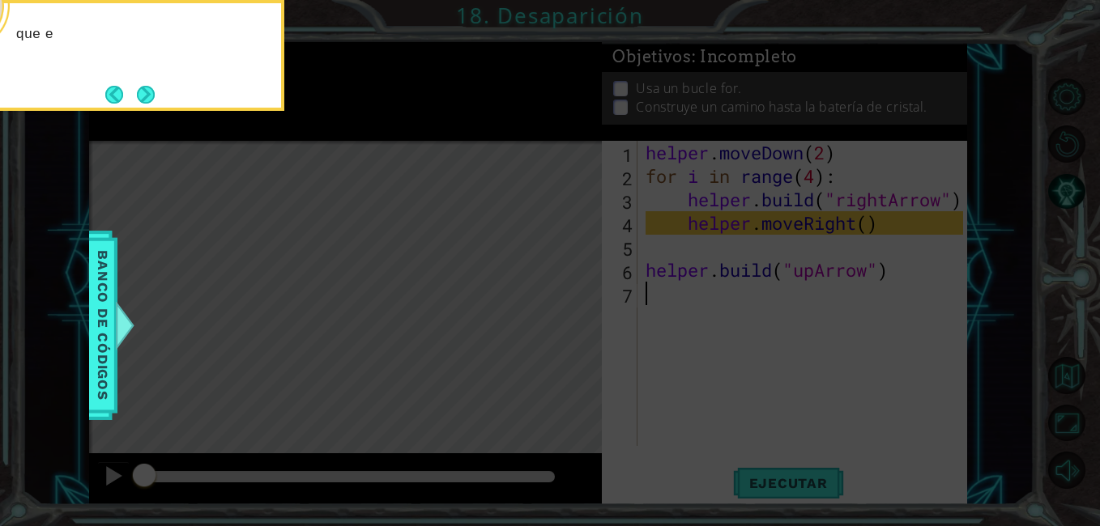
click at [151, 87] on button "Next" at bounding box center [146, 95] width 18 height 18
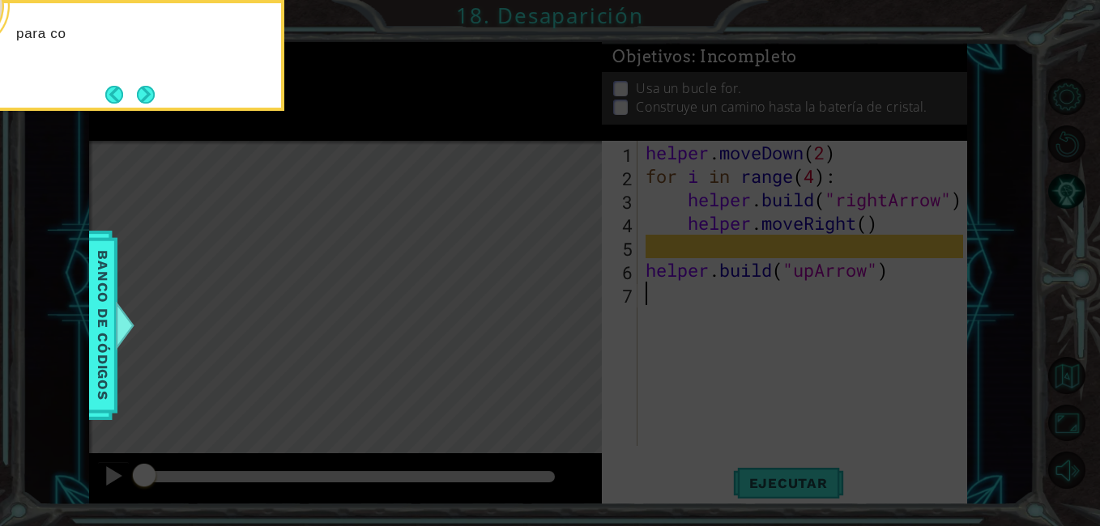
click at [151, 87] on button "Next" at bounding box center [146, 95] width 18 height 18
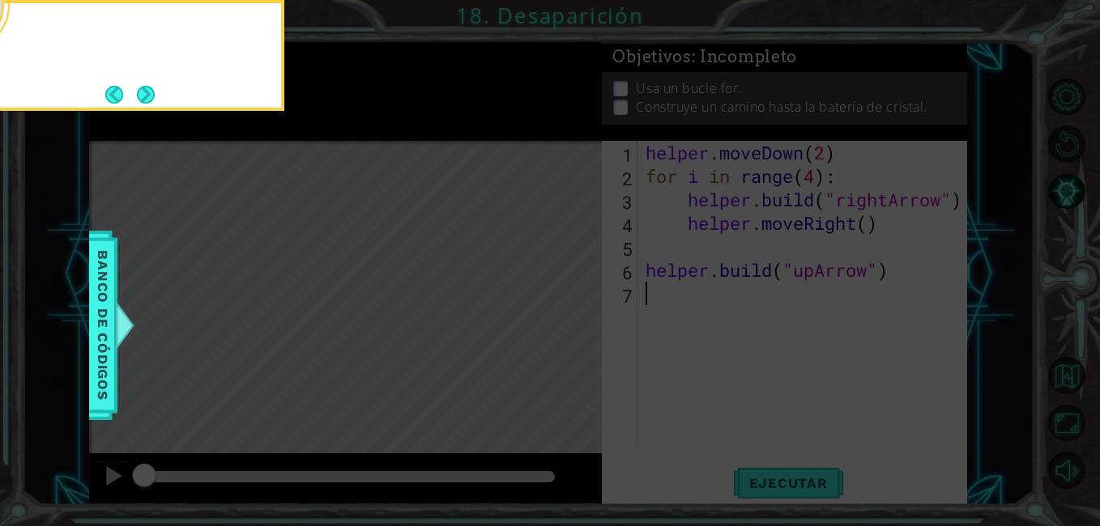
click at [151, 87] on button "Next" at bounding box center [146, 95] width 18 height 18
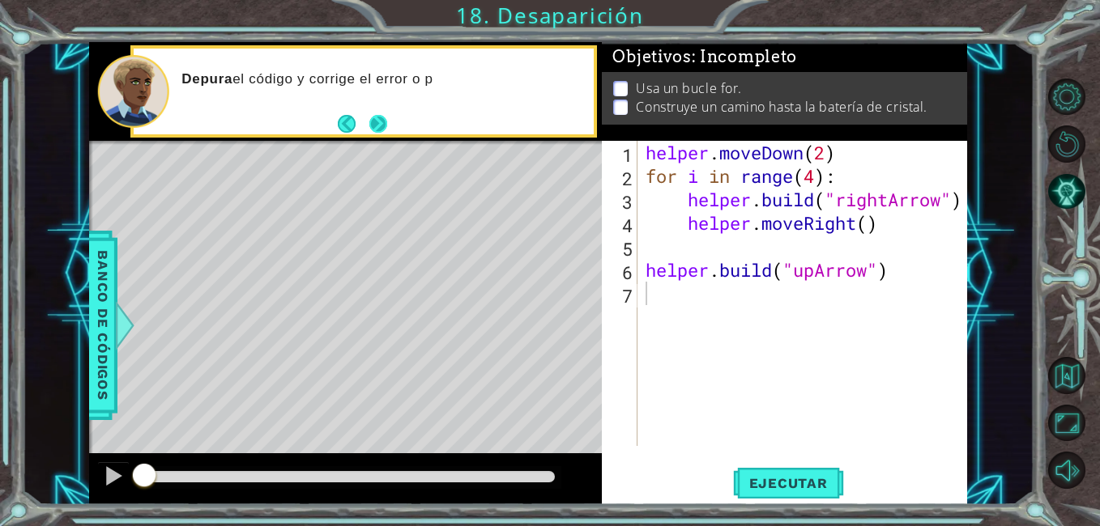
click at [374, 122] on button "Next" at bounding box center [378, 124] width 18 height 18
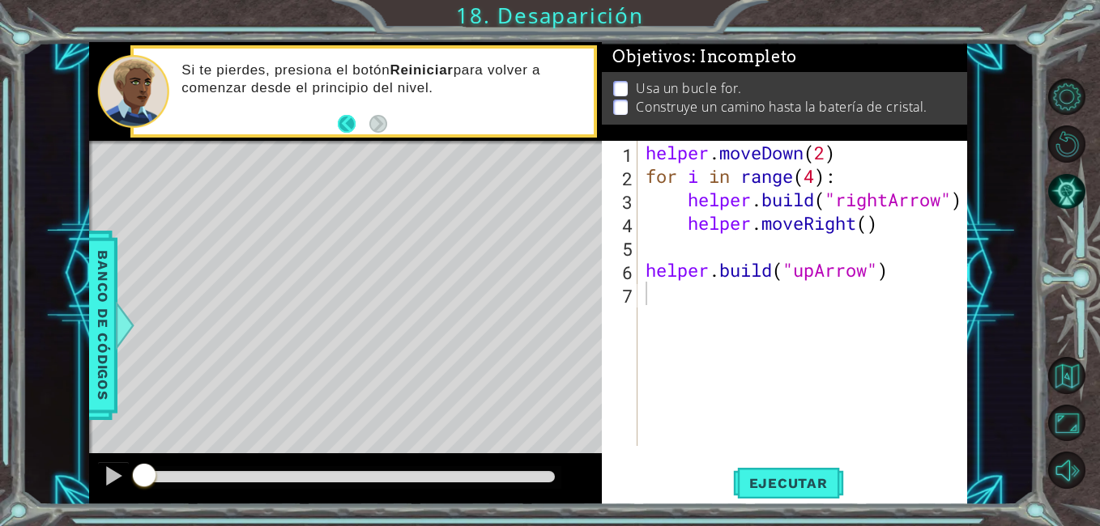
click at [346, 117] on button "Back" at bounding box center [354, 124] width 32 height 18
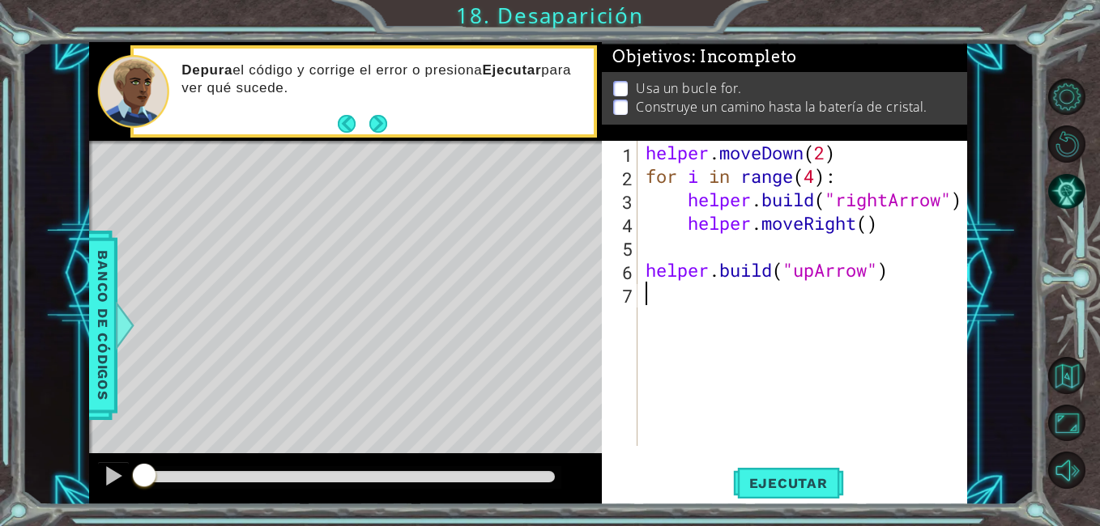
click at [346, 117] on button "Back" at bounding box center [354, 124] width 32 height 18
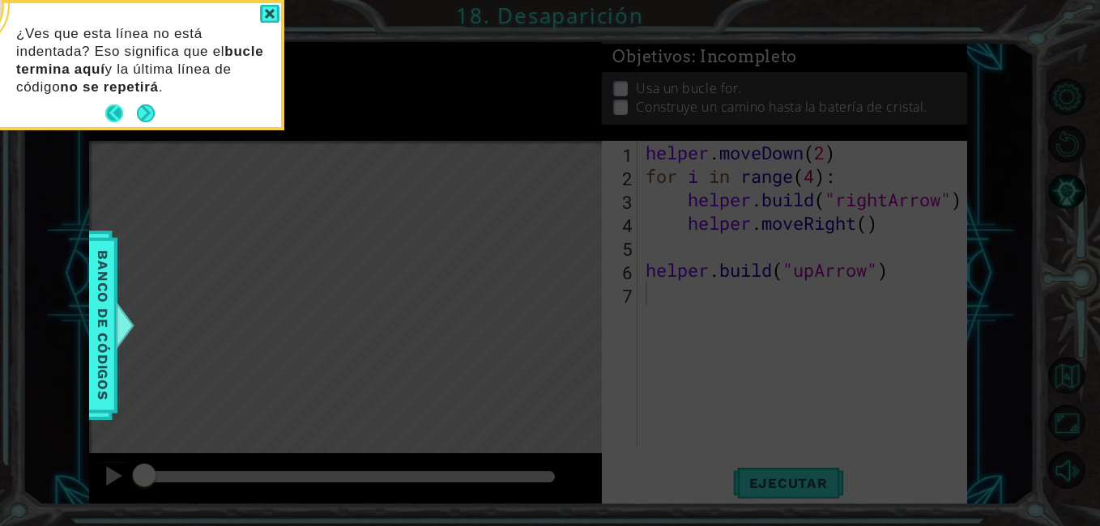
click at [116, 107] on button "Back" at bounding box center [121, 113] width 32 height 18
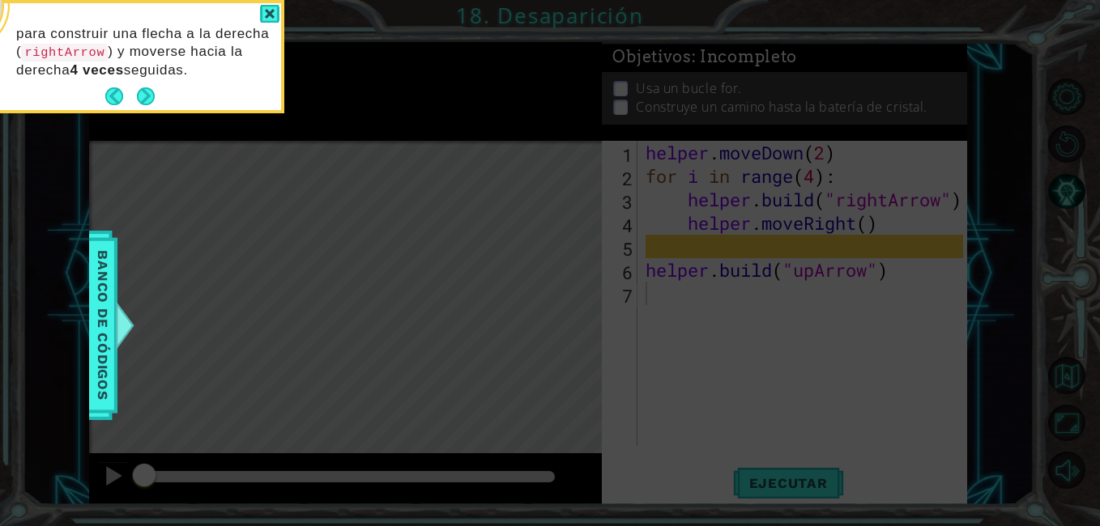
click at [109, 85] on footer at bounding box center [129, 96] width 49 height 24
click at [113, 90] on button "Back" at bounding box center [121, 96] width 32 height 18
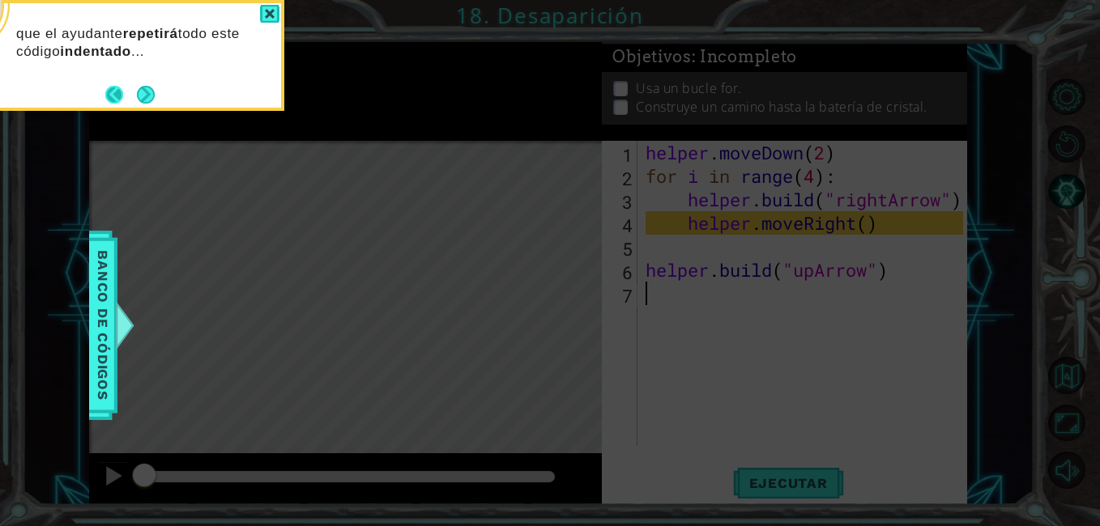
click at [113, 91] on button "Back" at bounding box center [121, 95] width 32 height 18
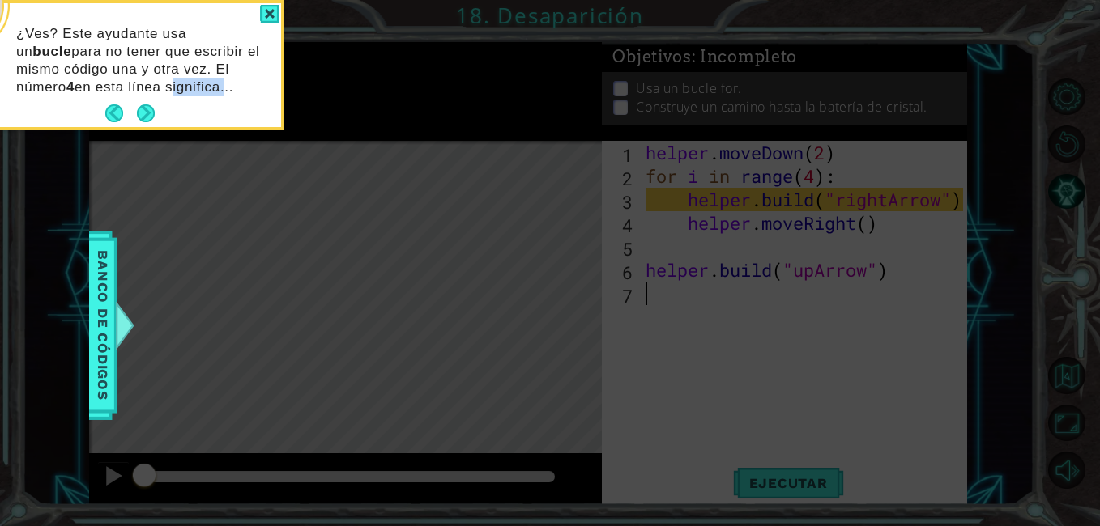
click at [113, 91] on p "¿Ves? Este ayudante usa un bucle para no tener que escribir el mismo código una…" at bounding box center [142, 60] width 253 height 71
drag, startPoint x: 113, startPoint y: 91, endPoint x: 107, endPoint y: 115, distance: 24.4
click at [107, 115] on button "Back" at bounding box center [121, 113] width 32 height 18
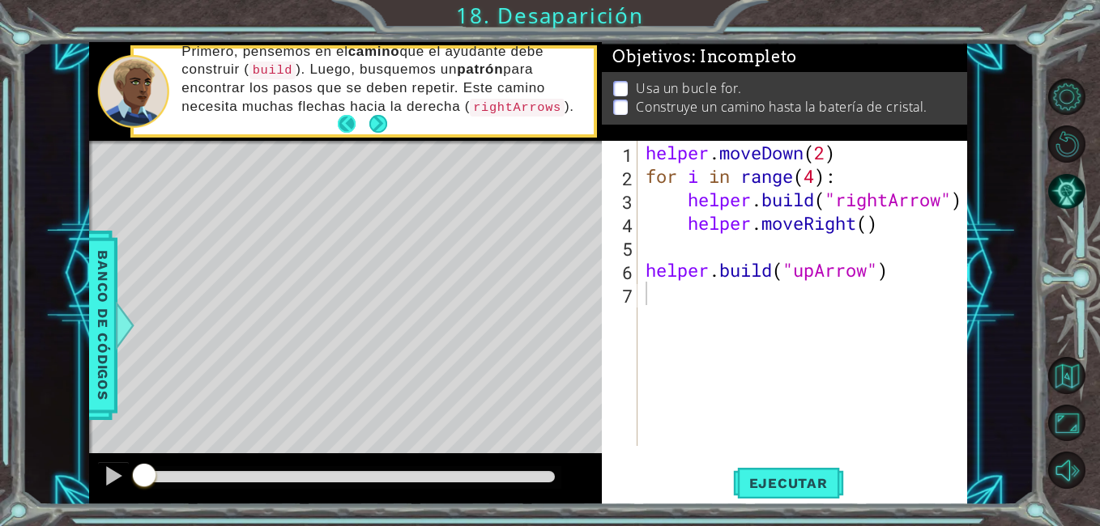
click at [358, 118] on button "Back" at bounding box center [354, 124] width 32 height 18
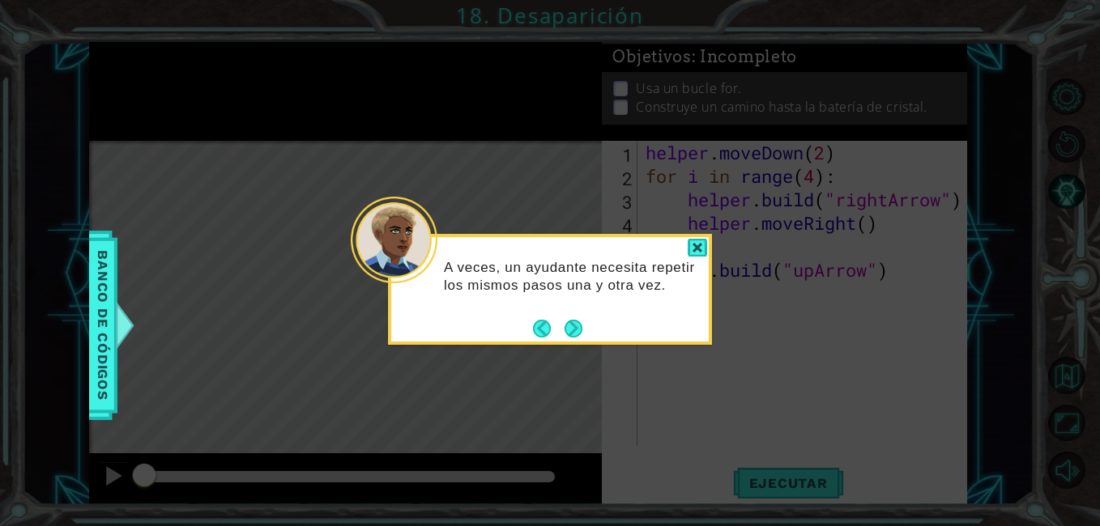
click at [710, 251] on div "A veces, un ayudante necesita repetir los mismos pasos una y otra vez." at bounding box center [550, 289] width 324 height 111
click at [705, 249] on div at bounding box center [696, 248] width 19 height 19
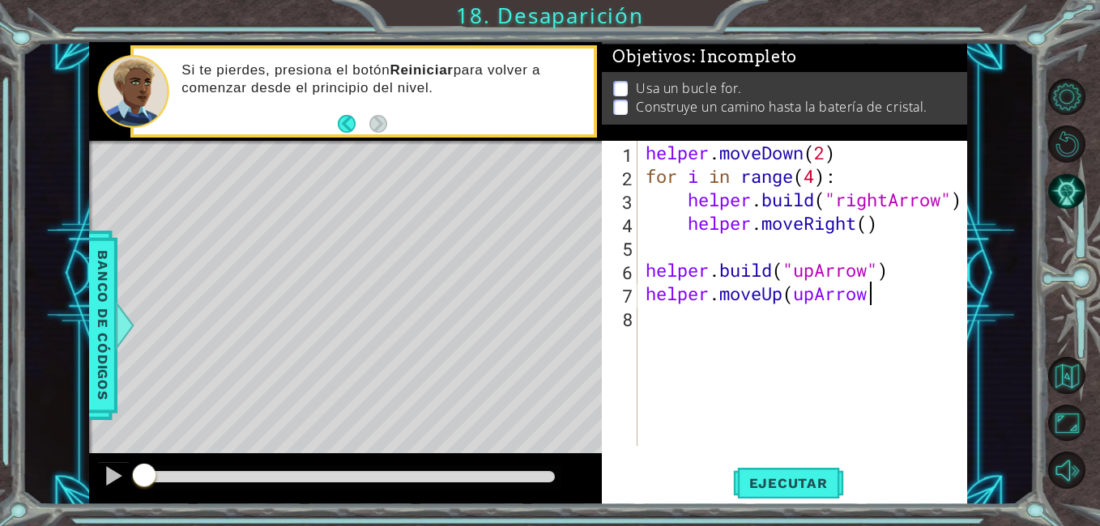
scroll to position [0, 9]
type textarea "helper.moveUp(upArrow"
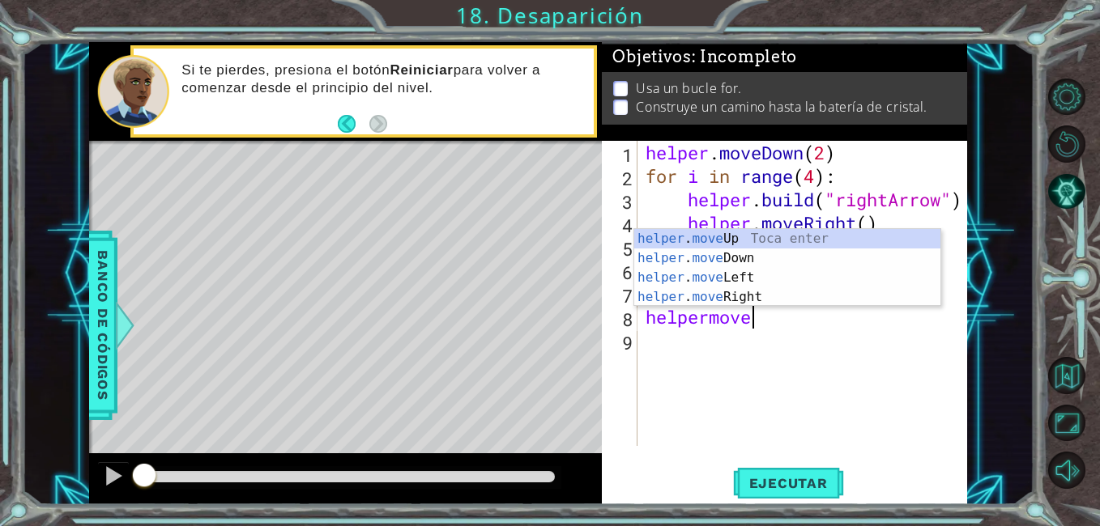
scroll to position [0, 5]
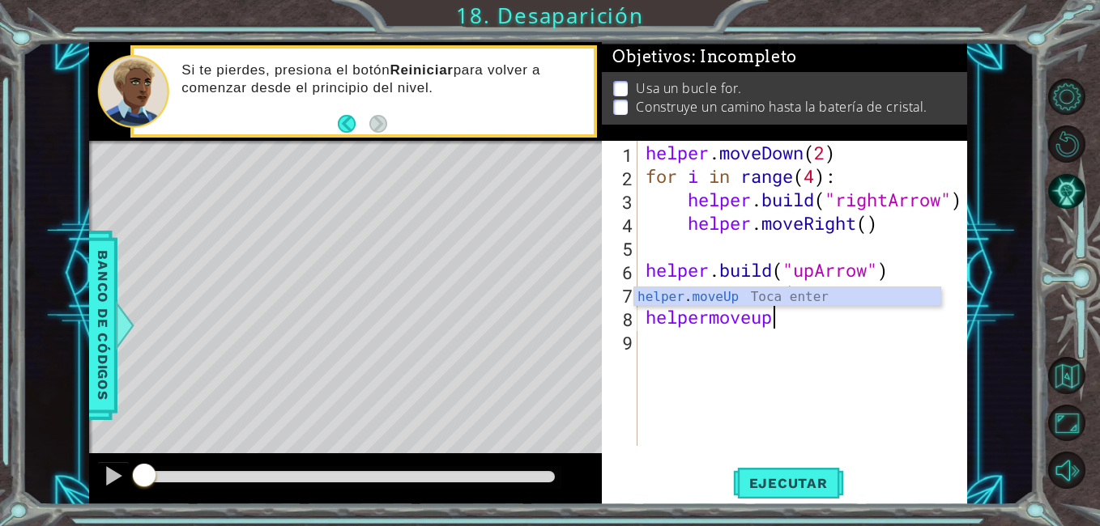
click at [798, 270] on div "helper . moveDown ( 2 ) for i in range ( 4 ) : helper . build ( "rightArrow" ) …" at bounding box center [806, 317] width 329 height 352
click at [794, 295] on div "helper . moveDown ( 2 ) for i in range ( 4 ) : helper . build ( "rightArrow" ) …" at bounding box center [806, 317] width 329 height 352
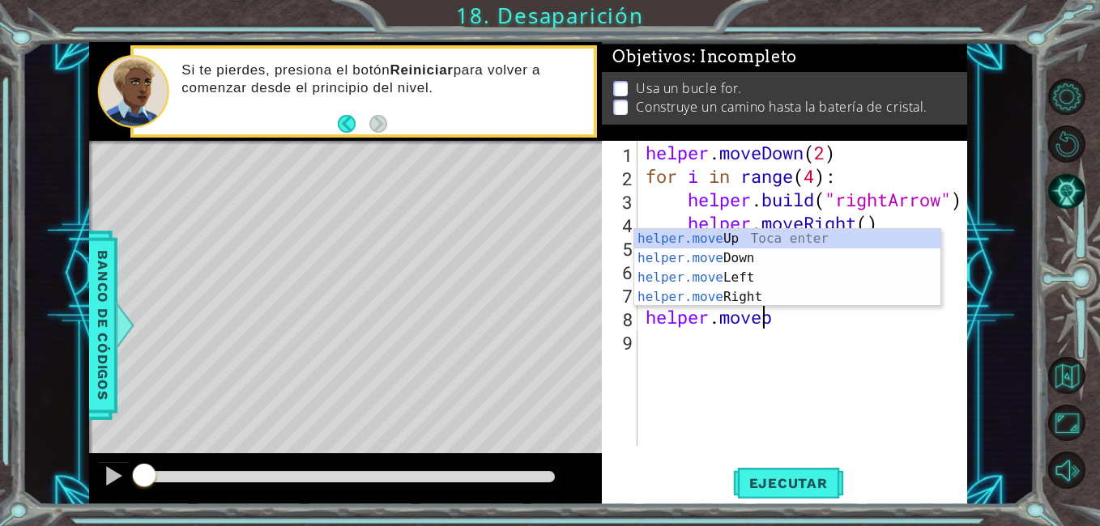
scroll to position [0, 6]
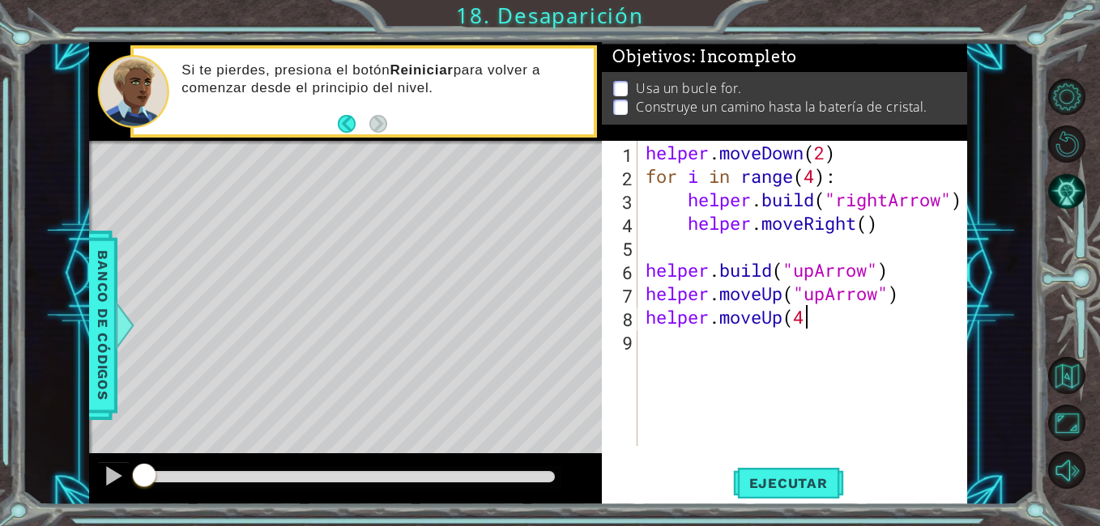
type textarea "helper.moveUp(4)"
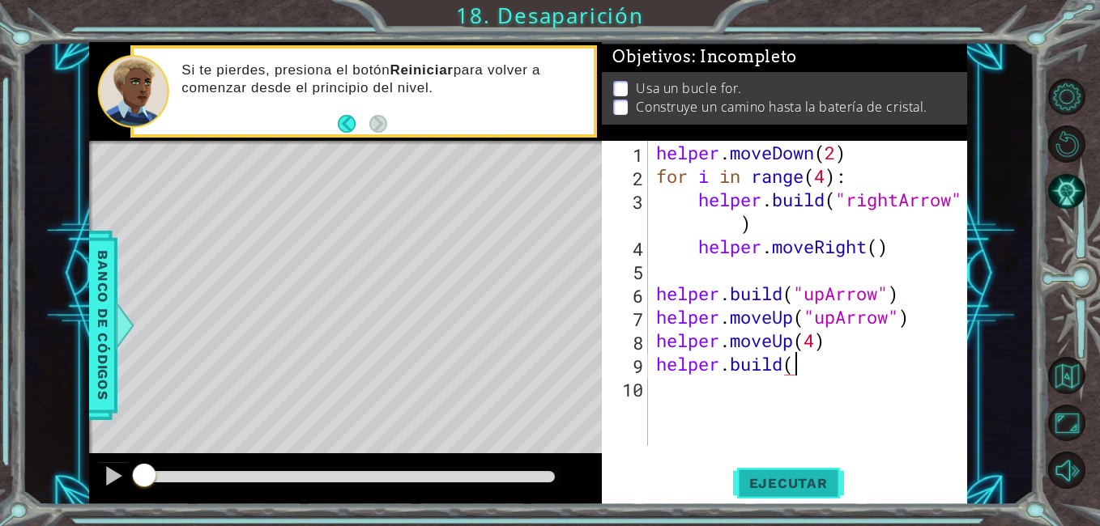
type textarea "[DOMAIN_NAME]("
click at [777, 478] on span "Ejecutar" at bounding box center [788, 483] width 111 height 16
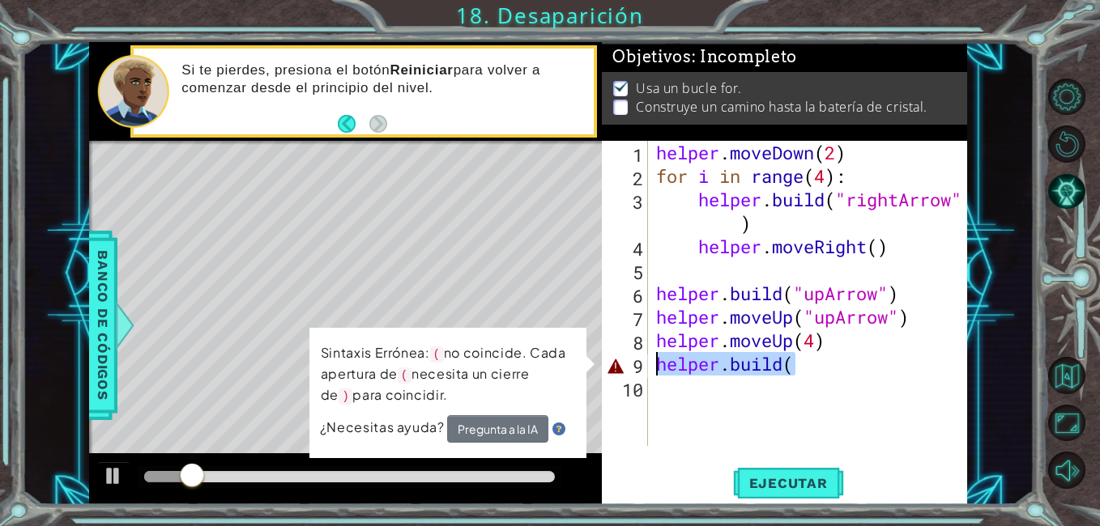
drag, startPoint x: 772, startPoint y: 370, endPoint x: 637, endPoint y: 368, distance: 135.2
click at [637, 368] on div "[DOMAIN_NAME]( 1 2 3 4 5 6 7 8 9 10 helper . moveDown ( 2 ) for i in range ( 4 …" at bounding box center [782, 293] width 361 height 305
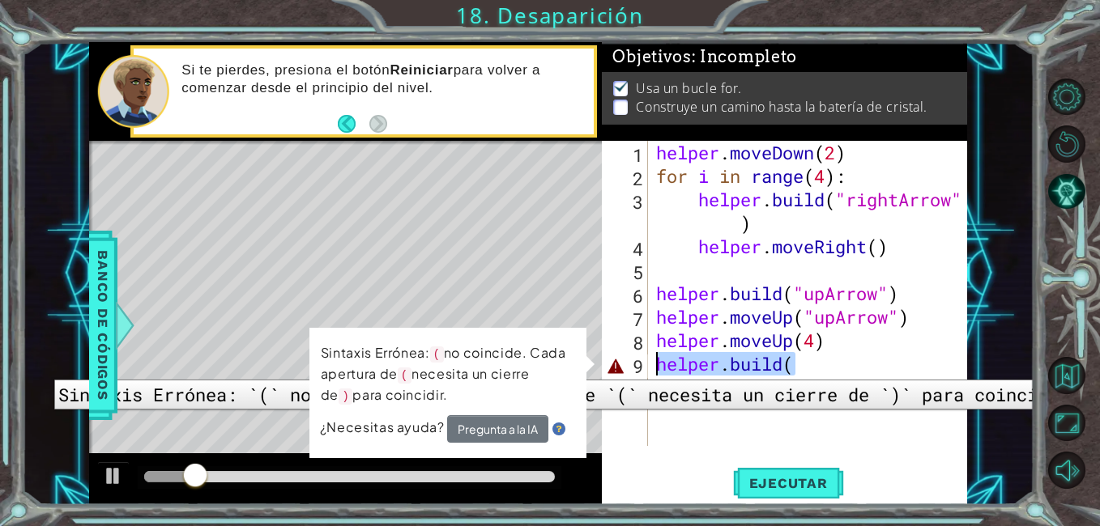
scroll to position [0, 0]
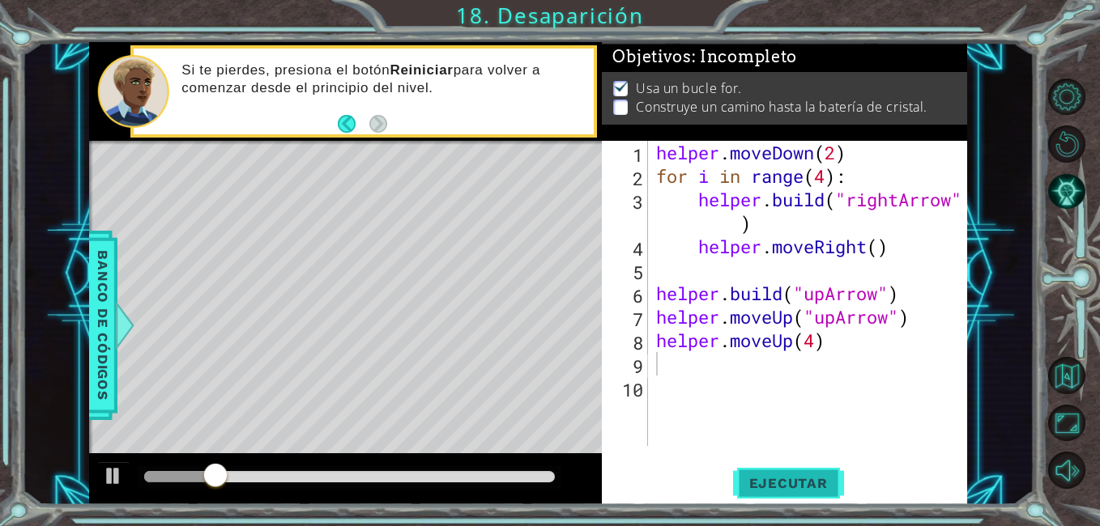
click at [792, 487] on span "Ejecutar" at bounding box center [788, 483] width 111 height 16
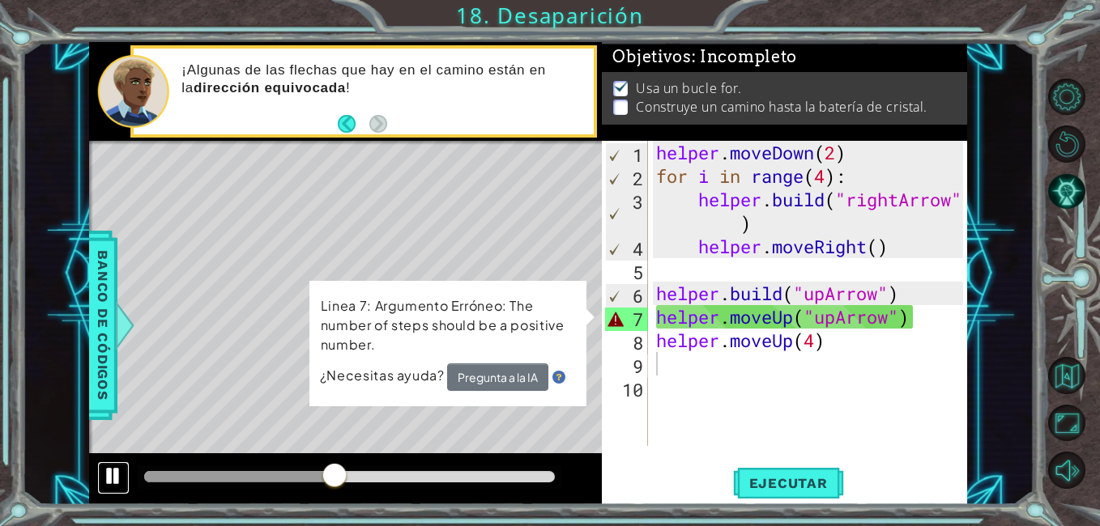
click at [117, 477] on div at bounding box center [113, 476] width 21 height 21
click at [895, 318] on div "helper . moveDown ( 2 ) for i in range ( 4 ) : helper . build ( "rightArrow" ) …" at bounding box center [812, 317] width 319 height 352
type textarea "helper.moveUp("upArrow")"
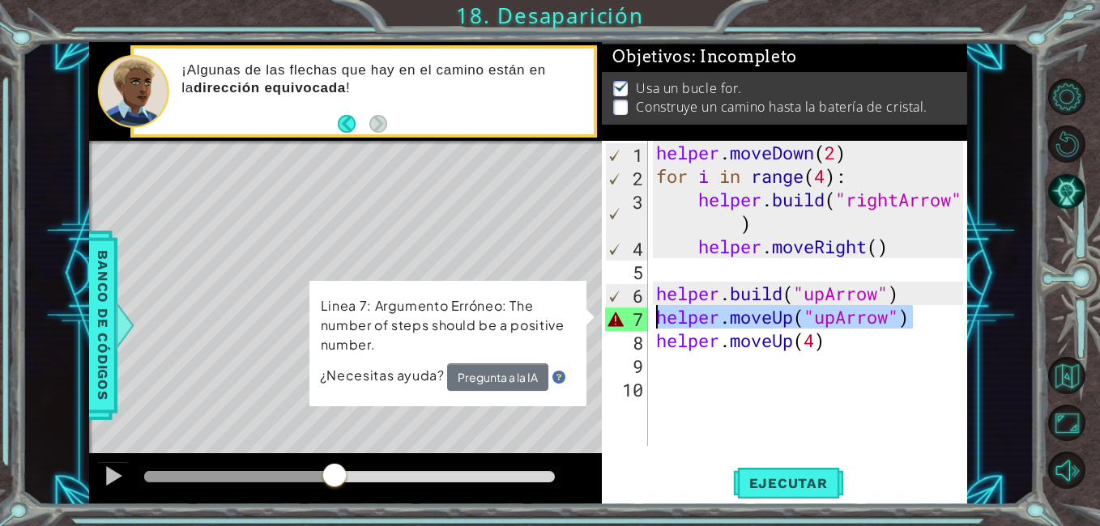
drag, startPoint x: 932, startPoint y: 317, endPoint x: 640, endPoint y: 321, distance: 292.3
click at [640, 321] on div "helper.moveUp("upArrow") 1 2 3 4 5 6 7 8 9 10 helper . moveDown ( 2 ) for i in …" at bounding box center [782, 293] width 361 height 305
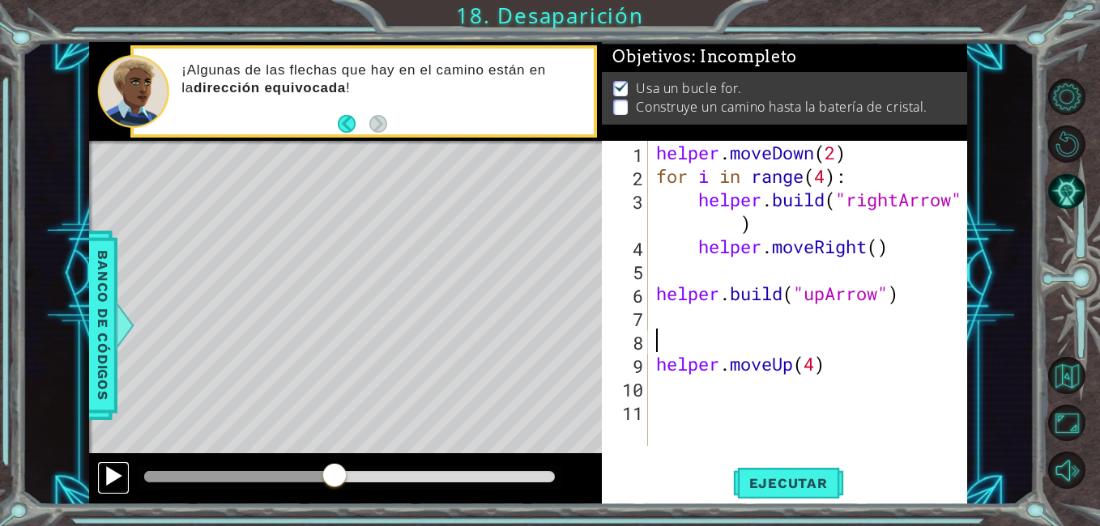
click at [116, 481] on div at bounding box center [113, 476] width 21 height 21
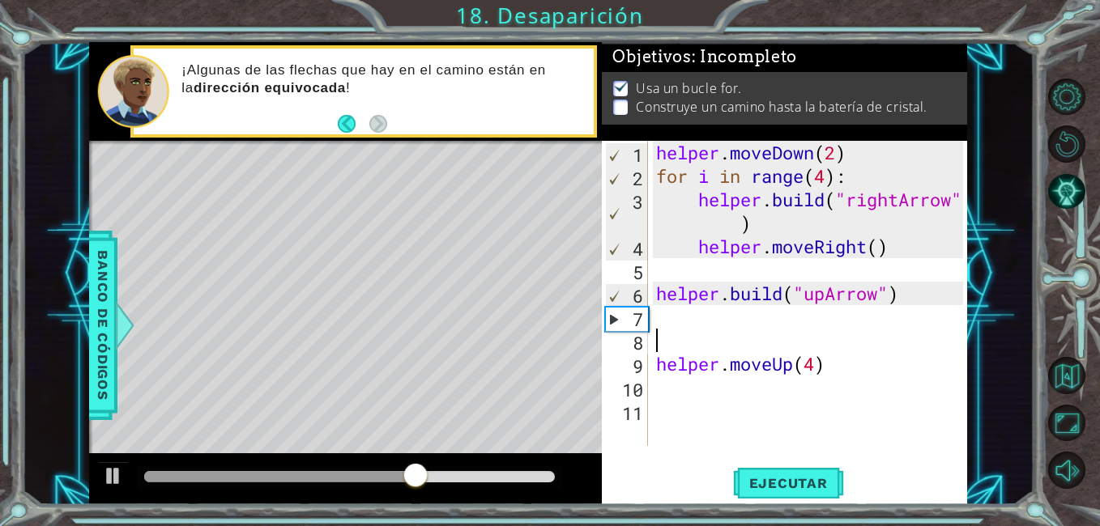
click at [849, 377] on div "helper . moveDown ( 2 ) for i in range ( 4 ) : helper . build ( "rightArrow" ) …" at bounding box center [812, 317] width 319 height 352
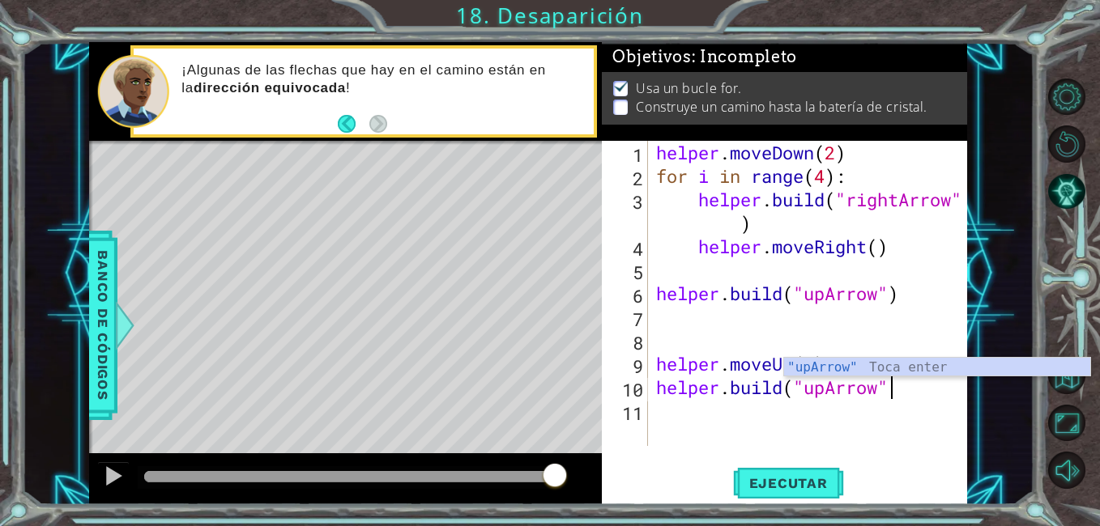
scroll to position [0, 11]
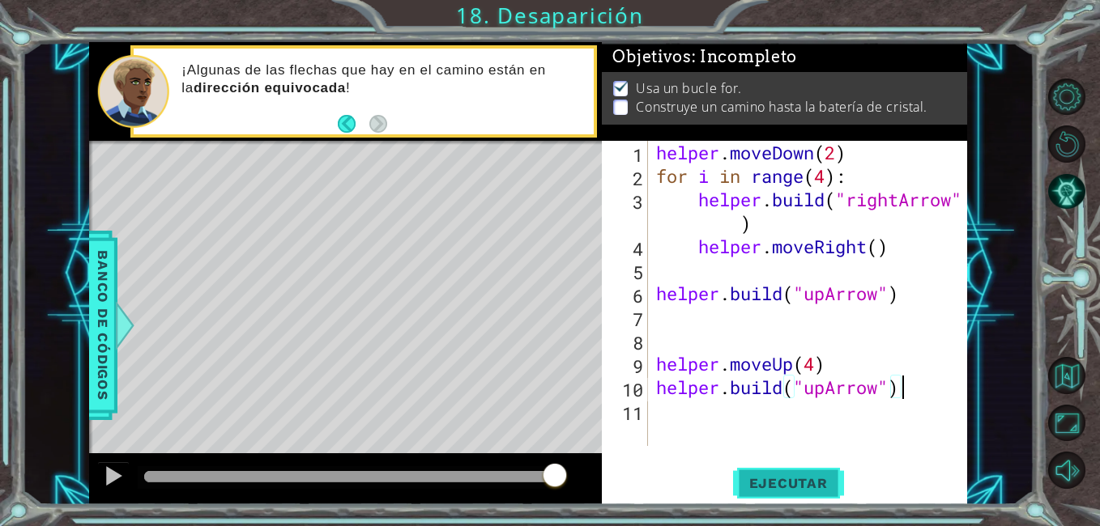
type textarea "[DOMAIN_NAME]("upArrow")"
click at [781, 486] on span "Ejecutar" at bounding box center [788, 483] width 111 height 16
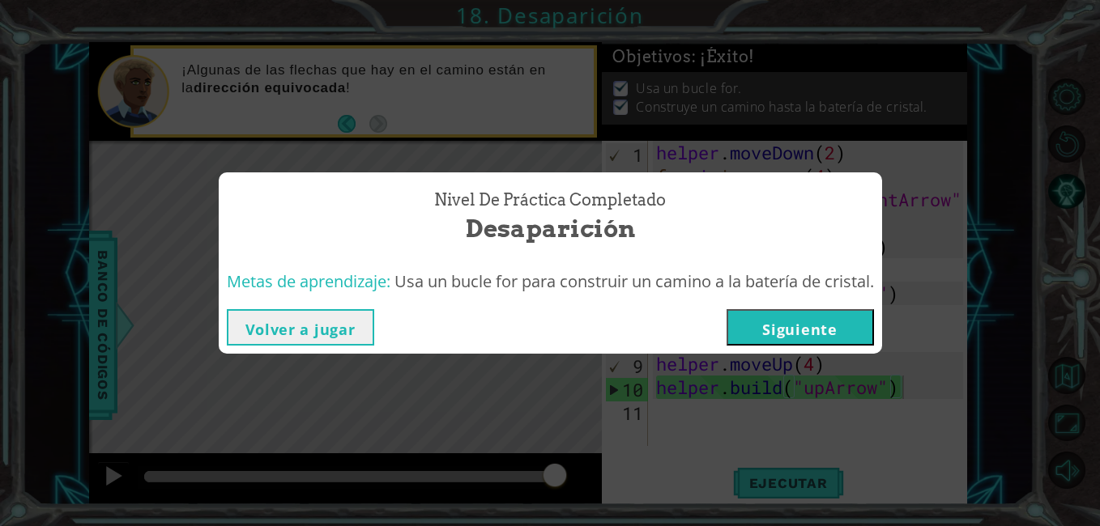
click at [754, 319] on button "Siguiente" at bounding box center [799, 327] width 147 height 36
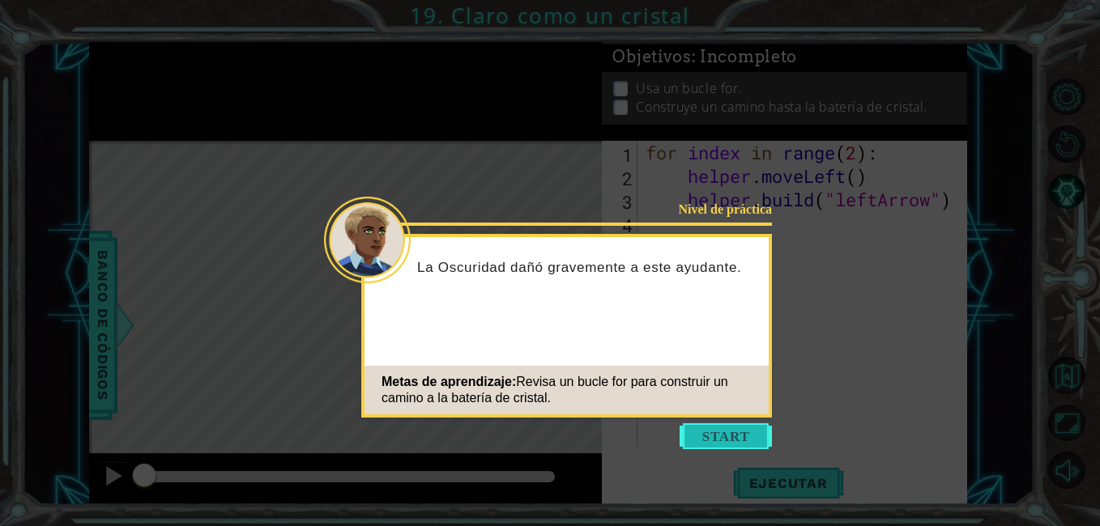
click at [691, 437] on button "Start" at bounding box center [725, 436] width 92 height 26
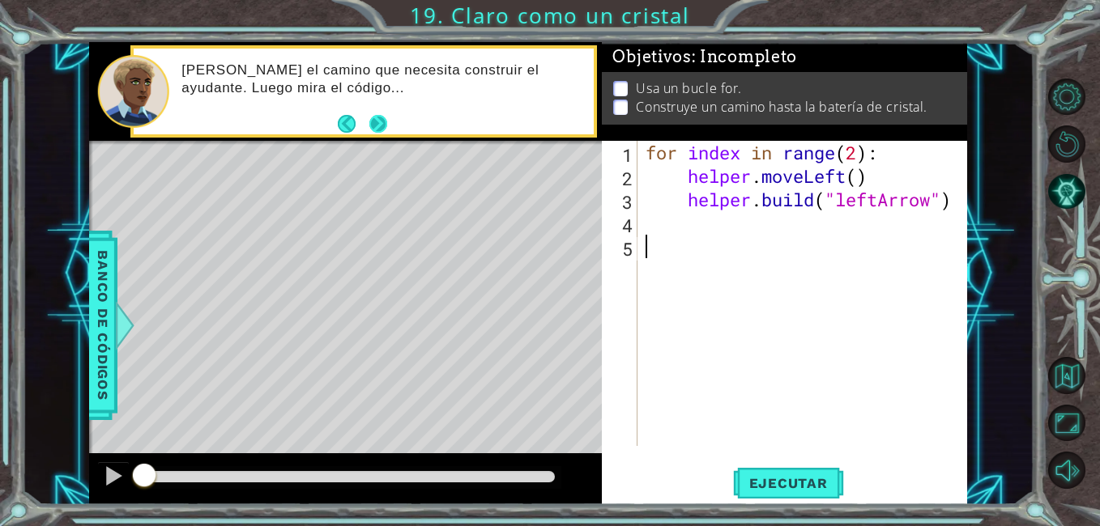
click at [382, 121] on button "Next" at bounding box center [377, 123] width 19 height 19
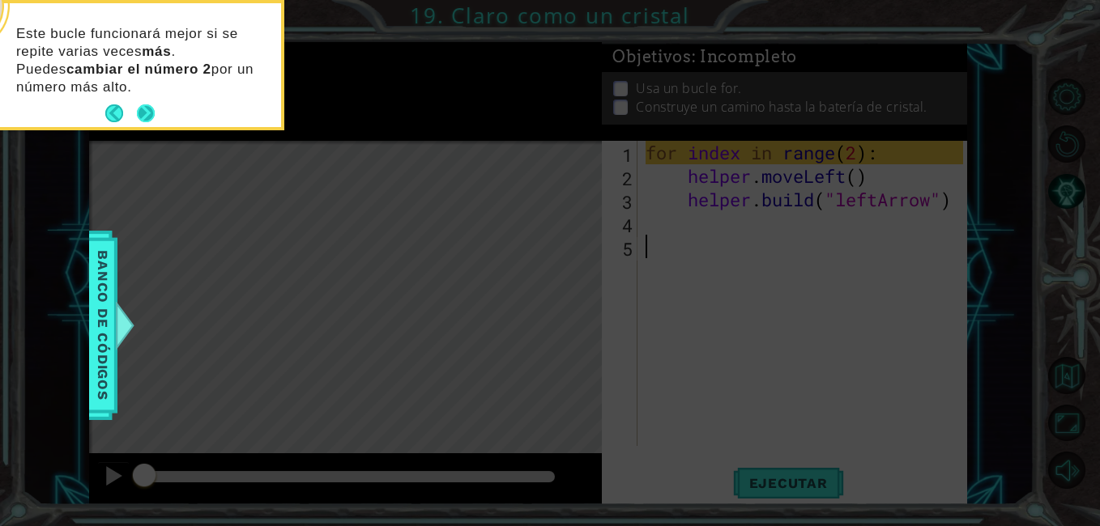
click at [149, 108] on button "Next" at bounding box center [146, 113] width 18 height 18
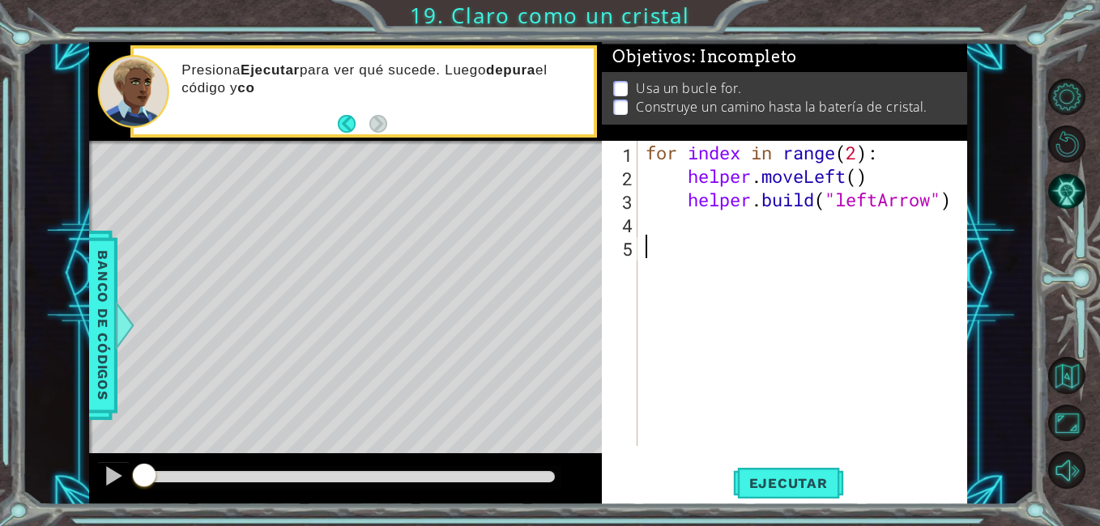
click at [861, 145] on div "for index in range ( 2 ) : helper . moveLeft ( ) helper . build ( "leftArrow" )" at bounding box center [806, 317] width 329 height 352
click at [776, 491] on span "Ejecutar" at bounding box center [788, 483] width 111 height 16
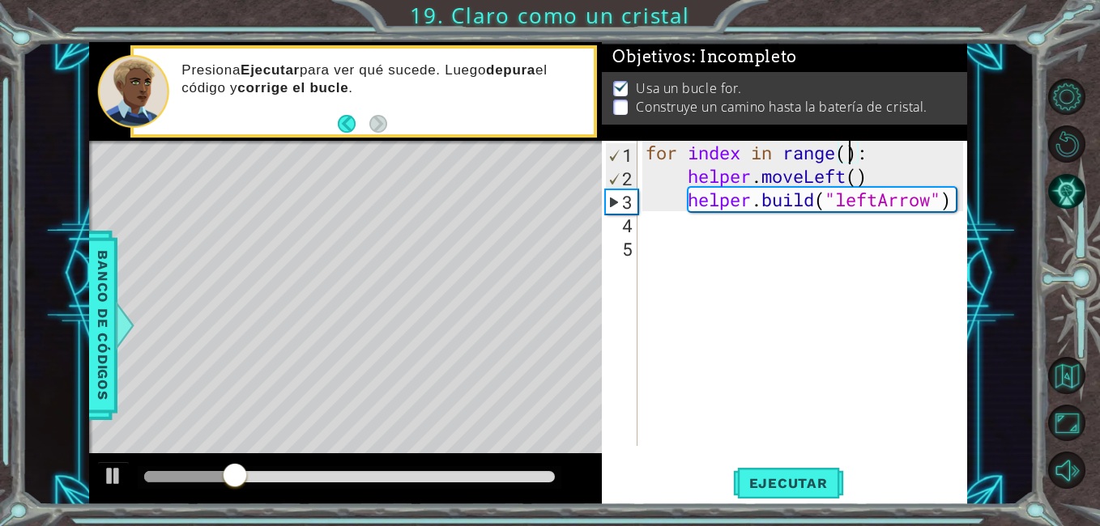
scroll to position [0, 10]
type textarea "for index in range(4):"
click at [789, 476] on span "Ejecutar" at bounding box center [788, 483] width 111 height 16
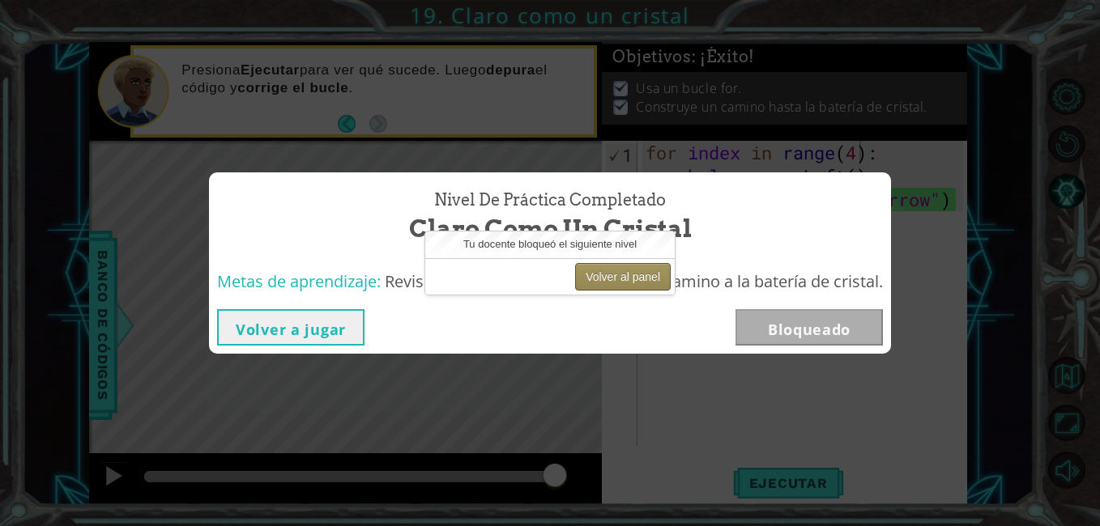
click at [623, 279] on button "Volver al panel" at bounding box center [623, 277] width 96 height 28
click at [593, 275] on button "Volver al panel" at bounding box center [623, 277] width 96 height 28
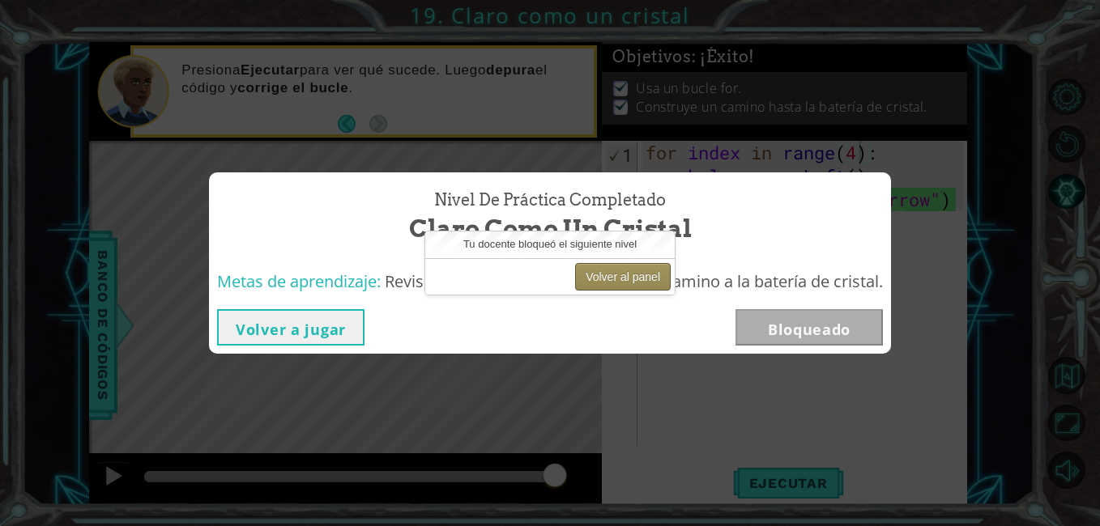
click at [593, 275] on button "Volver al panel" at bounding box center [623, 277] width 96 height 28
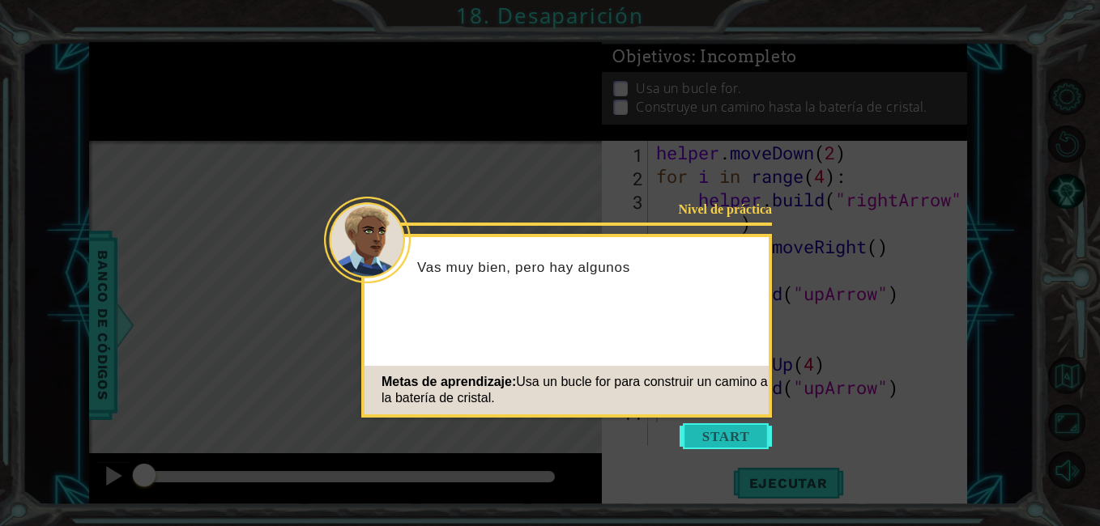
click at [716, 428] on button "Start" at bounding box center [725, 436] width 92 height 26
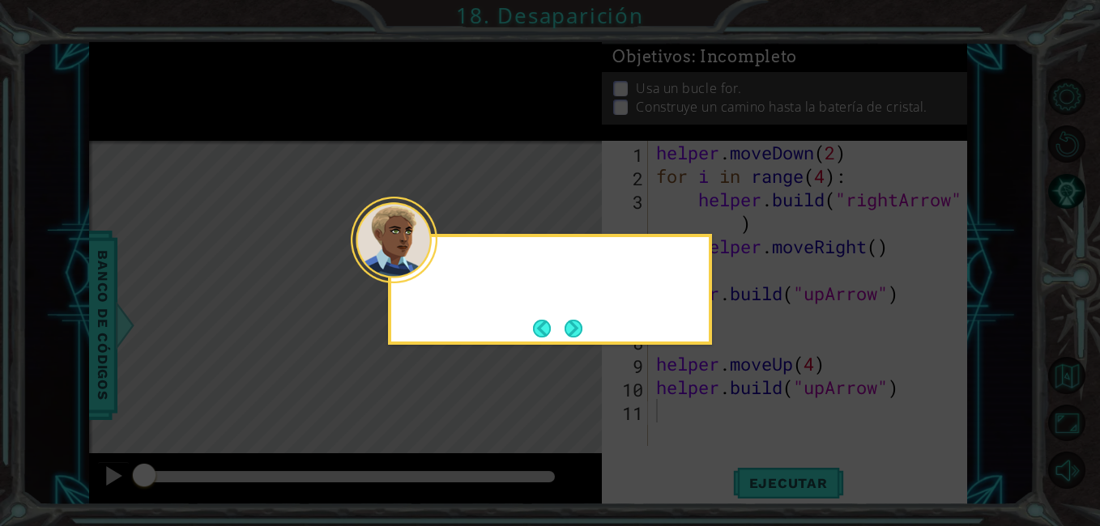
click at [716, 428] on icon at bounding box center [550, 263] width 1100 height 526
click at [577, 318] on footer at bounding box center [557, 329] width 49 height 24
click at [592, 316] on div "A veces, un ayudante necesita repetir los mismos pasos una y otra vez." at bounding box center [549, 285] width 317 height 82
click at [577, 326] on button "Next" at bounding box center [573, 329] width 18 height 18
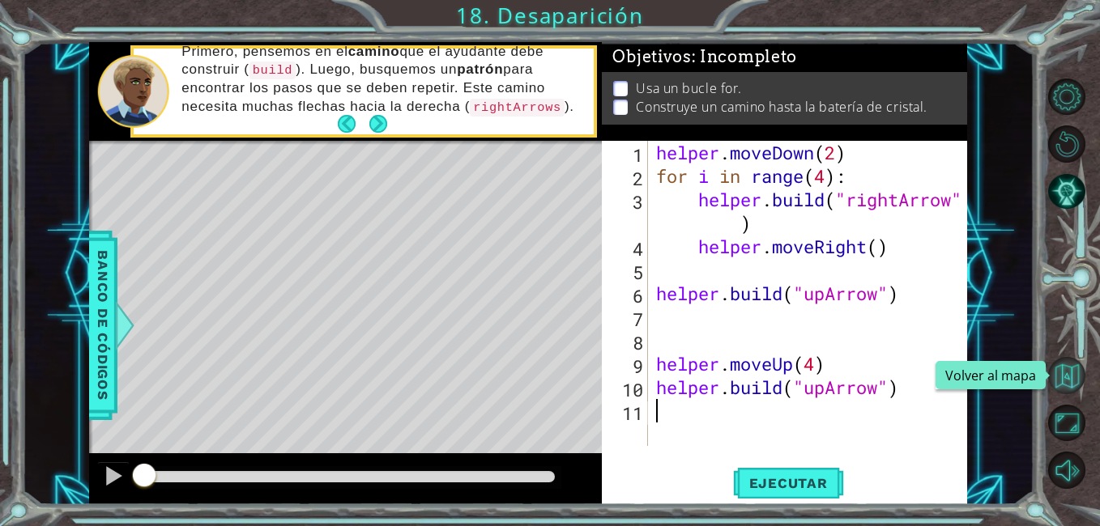
click at [1063, 386] on button "Volver al mapa" at bounding box center [1066, 375] width 37 height 37
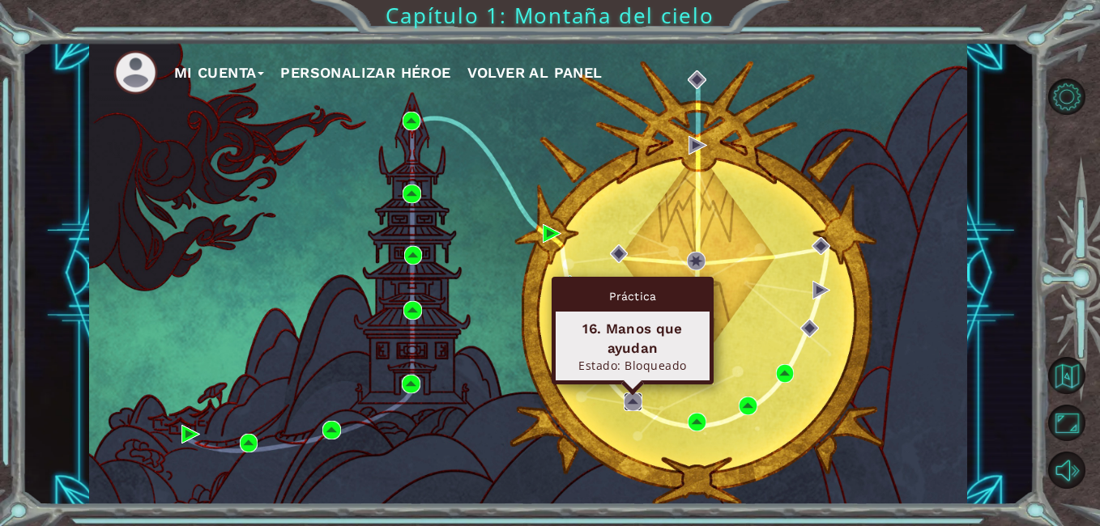
click at [632, 405] on img at bounding box center [632, 402] width 19 height 19
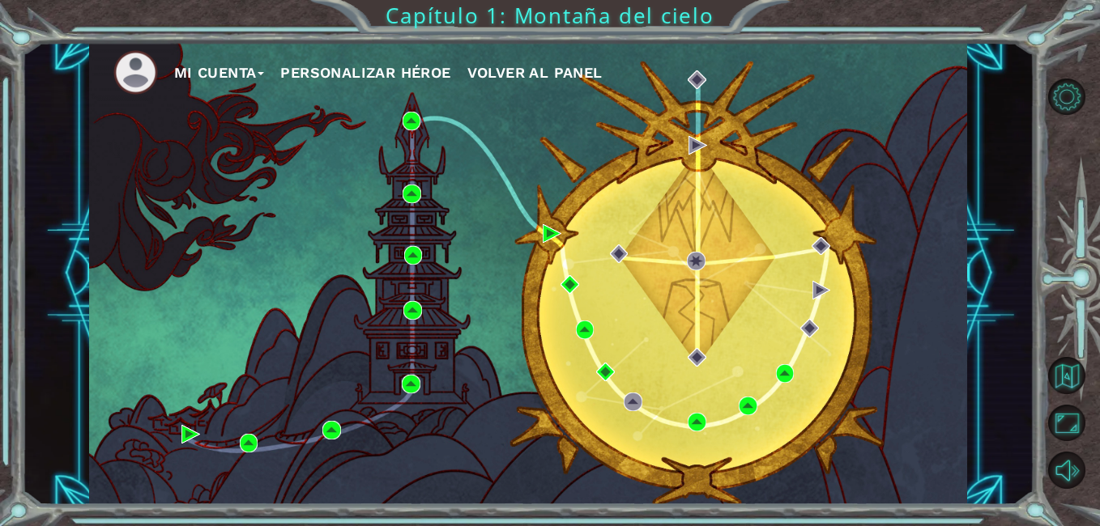
click at [555, 247] on div "Mi Cuenta Personalizar héroe Volver al panel" at bounding box center [528, 273] width 878 height 463
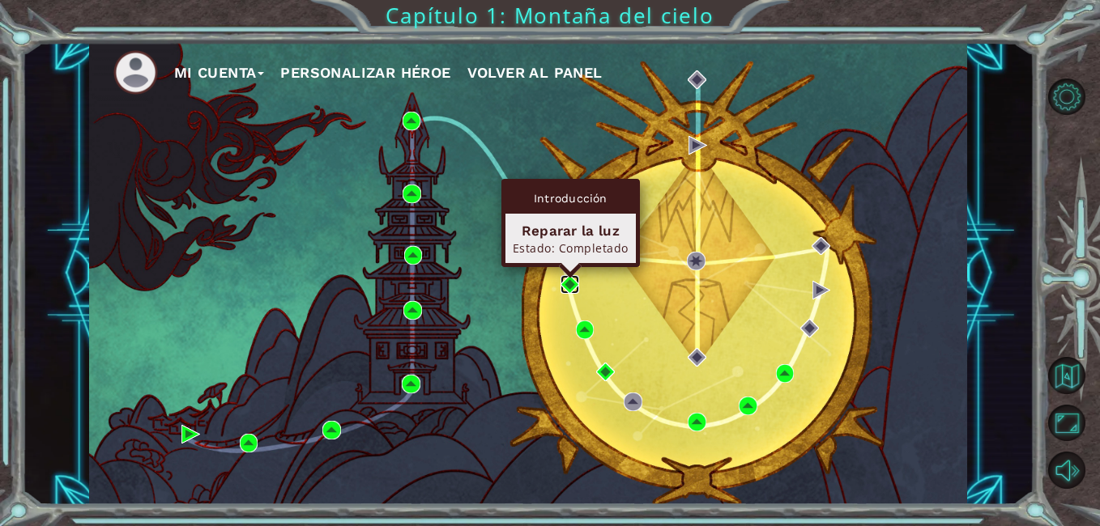
click at [566, 277] on img at bounding box center [569, 284] width 19 height 19
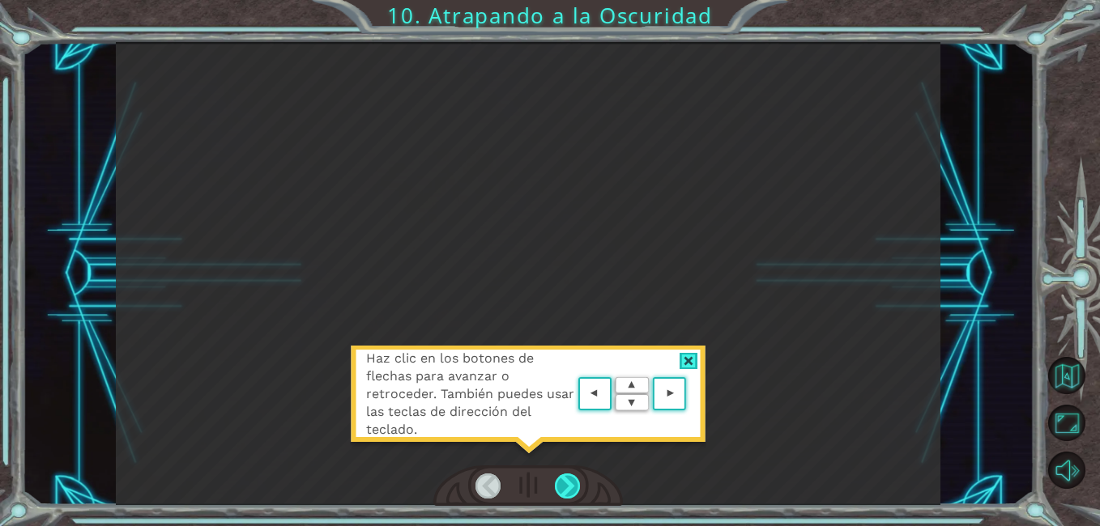
click at [566, 494] on div at bounding box center [568, 486] width 26 height 25
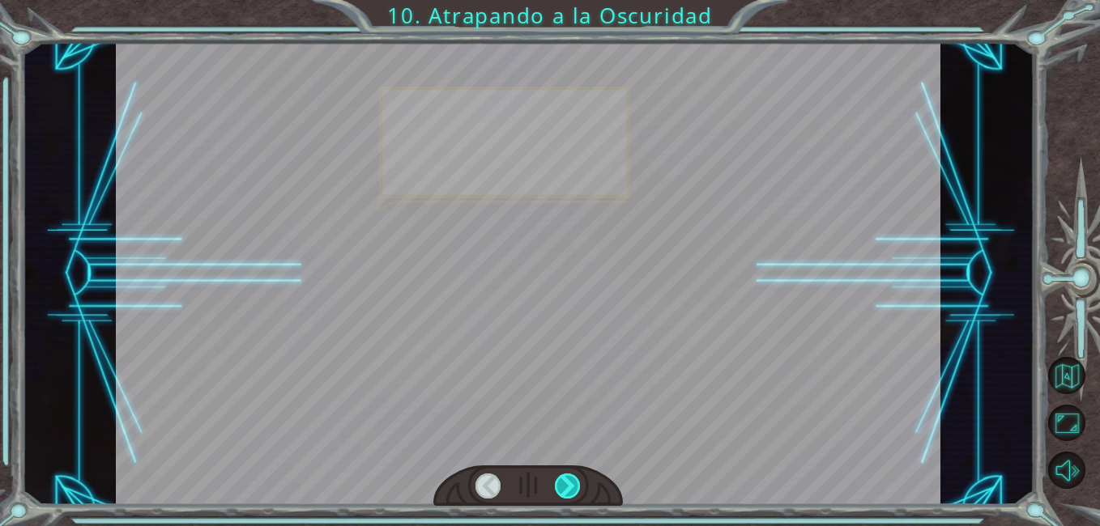
click at [566, 494] on div at bounding box center [568, 486] width 26 height 25
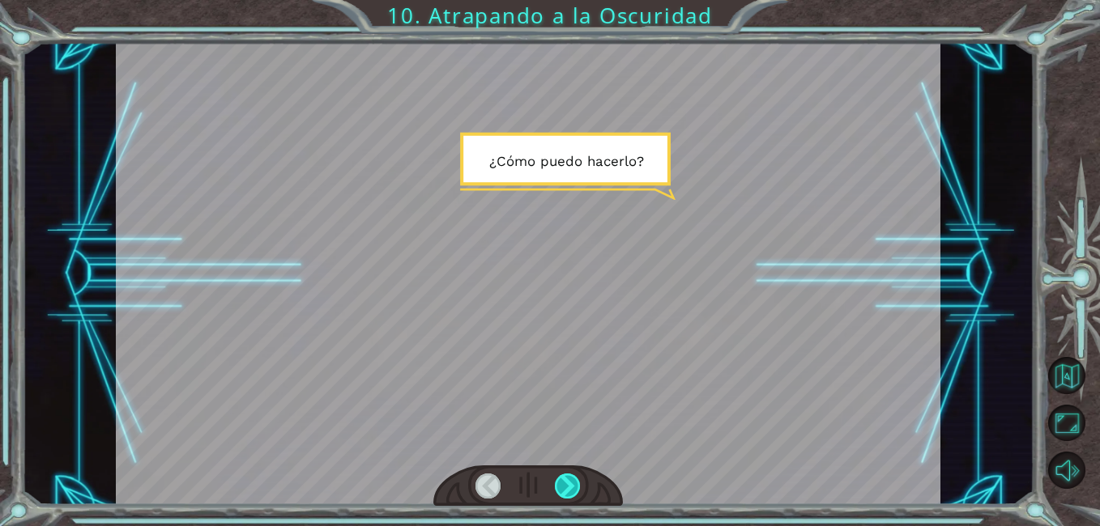
click at [566, 492] on div at bounding box center [568, 486] width 26 height 25
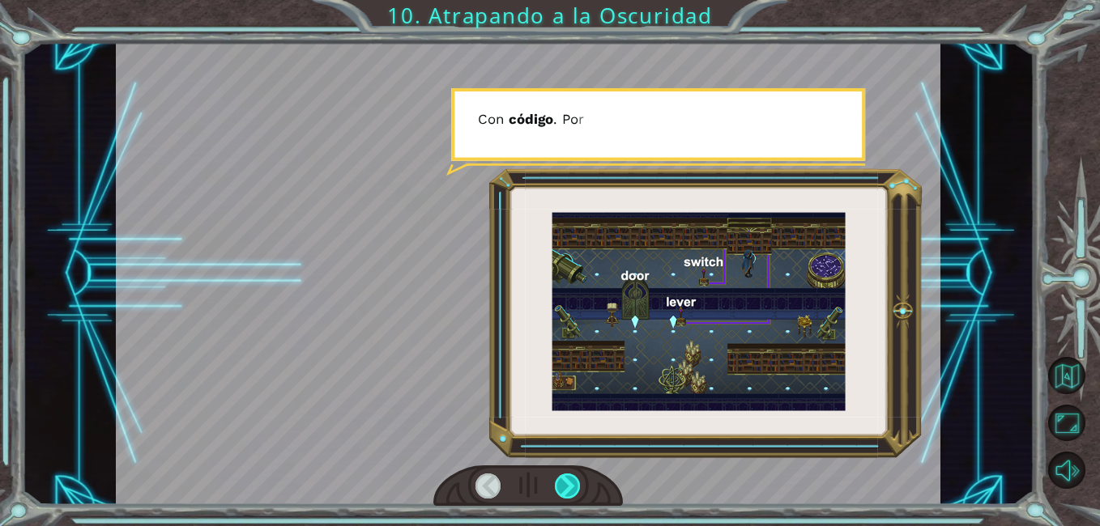
click at [566, 492] on div at bounding box center [568, 486] width 26 height 25
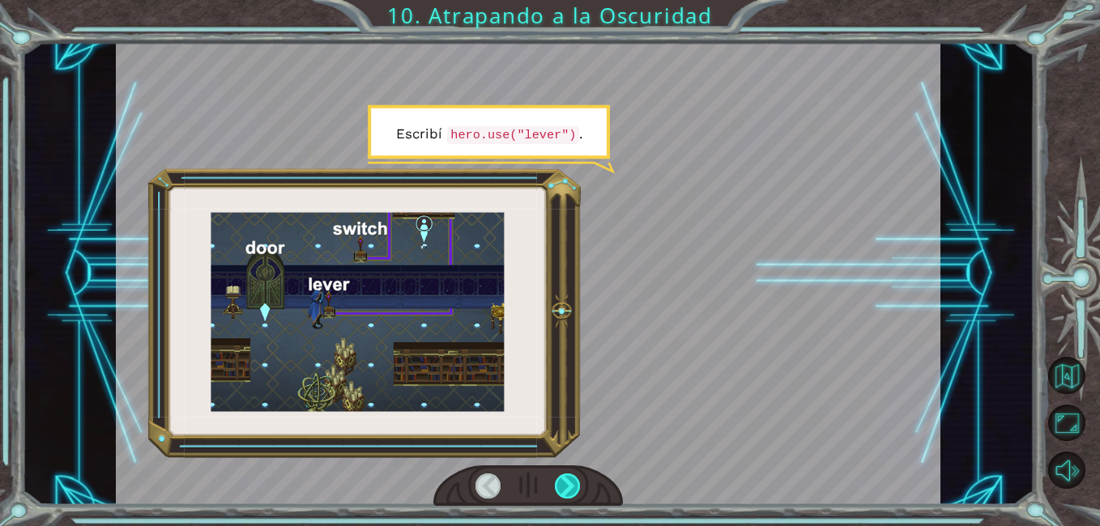
click at [566, 493] on div at bounding box center [568, 486] width 26 height 25
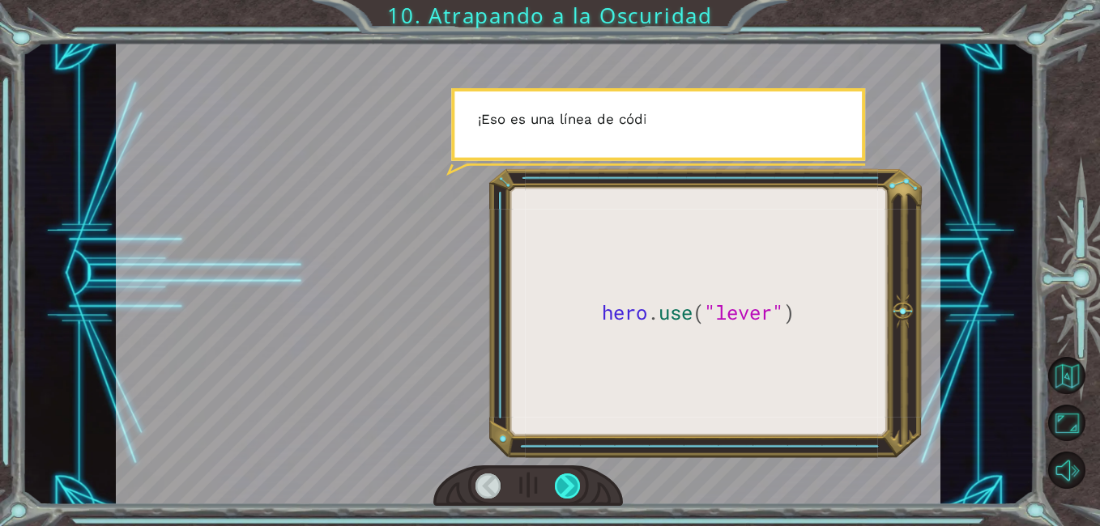
click at [566, 493] on div at bounding box center [568, 486] width 26 height 25
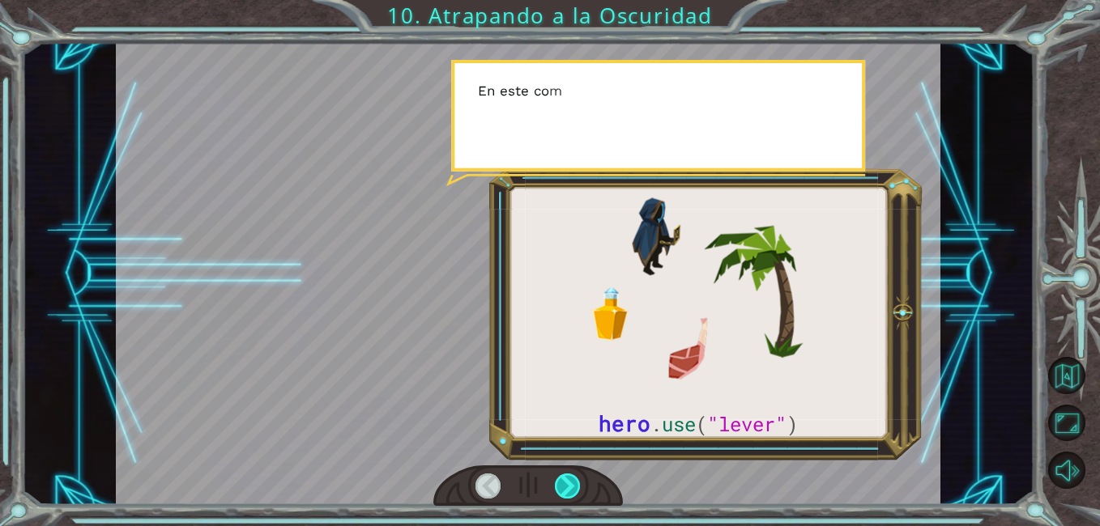
click at [566, 493] on div at bounding box center [568, 486] width 26 height 25
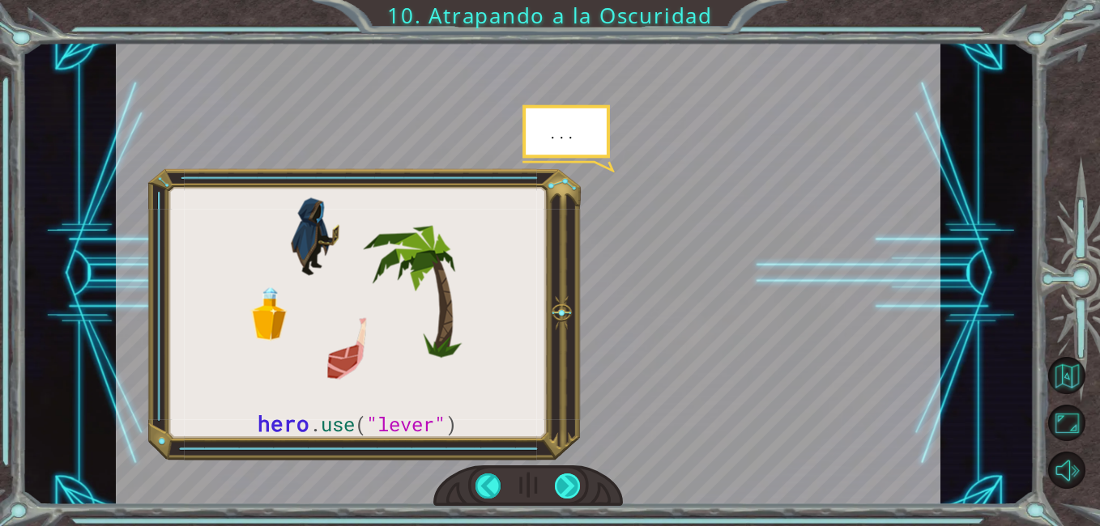
click at [566, 493] on div at bounding box center [568, 486] width 26 height 25
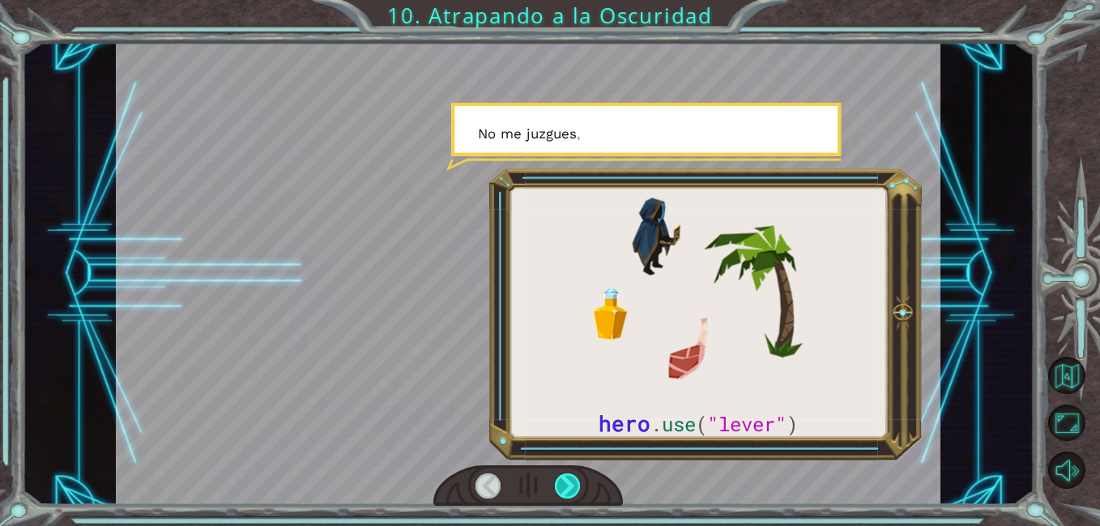
click at [566, 493] on div at bounding box center [568, 486] width 26 height 25
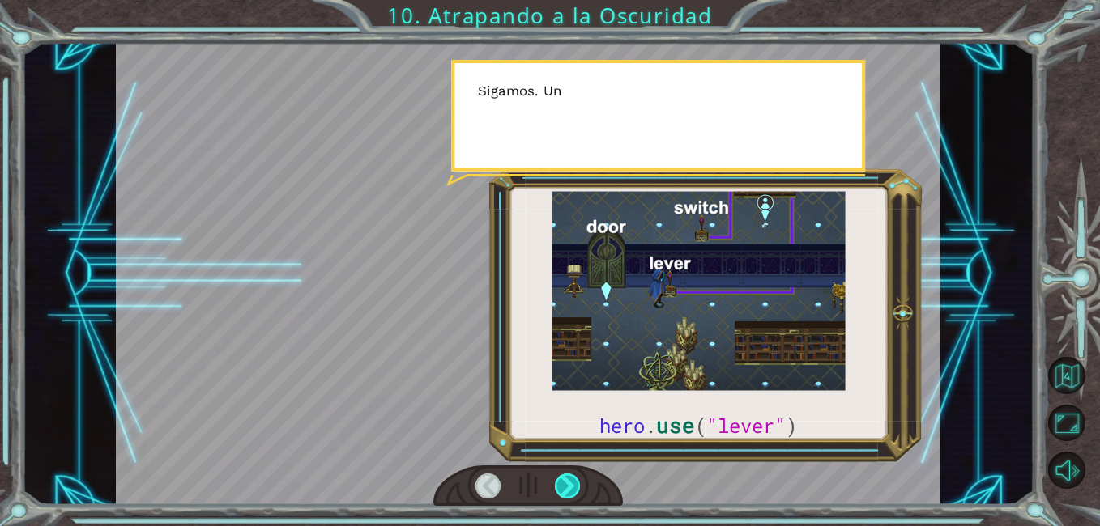
click at [566, 493] on div at bounding box center [568, 486] width 26 height 25
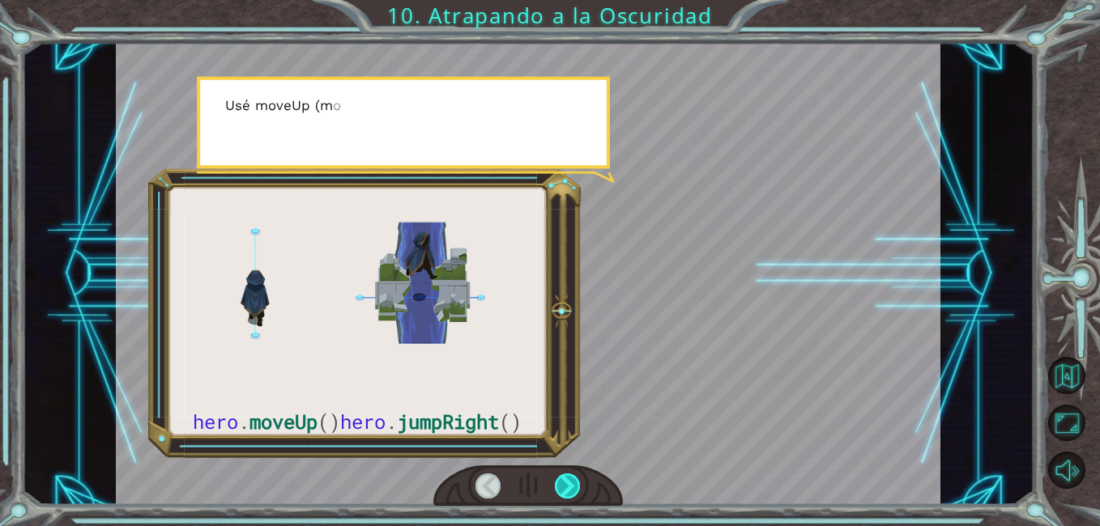
click at [566, 492] on div at bounding box center [568, 486] width 26 height 25
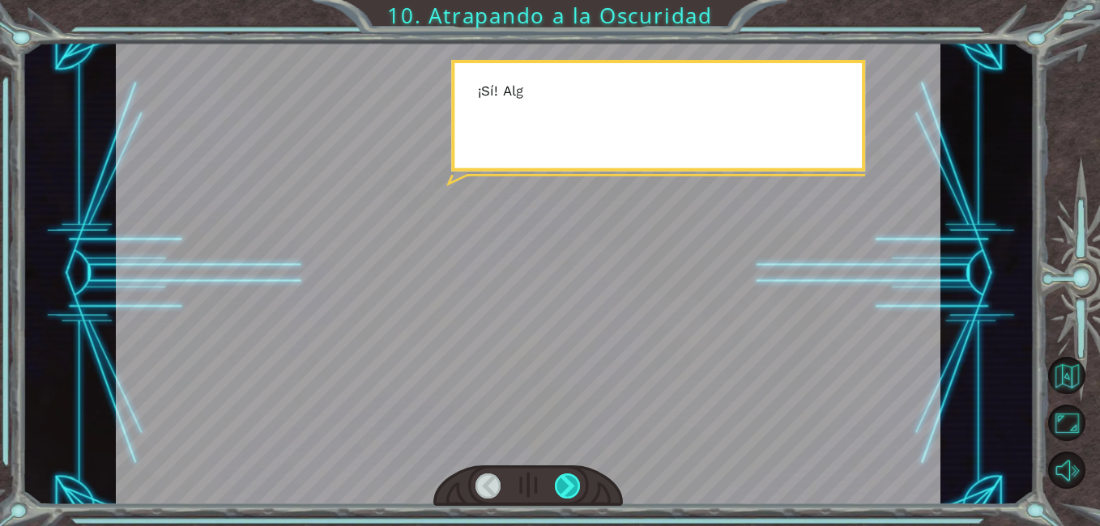
click at [566, 492] on div at bounding box center [568, 486] width 26 height 25
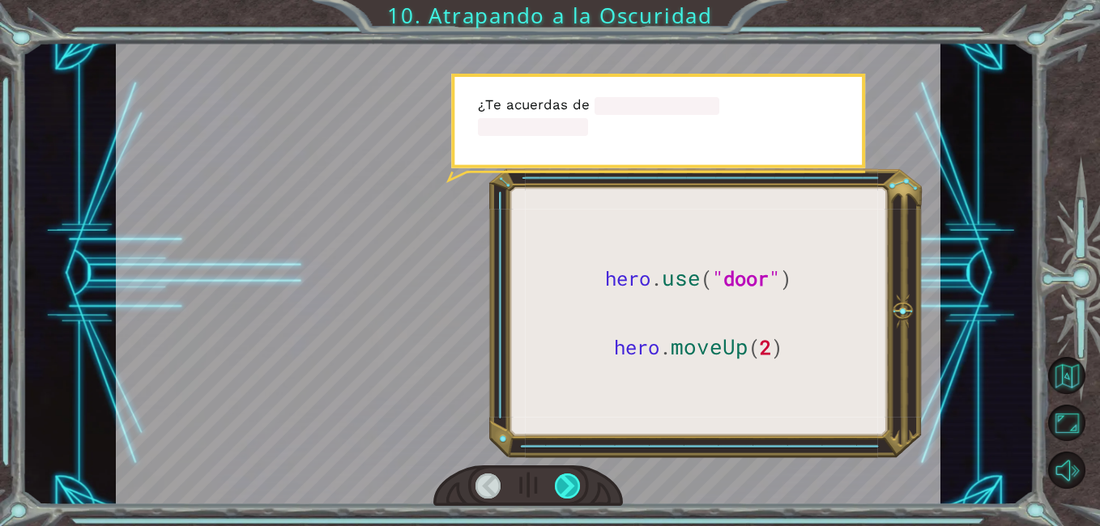
click at [566, 492] on div at bounding box center [568, 486] width 26 height 25
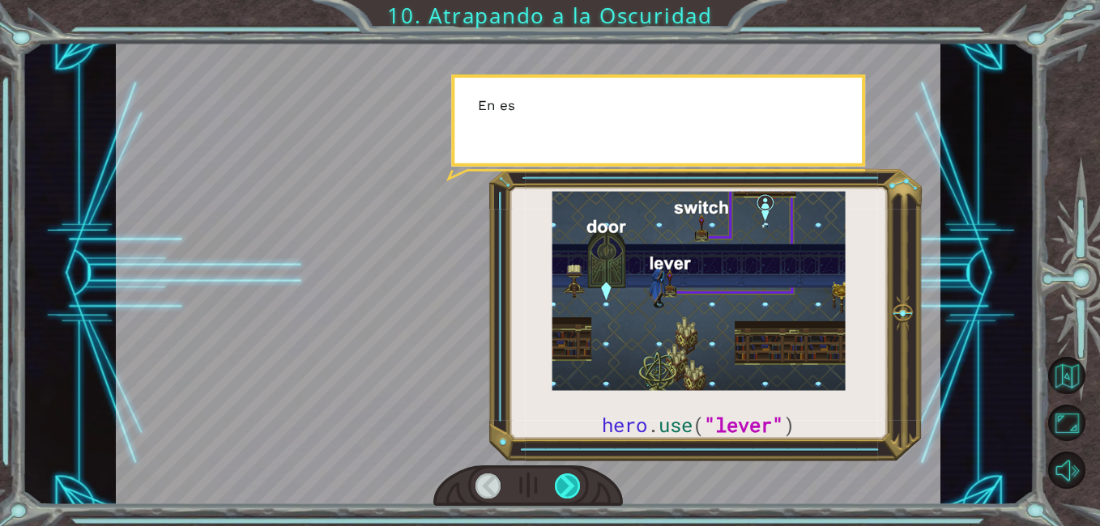
click at [566, 492] on div at bounding box center [568, 486] width 26 height 25
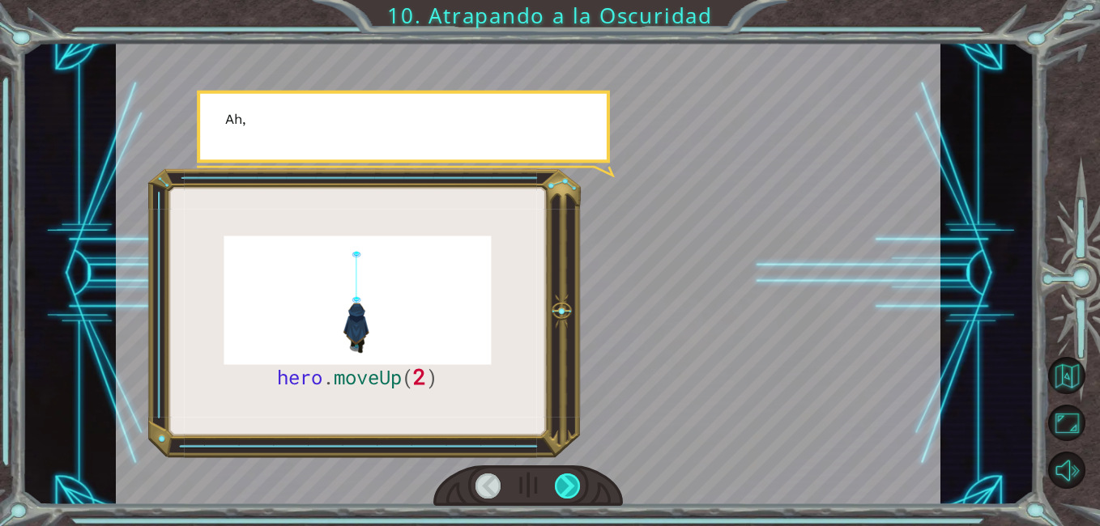
click at [566, 492] on div at bounding box center [568, 486] width 26 height 25
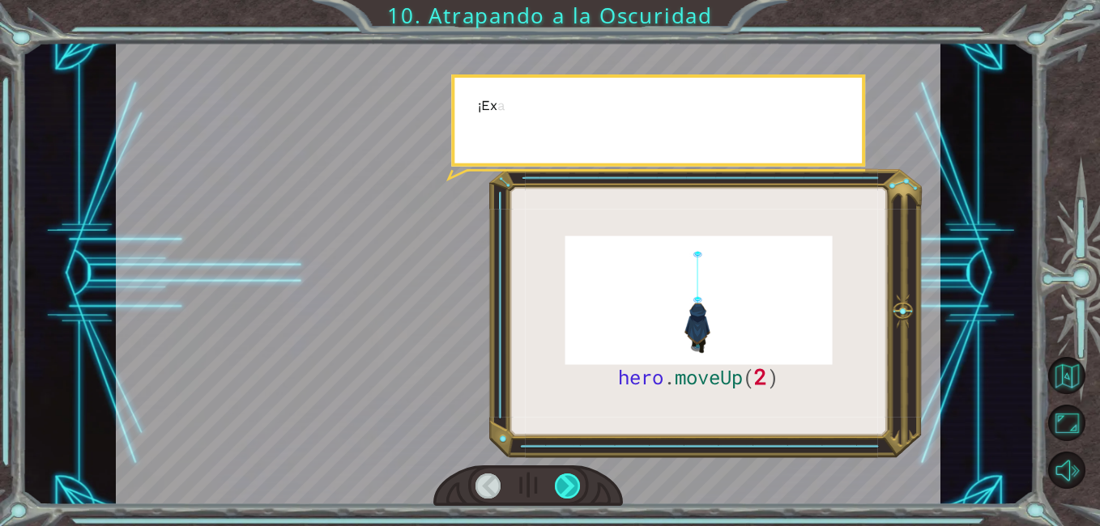
click at [566, 492] on div at bounding box center [568, 486] width 26 height 25
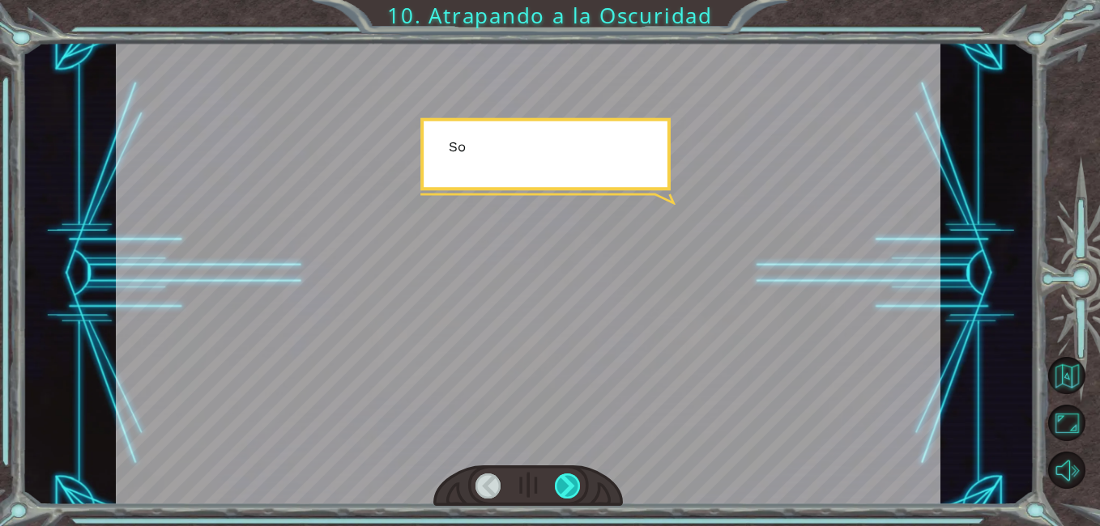
click at [566, 492] on div at bounding box center [568, 486] width 26 height 25
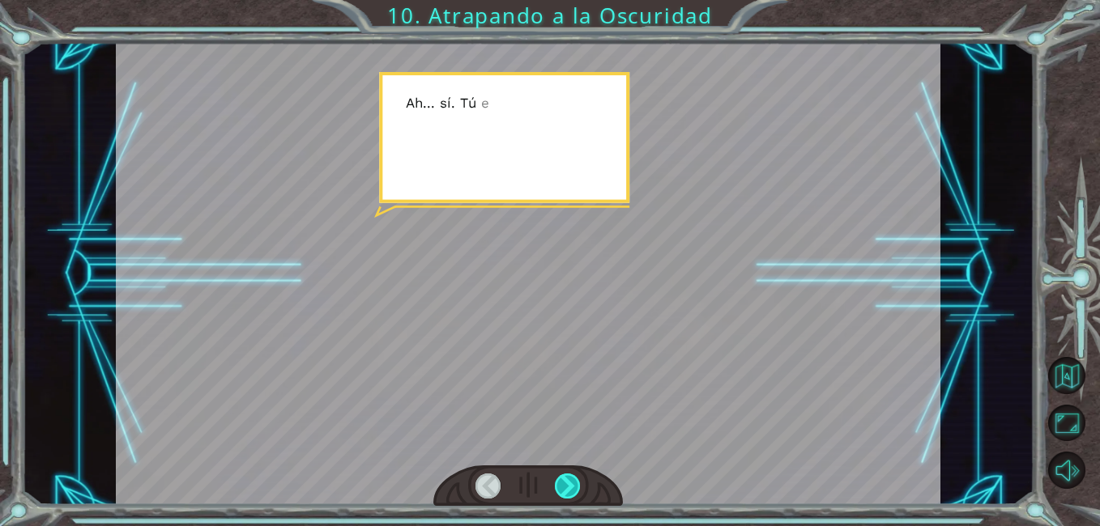
click at [566, 492] on div at bounding box center [568, 486] width 26 height 25
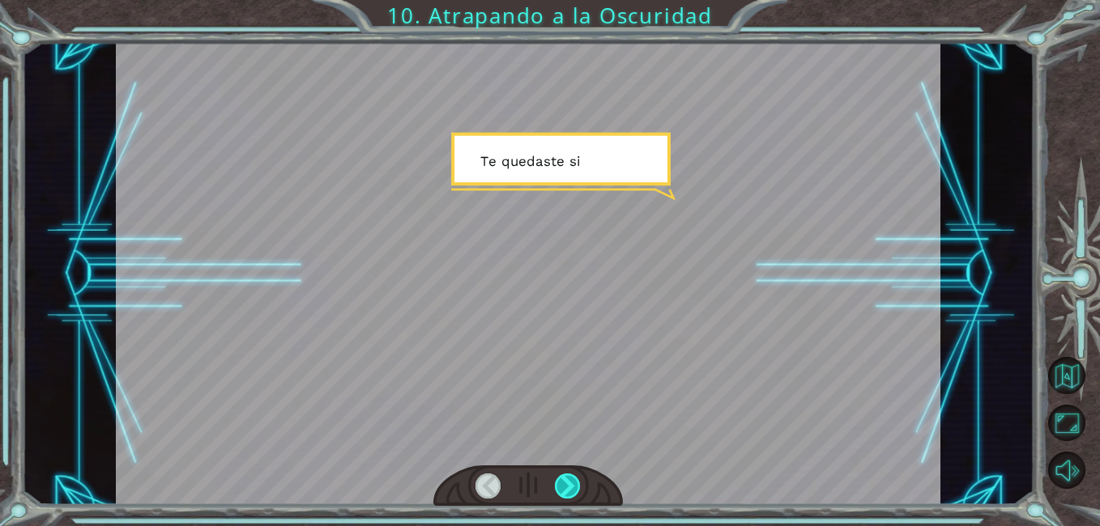
click at [566, 492] on div at bounding box center [568, 486] width 26 height 25
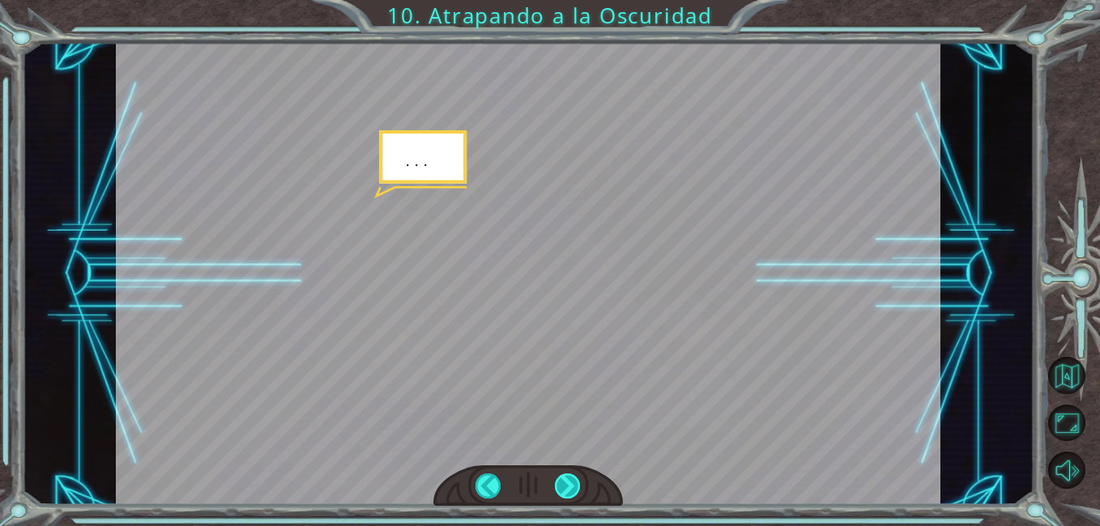
click at [566, 492] on div at bounding box center [568, 486] width 26 height 25
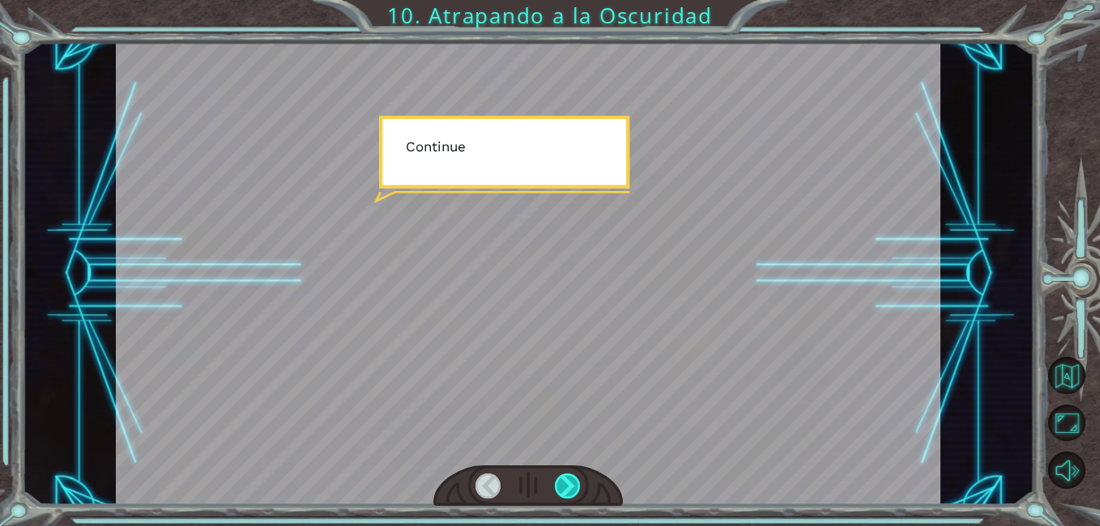
click at [566, 492] on div at bounding box center [568, 486] width 26 height 25
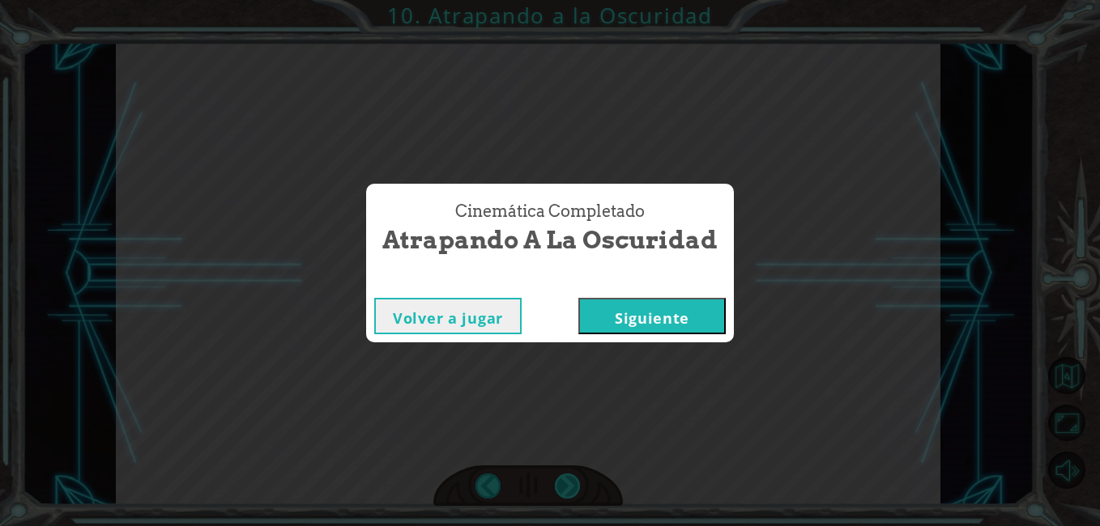
click at [566, 492] on div "Cinemática Completado Atrapando a la Oscuridad Volver a jugar [GEOGRAPHIC_DATA]" at bounding box center [550, 263] width 1100 height 526
drag, startPoint x: 566, startPoint y: 492, endPoint x: 700, endPoint y: 313, distance: 223.3
click at [700, 313] on button "Siguiente" at bounding box center [651, 316] width 147 height 36
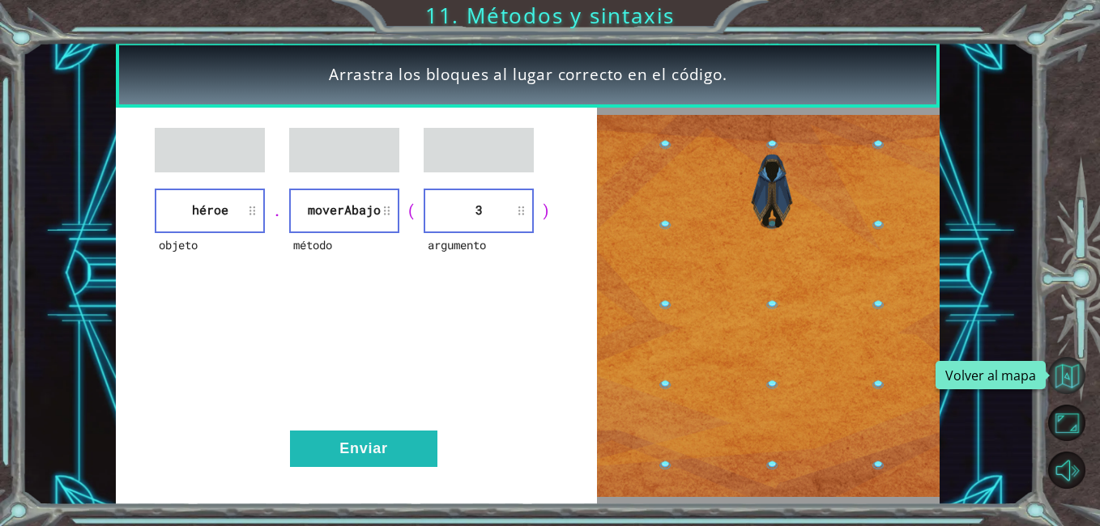
click at [1070, 368] on button "Volver al mapa" at bounding box center [1066, 375] width 37 height 37
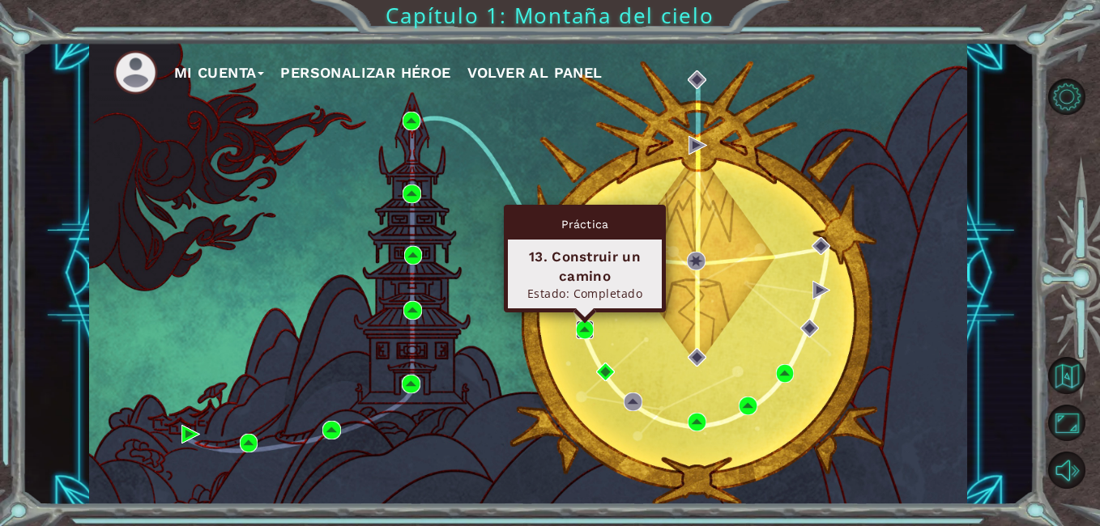
click at [582, 330] on img at bounding box center [585, 330] width 19 height 19
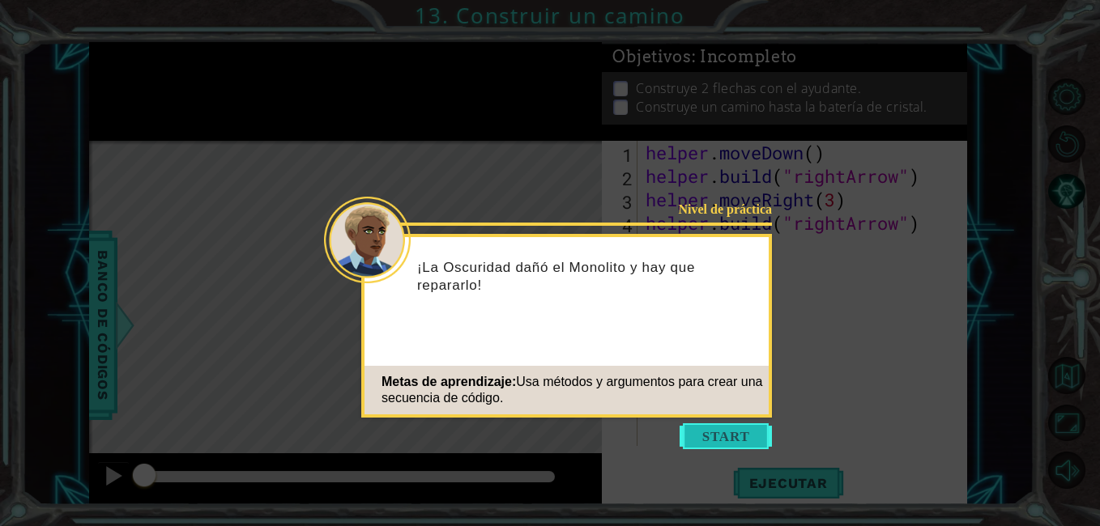
click at [729, 432] on button "Start" at bounding box center [725, 436] width 92 height 26
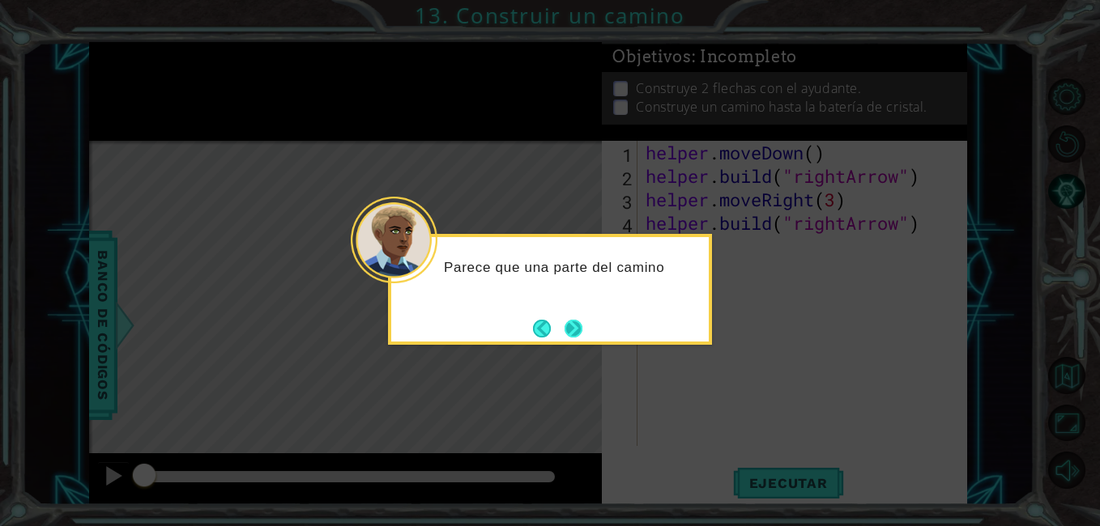
click at [572, 335] on button "Next" at bounding box center [573, 329] width 18 height 18
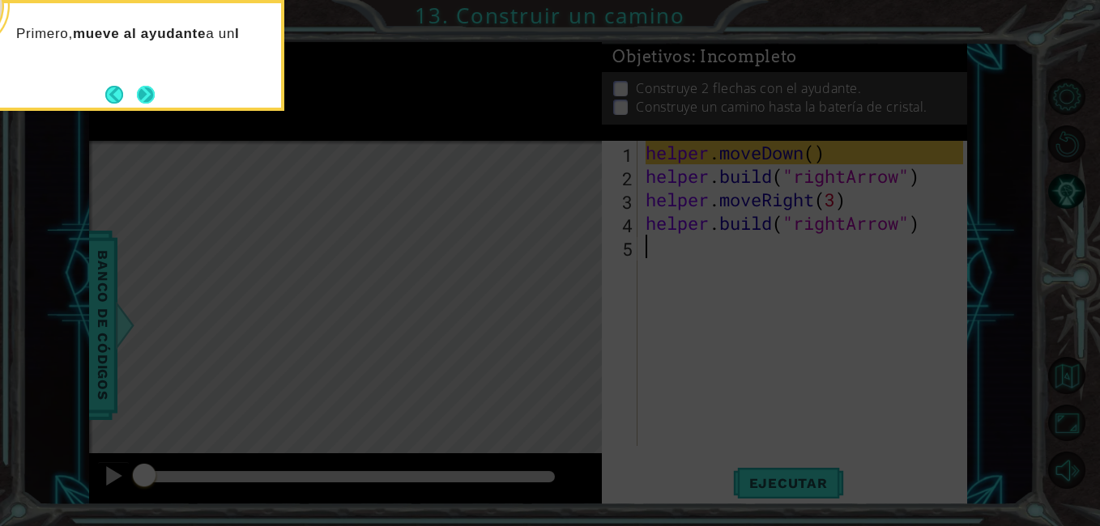
click at [153, 102] on button "Next" at bounding box center [146, 95] width 18 height 18
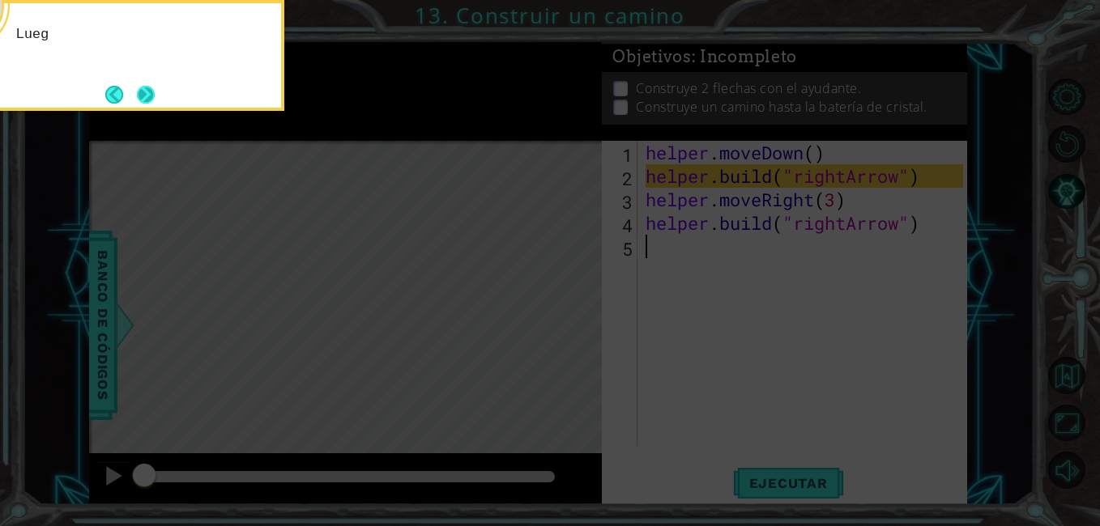
click at [153, 100] on button "Next" at bounding box center [146, 95] width 18 height 18
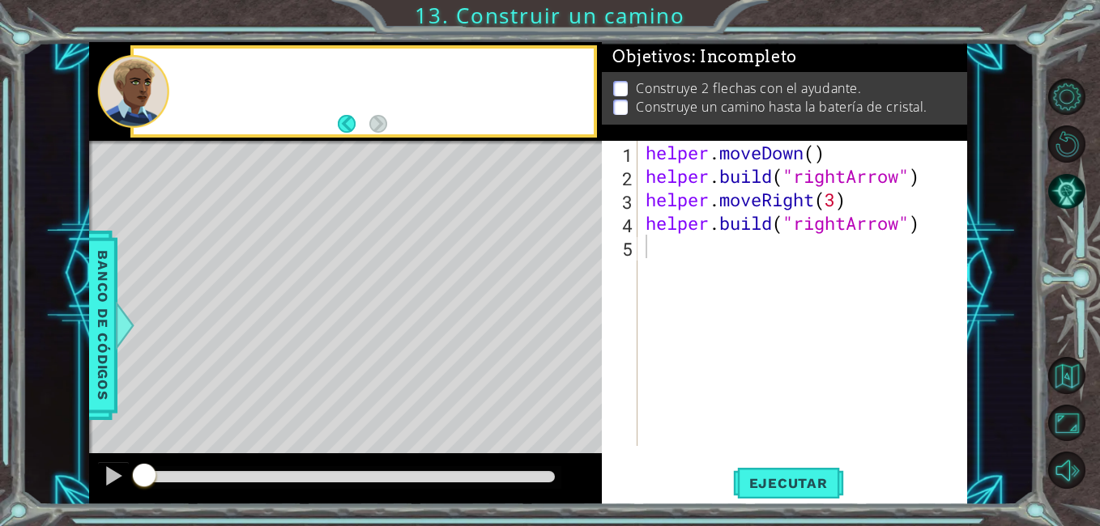
click at [153, 100] on div at bounding box center [132, 91] width 71 height 72
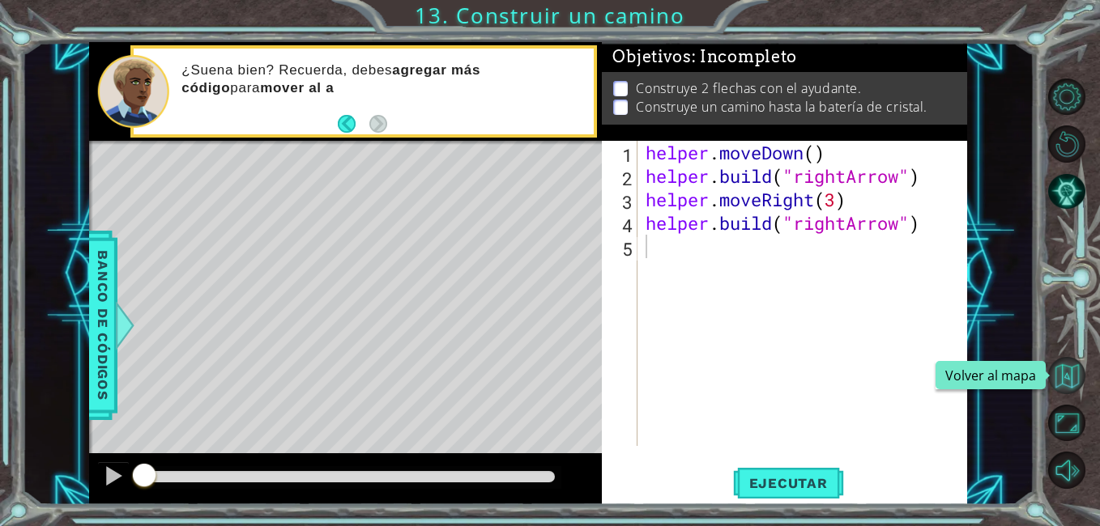
click at [1083, 378] on button "Volver al mapa" at bounding box center [1066, 375] width 37 height 37
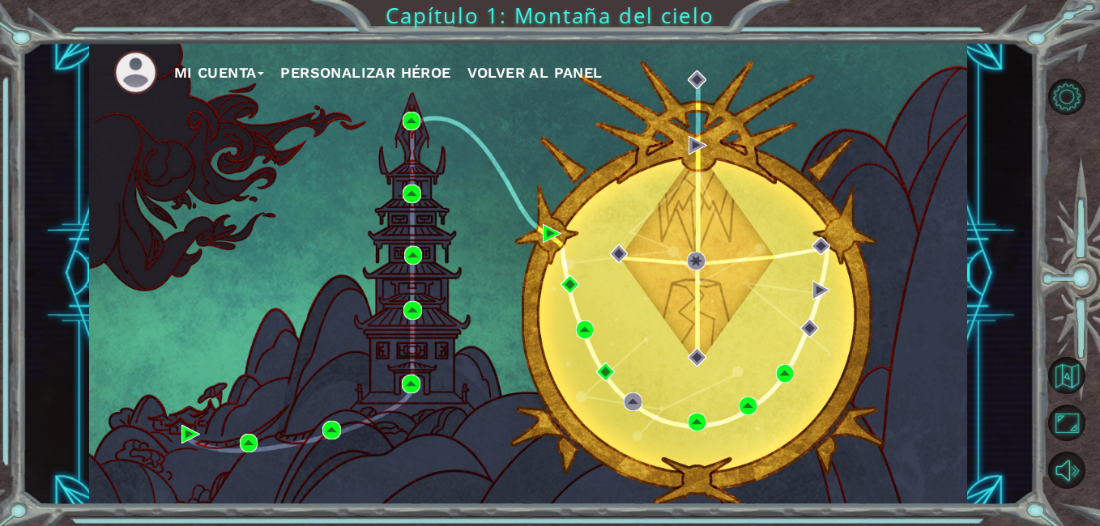
click at [146, 76] on img at bounding box center [135, 72] width 45 height 45
click at [130, 74] on img at bounding box center [135, 72] width 45 height 45
click at [1066, 98] on button "Opciones de nivel" at bounding box center [1066, 97] width 37 height 37
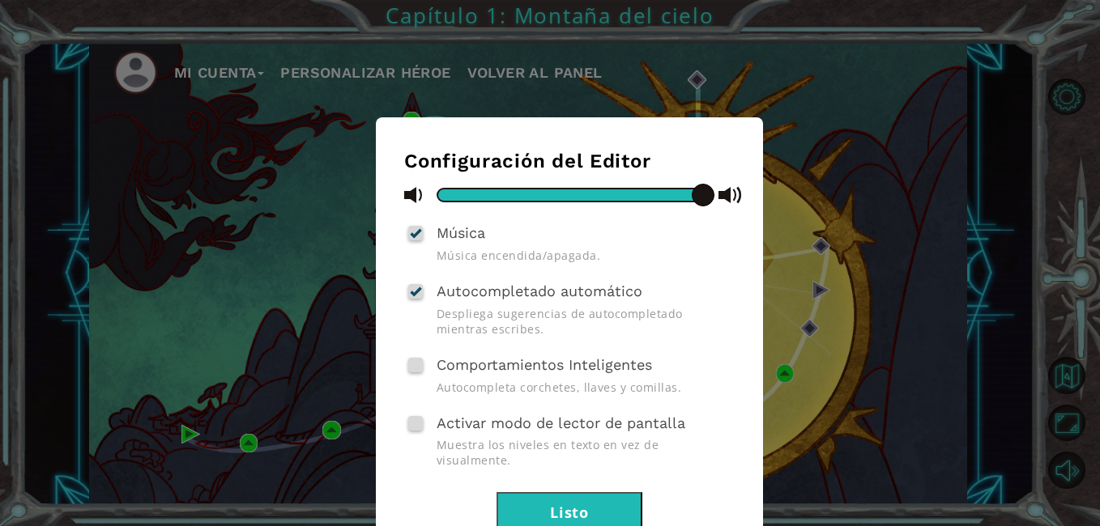
click at [599, 492] on button "Listo" at bounding box center [569, 510] width 146 height 36
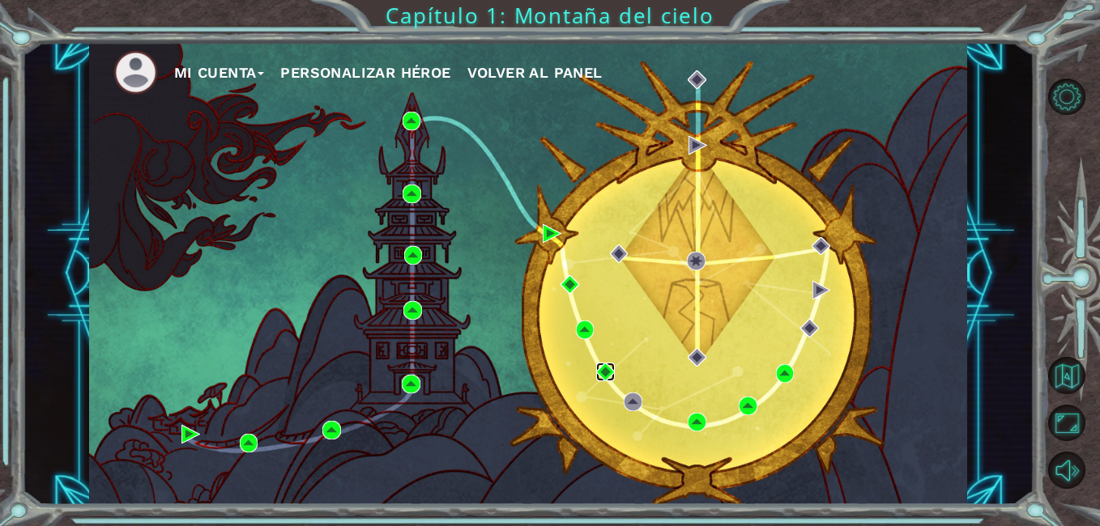
drag, startPoint x: 1063, startPoint y: 0, endPoint x: 598, endPoint y: 380, distance: 600.8
click at [598, 380] on img at bounding box center [605, 372] width 19 height 19
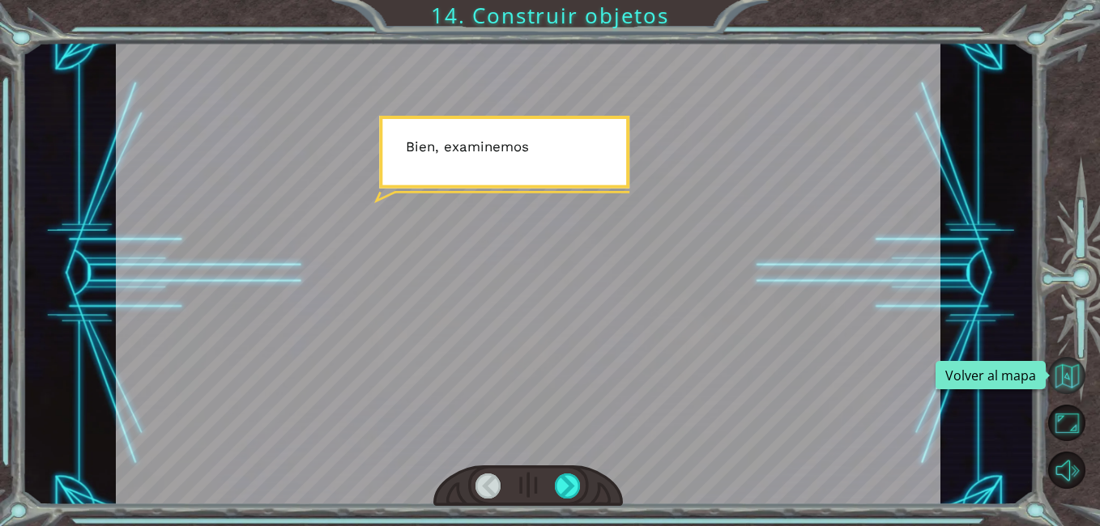
click at [1064, 370] on button "Volver al mapa" at bounding box center [1066, 375] width 37 height 37
